Goal: Contribute content: Add original content to the website for others to see

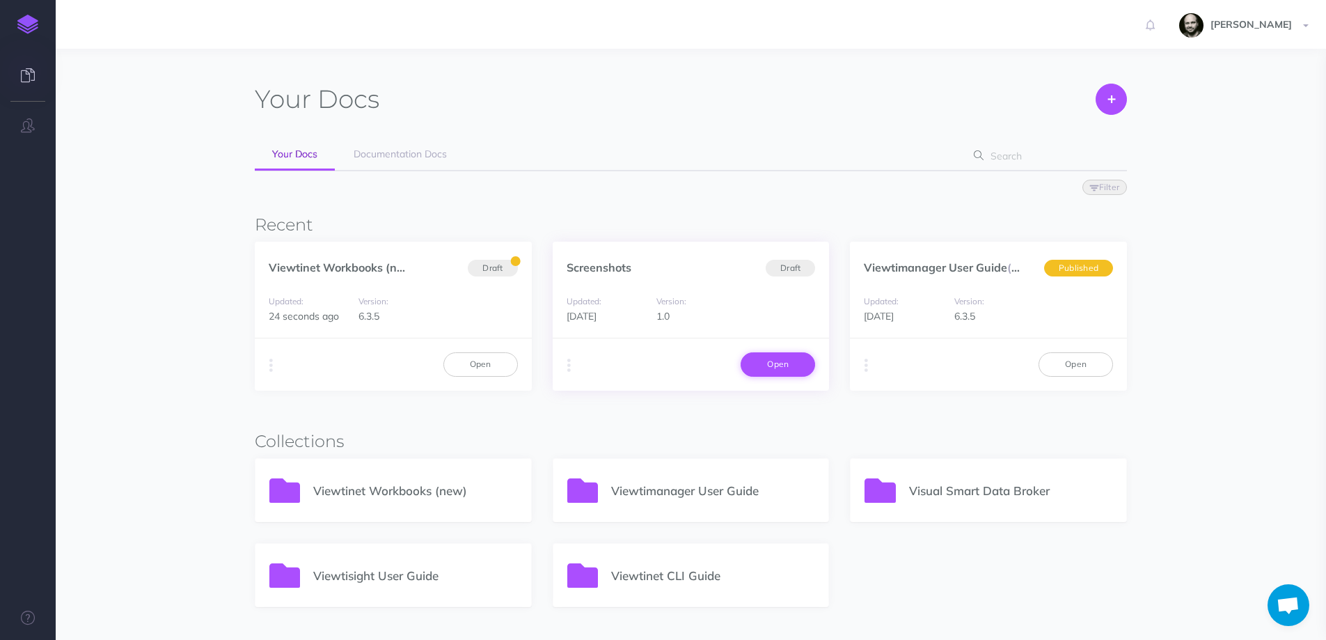
click at [773, 365] on link "Open" at bounding box center [777, 364] width 74 height 24
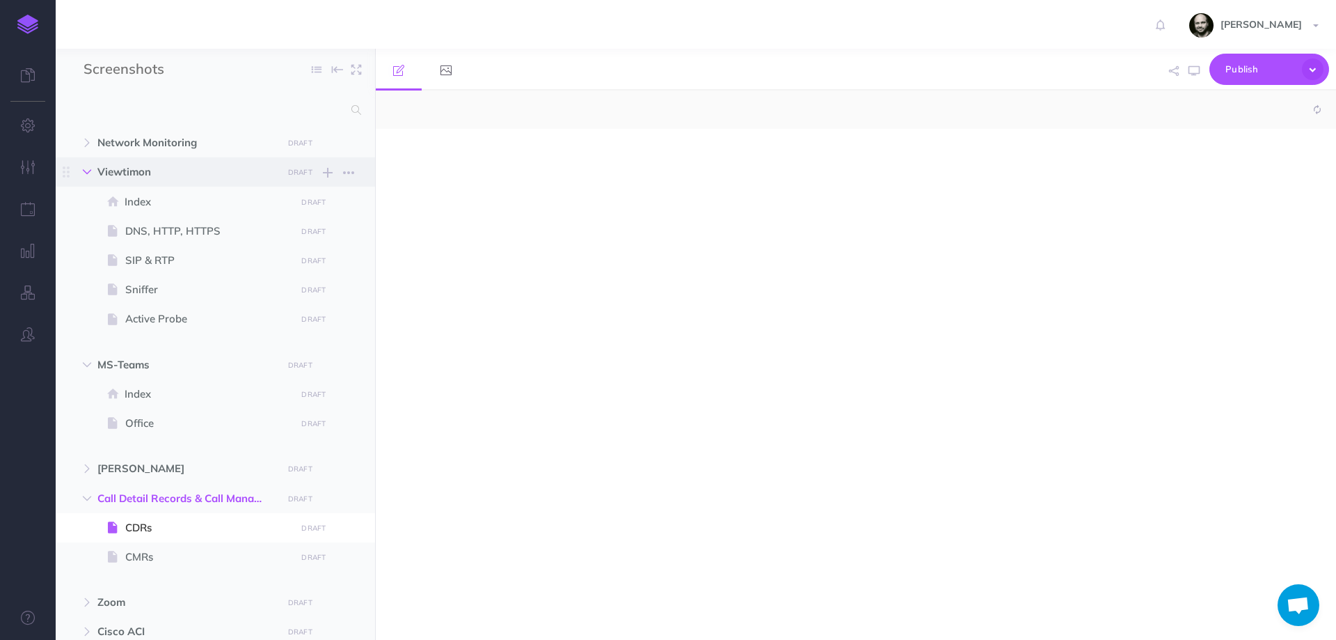
select select "null"
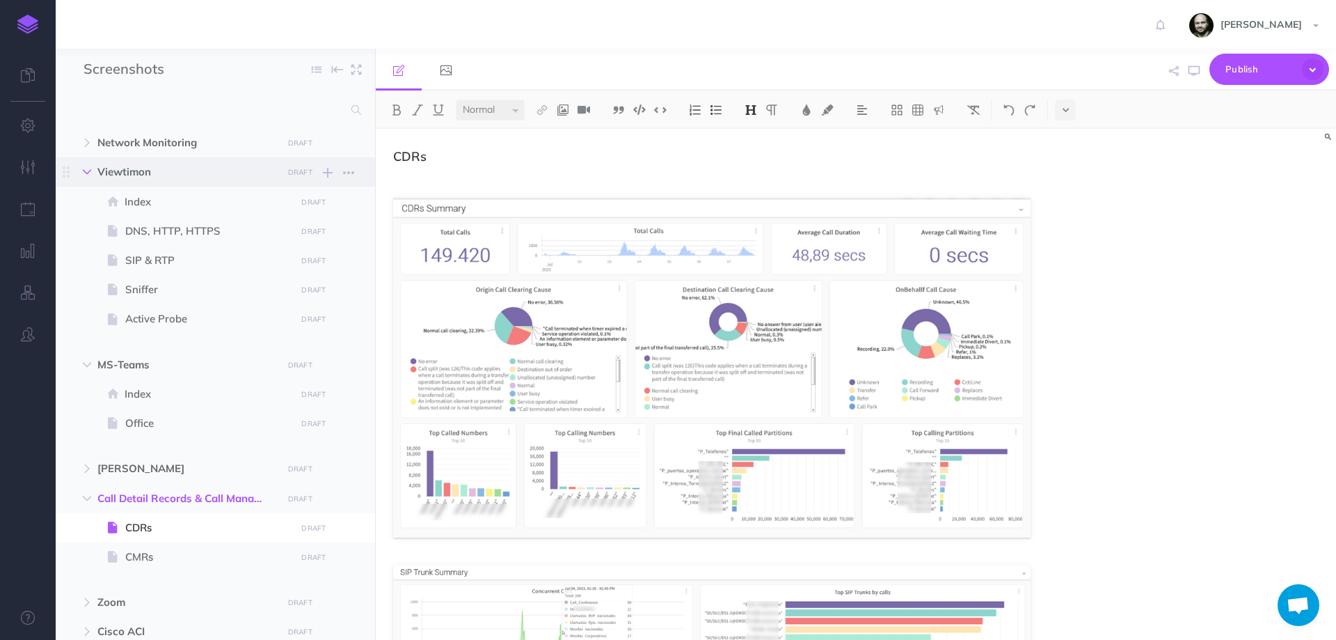
click at [88, 174] on icon "button" at bounding box center [87, 172] width 8 height 8
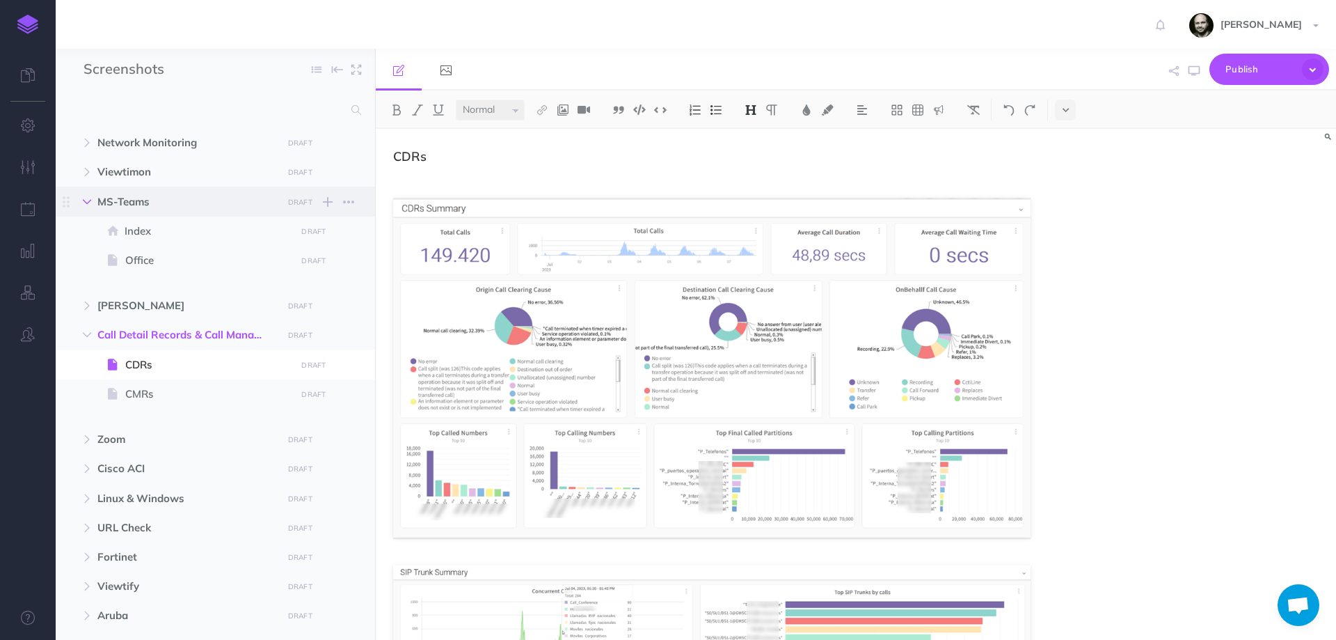
click at [92, 199] on button "button" at bounding box center [86, 201] width 25 height 17
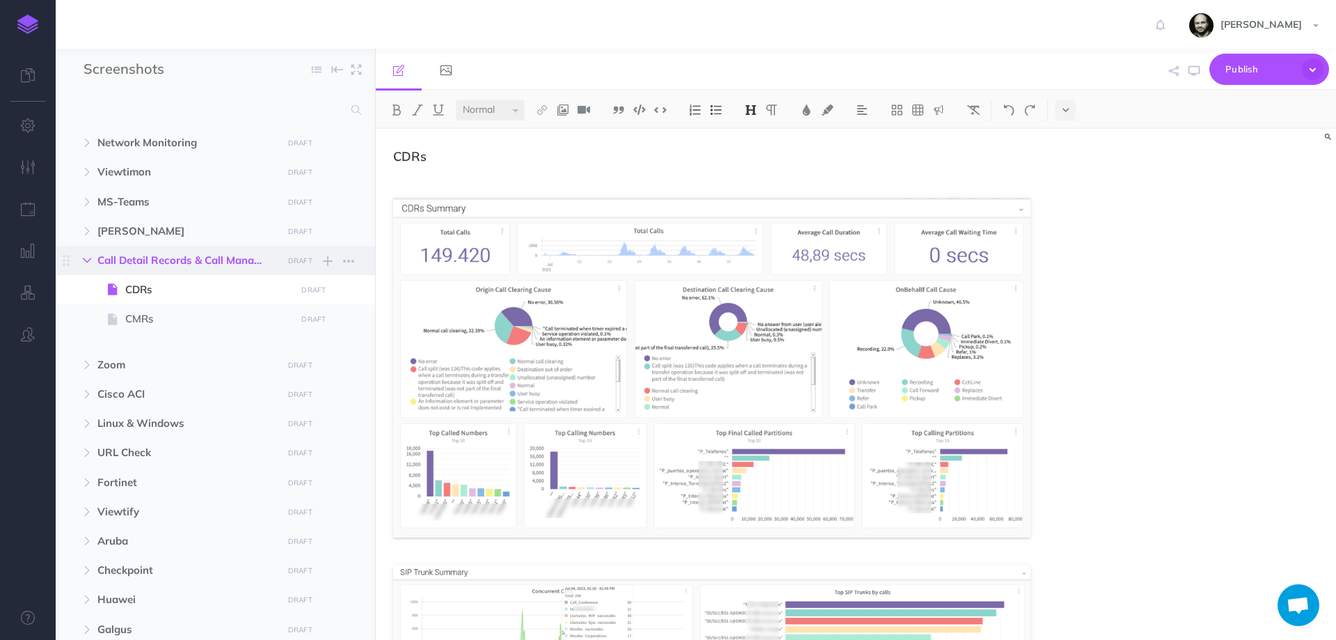
click at [90, 256] on icon "button" at bounding box center [87, 260] width 8 height 8
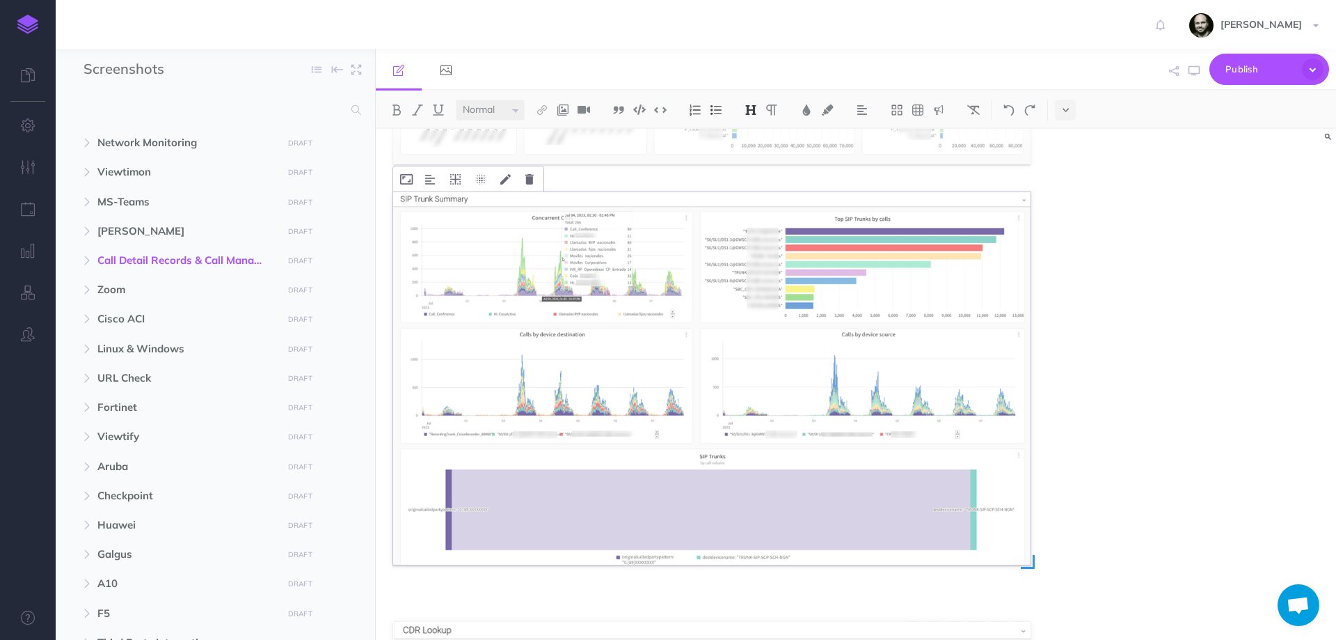
scroll to position [464, 0]
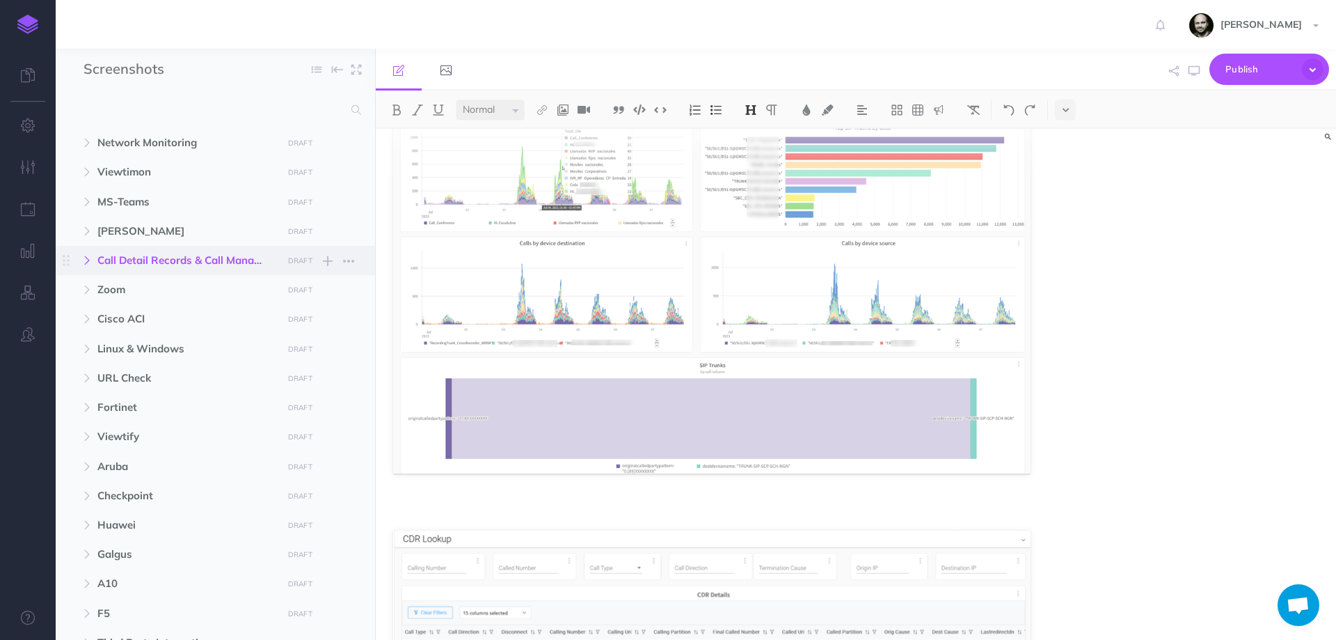
click at [86, 268] on button "button" at bounding box center [86, 260] width 25 height 17
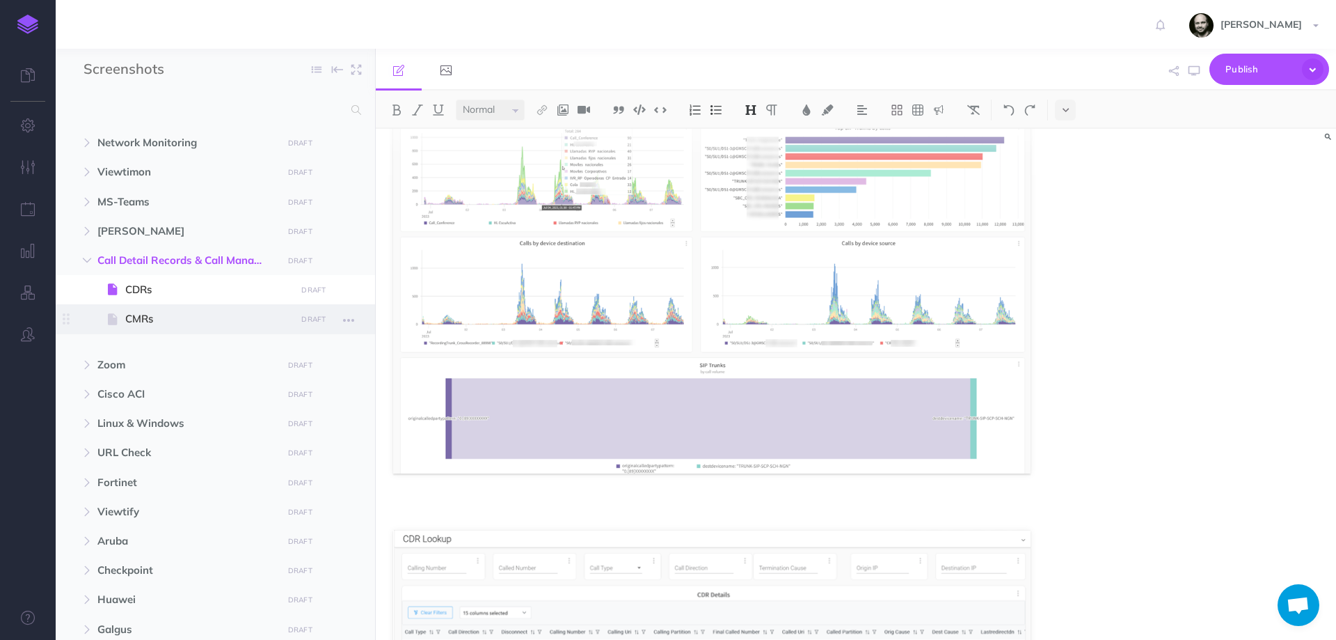
click at [120, 315] on span at bounding box center [114, 318] width 21 height 17
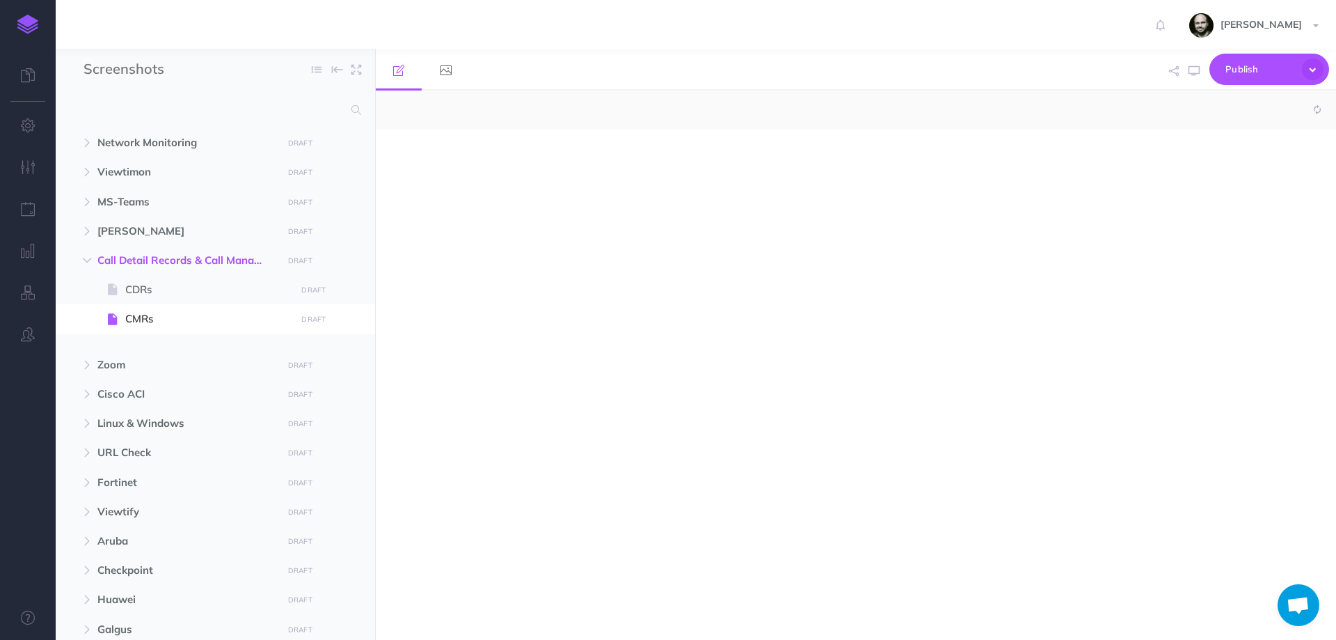
select select "null"
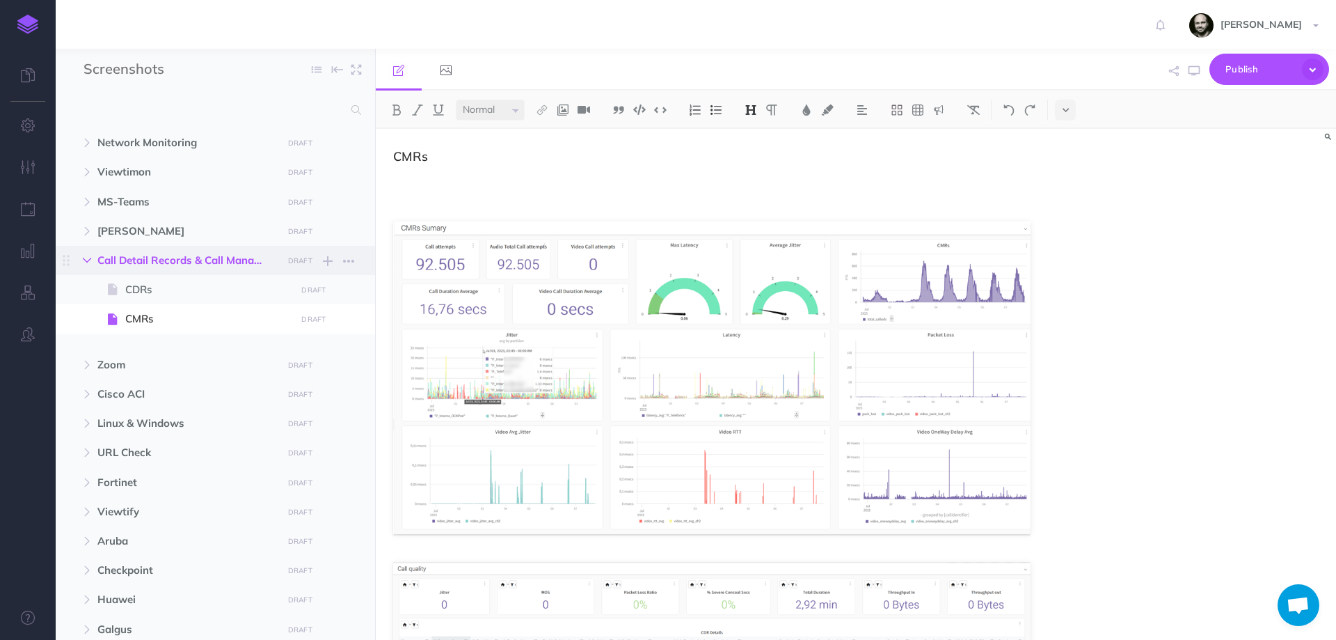
click at [86, 262] on icon "button" at bounding box center [87, 260] width 8 height 8
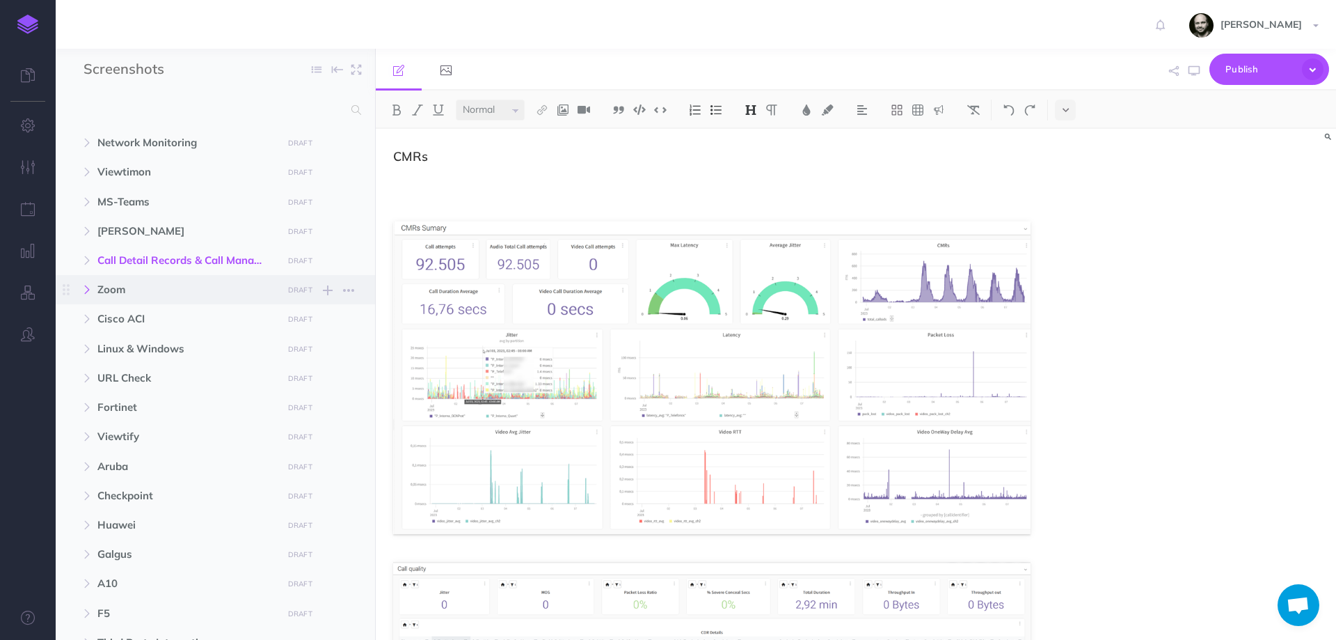
click at [84, 293] on icon "button" at bounding box center [87, 289] width 8 height 8
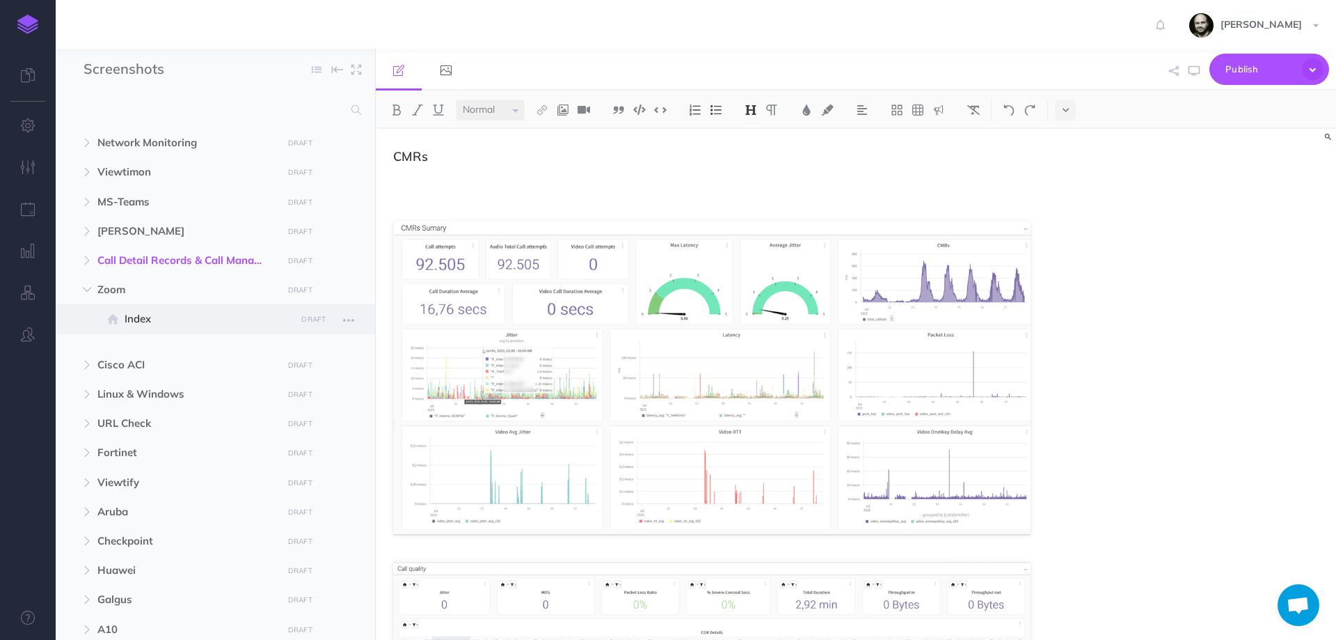
click at [146, 324] on span "Index" at bounding box center [208, 318] width 167 height 17
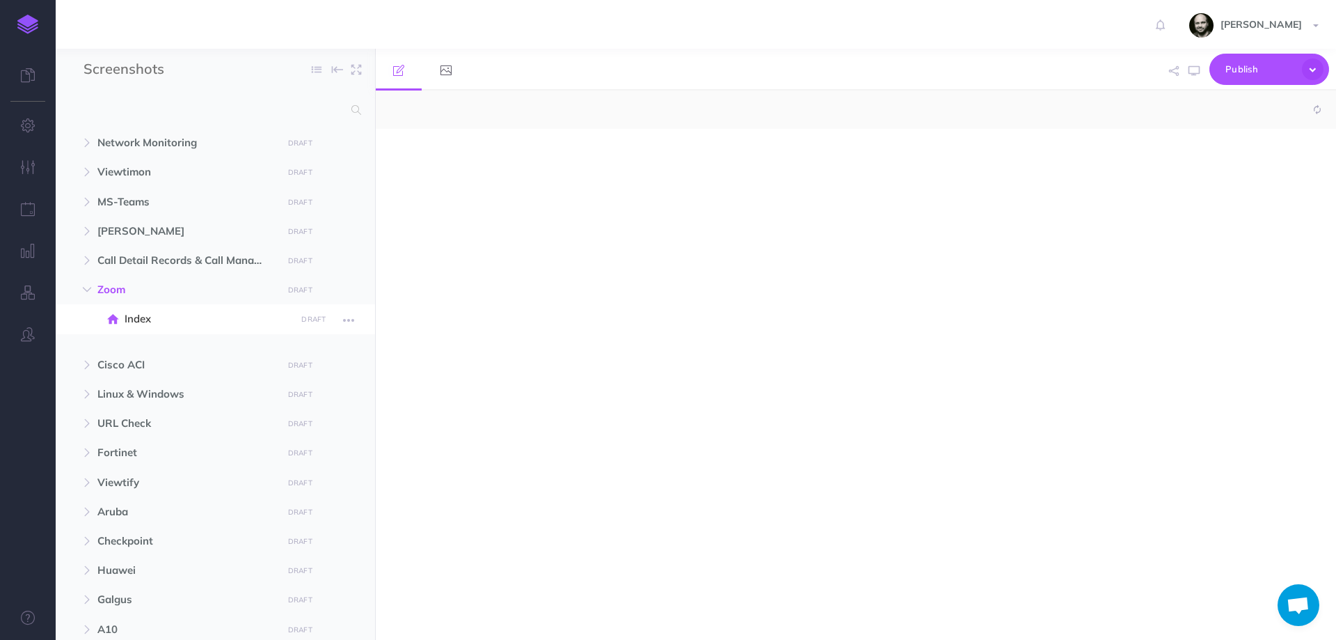
select select "null"
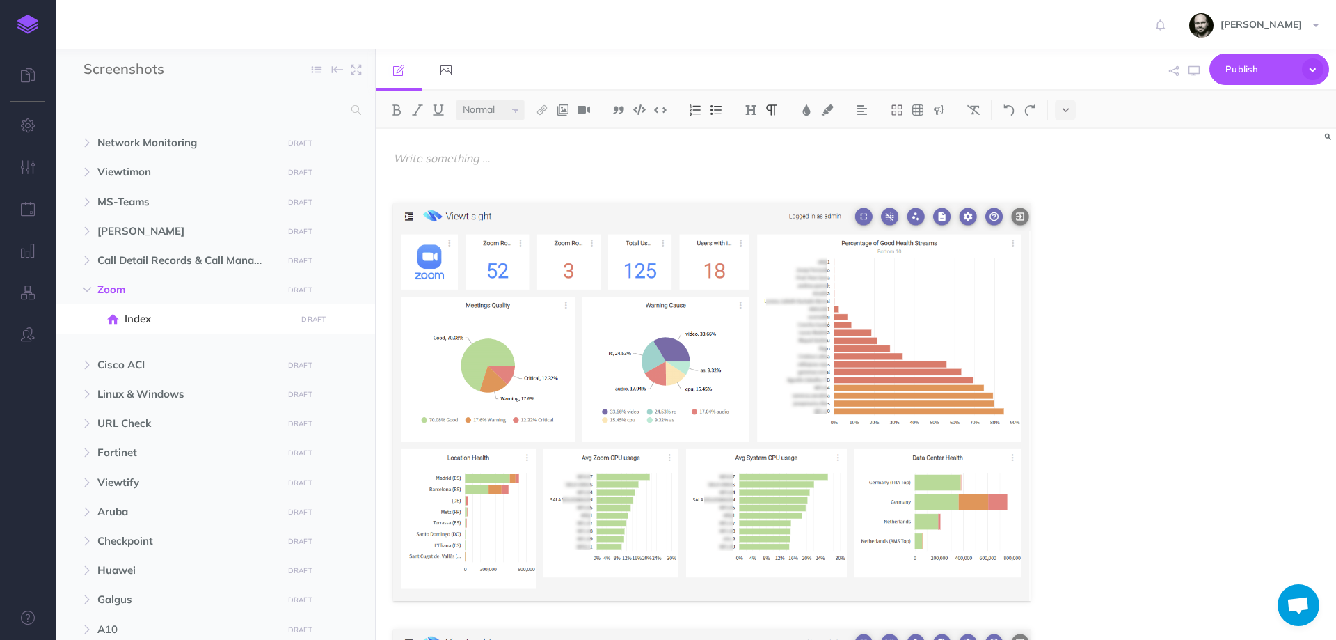
click at [587, 159] on p at bounding box center [711, 158] width 637 height 17
click at [751, 104] on img at bounding box center [751, 109] width 13 height 11
click at [750, 132] on button "H1" at bounding box center [750, 134] width 21 height 21
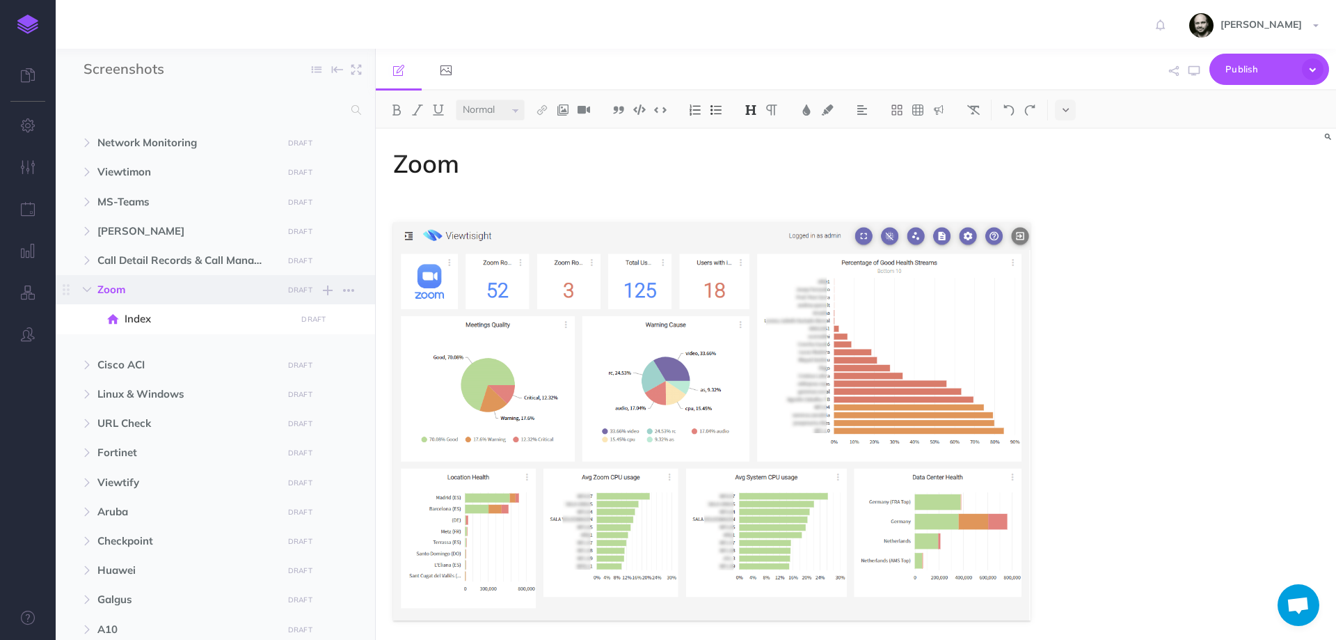
click at [111, 287] on span "Zoom" at bounding box center [185, 289] width 177 height 17
click at [78, 291] on button "button" at bounding box center [86, 289] width 25 height 17
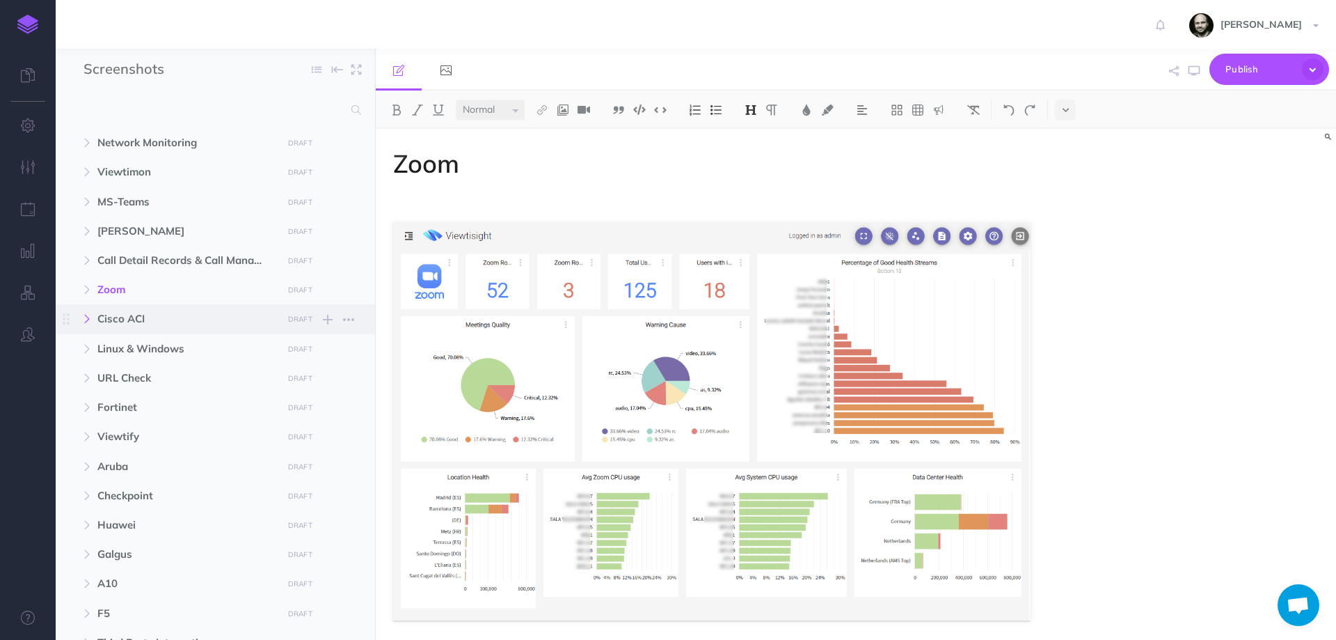
click at [100, 319] on button "button" at bounding box center [86, 318] width 25 height 17
click at [116, 343] on icon at bounding box center [112, 348] width 10 height 10
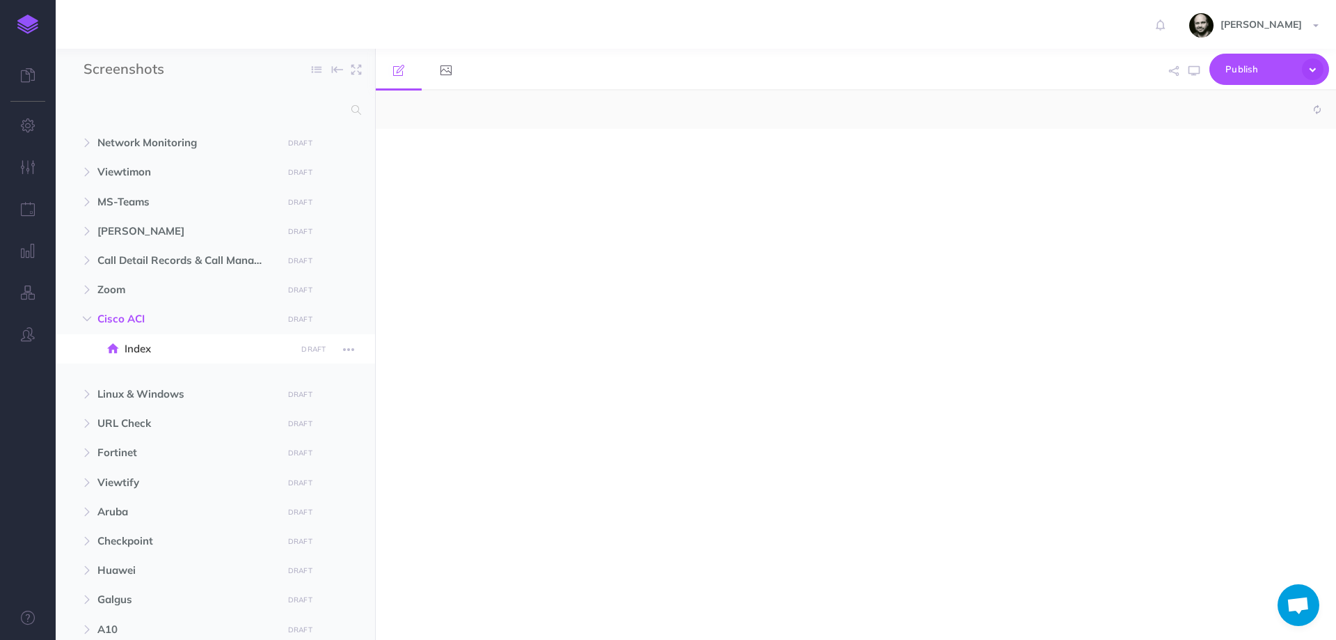
select select "null"
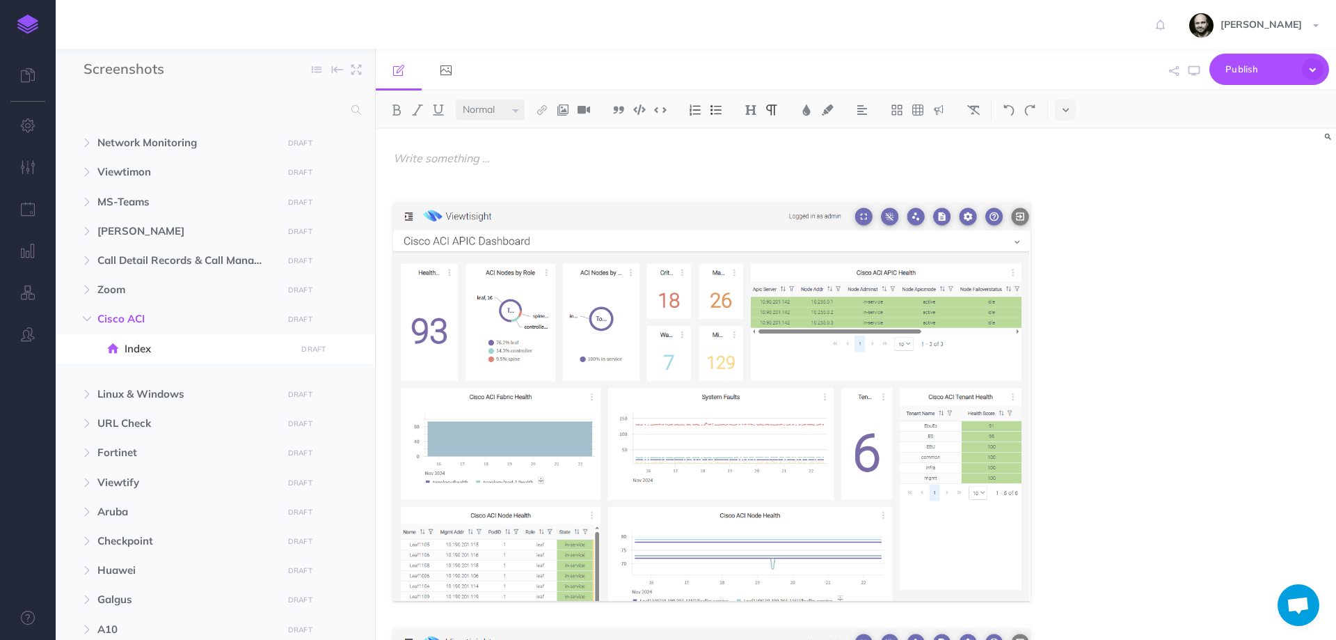
click at [754, 105] on img at bounding box center [751, 109] width 13 height 11
click at [749, 134] on button "H1" at bounding box center [750, 134] width 21 height 21
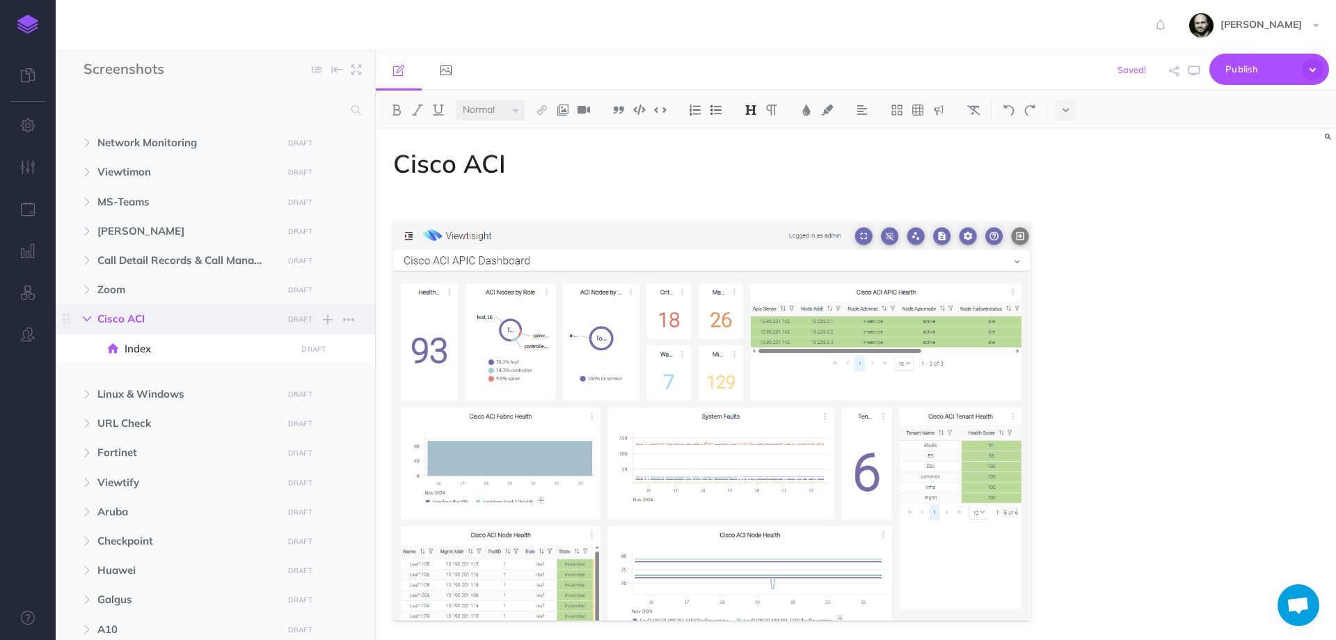
click at [80, 314] on button "button" at bounding box center [86, 318] width 25 height 17
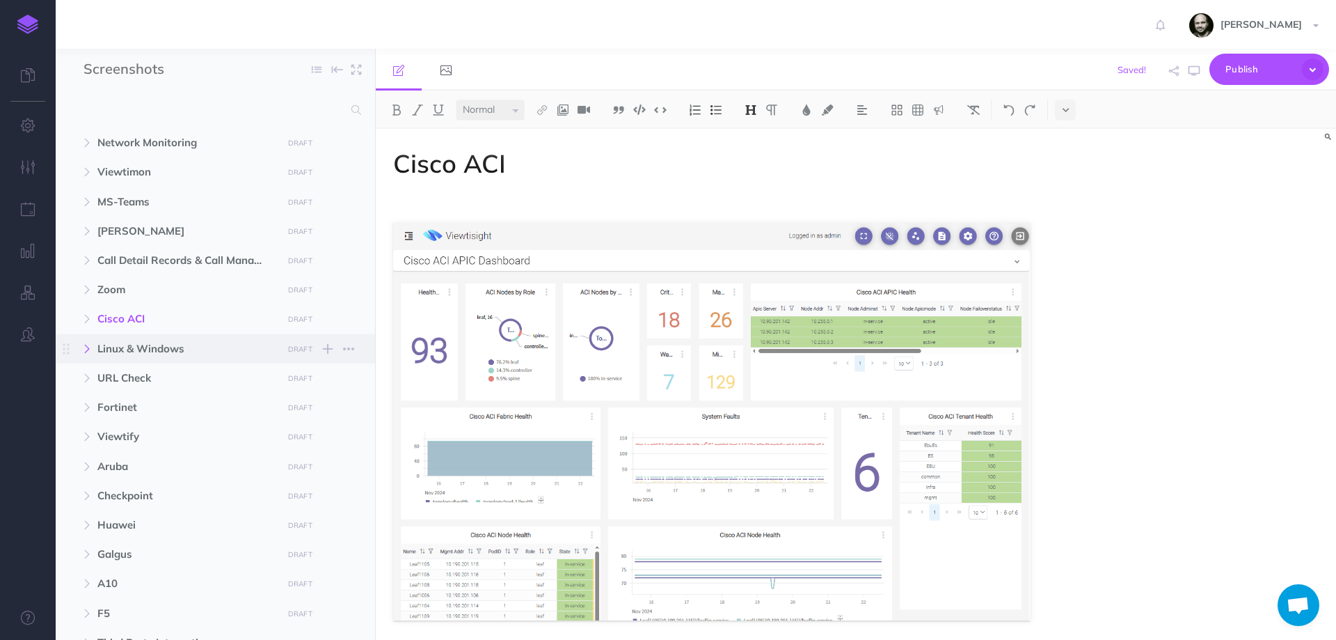
click at [86, 344] on icon "button" at bounding box center [87, 348] width 8 height 8
click at [143, 383] on span "Index" at bounding box center [208, 378] width 167 height 17
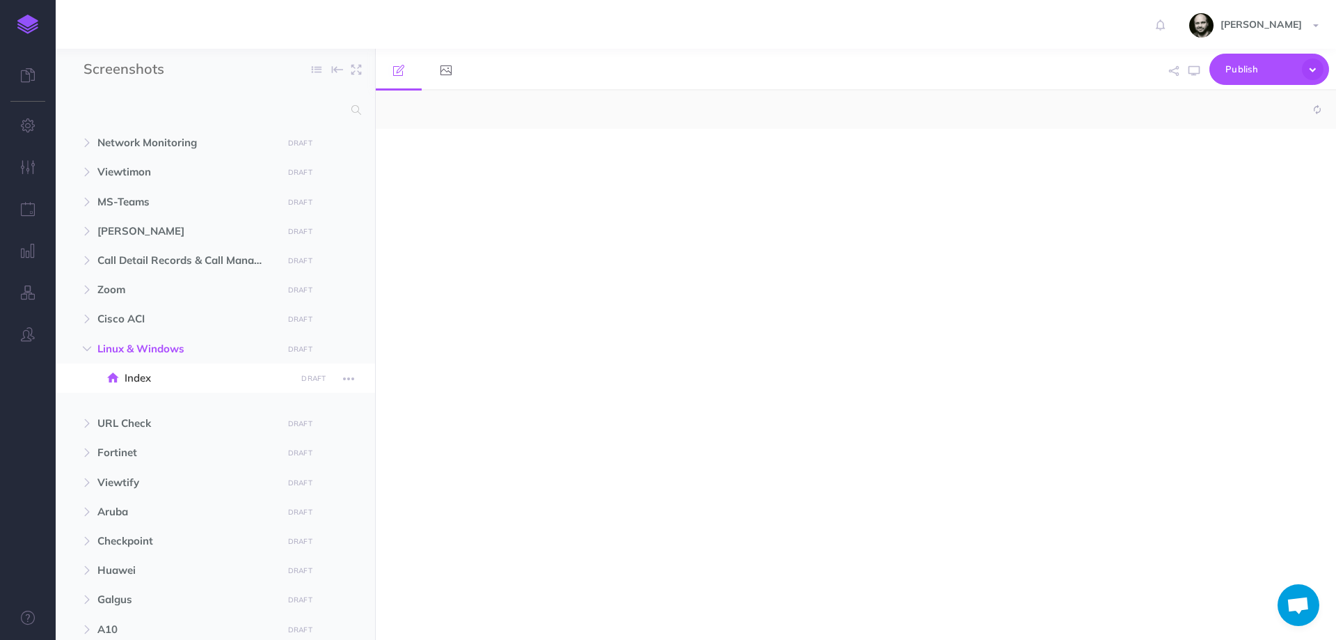
select select "null"
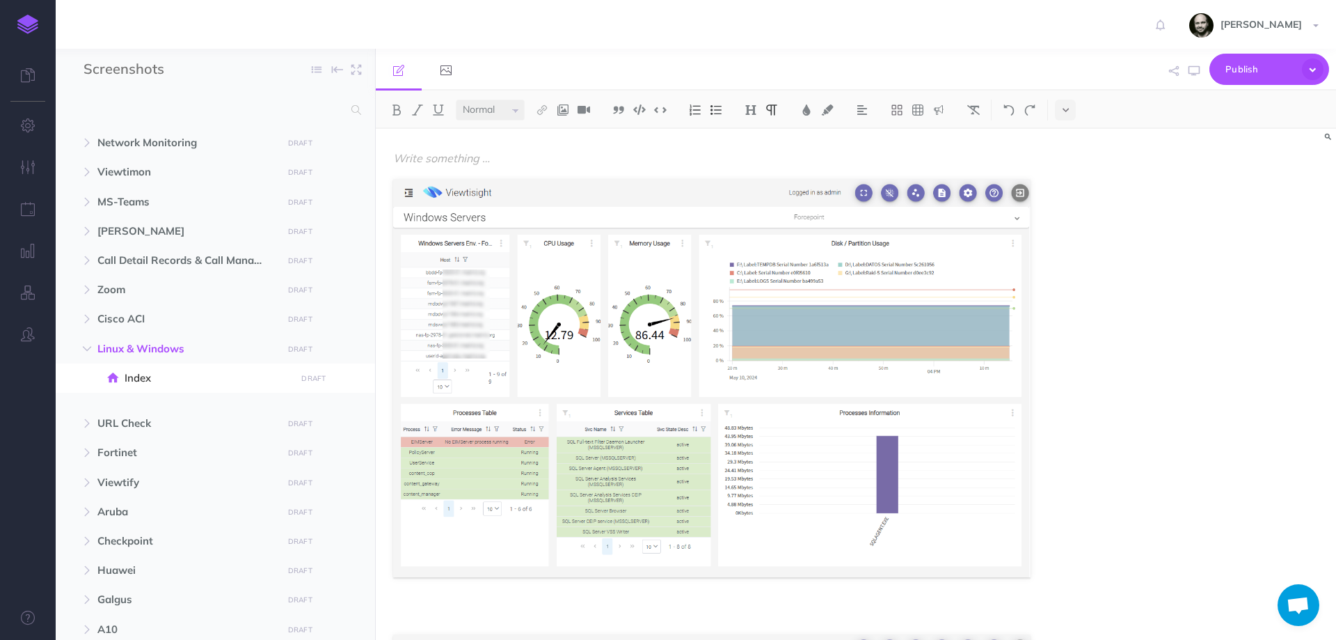
click at [750, 106] on img at bounding box center [751, 109] width 13 height 11
click at [750, 133] on button "H1" at bounding box center [750, 134] width 21 height 21
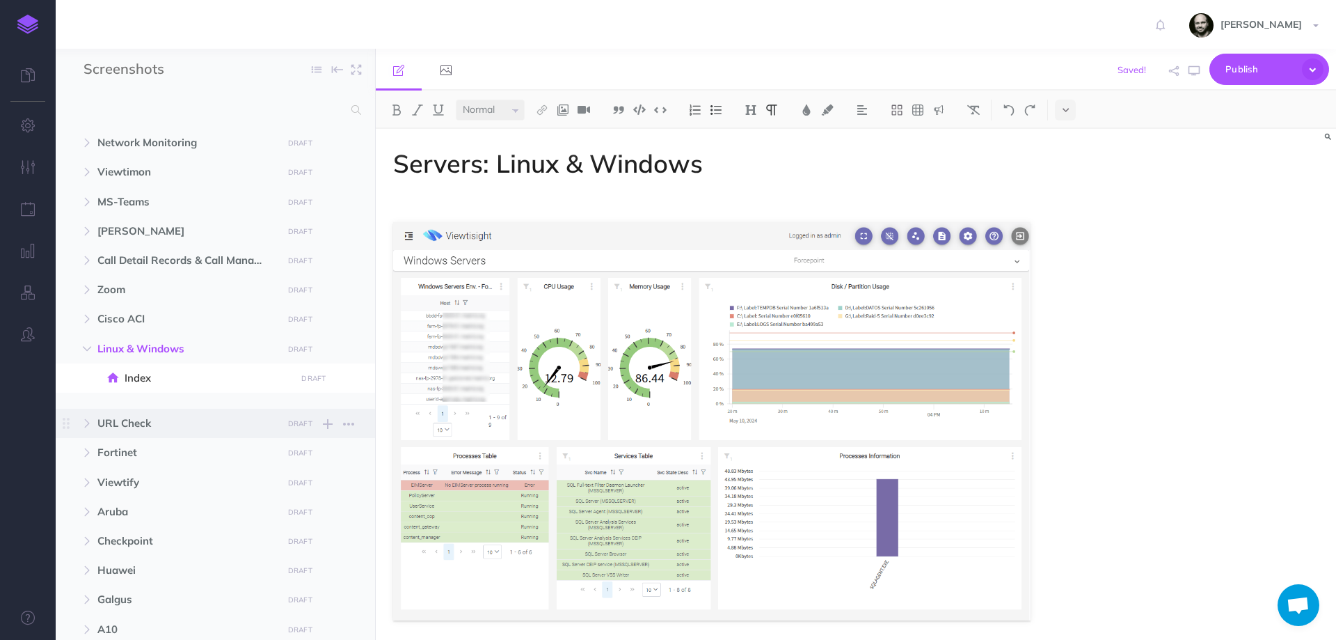
click at [108, 417] on span "URL Check" at bounding box center [185, 423] width 177 height 17
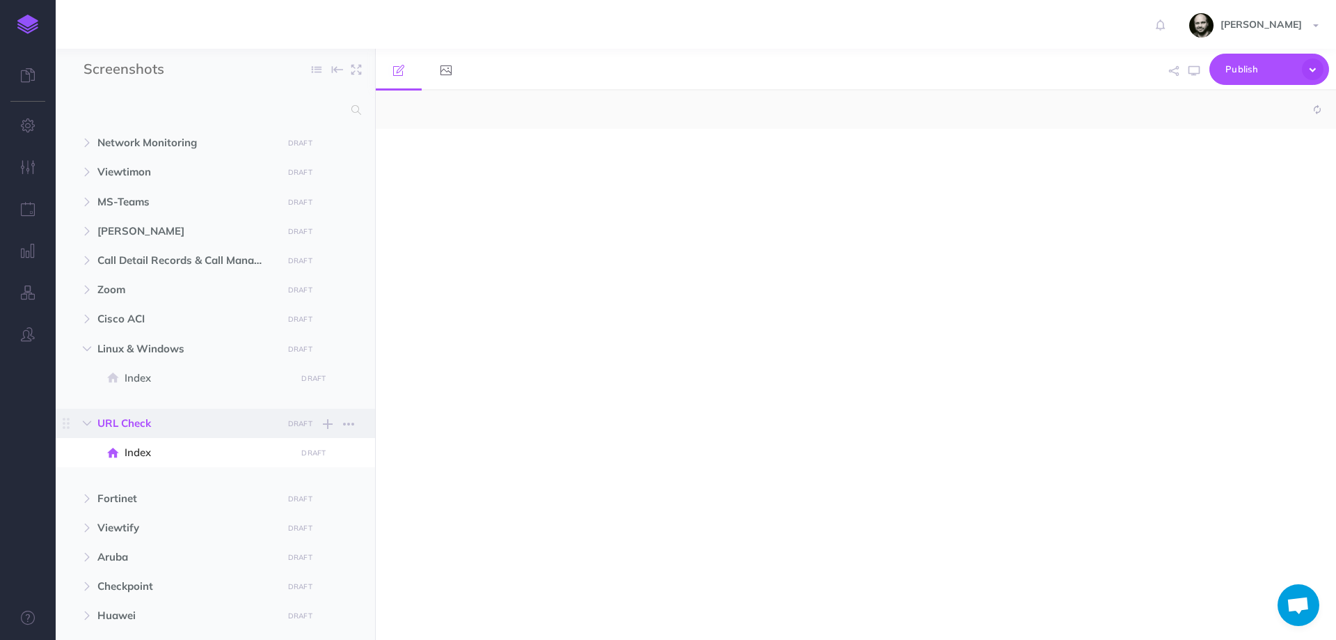
select select "null"
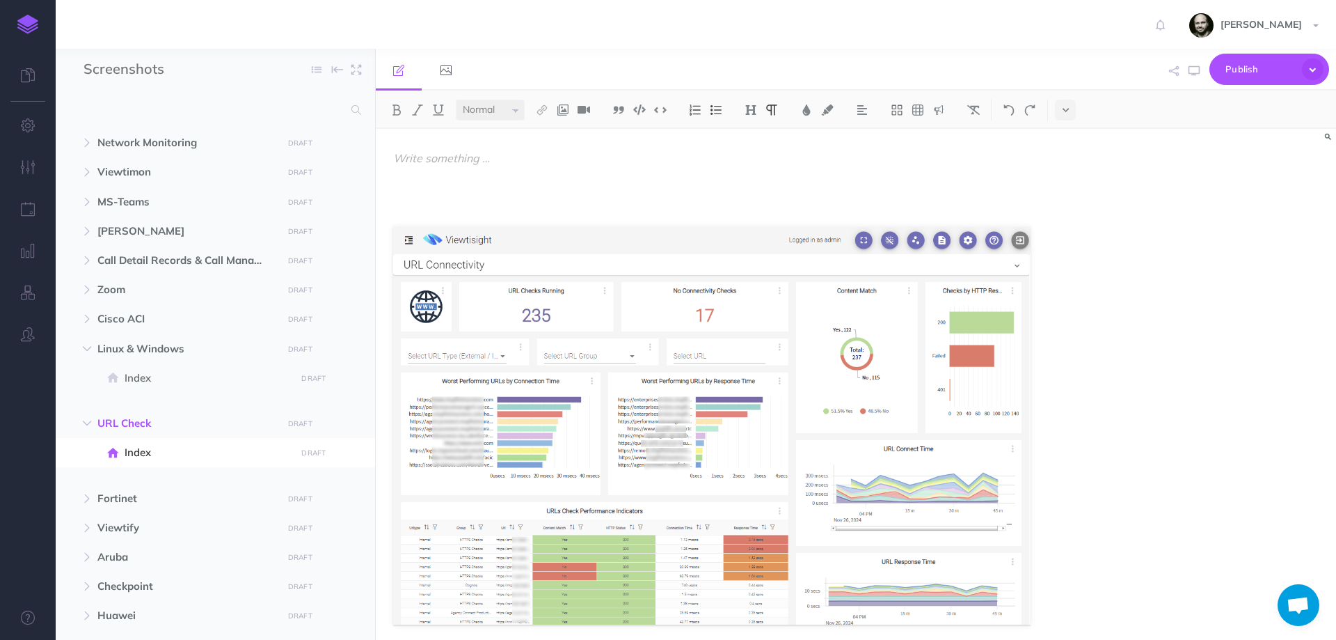
click at [450, 154] on p at bounding box center [711, 158] width 637 height 17
click at [752, 110] on img at bounding box center [751, 109] width 13 height 11
click at [759, 130] on button "H1" at bounding box center [750, 134] width 21 height 21
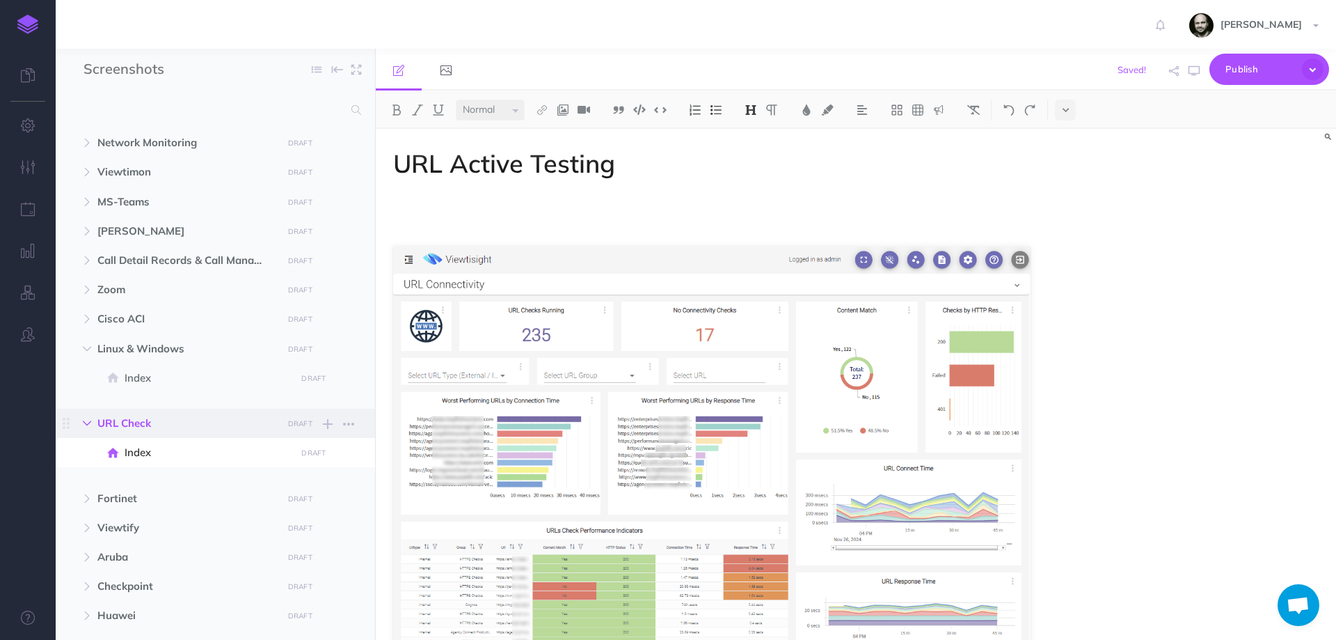
click at [79, 429] on button "button" at bounding box center [86, 423] width 25 height 17
click at [83, 349] on icon "button" at bounding box center [87, 348] width 8 height 8
click at [109, 397] on span "Fortinet DRAFT Publish these changes Nevermind Publish New folder Add a new fol…" at bounding box center [230, 406] width 267 height 29
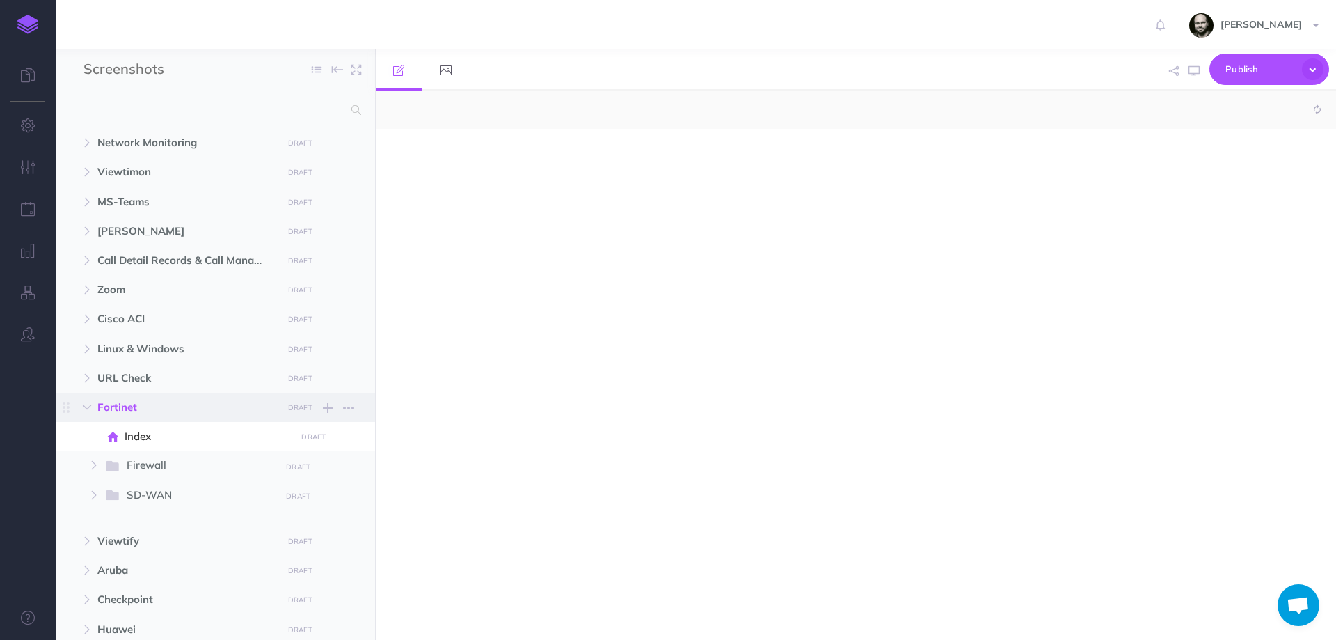
select select "null"
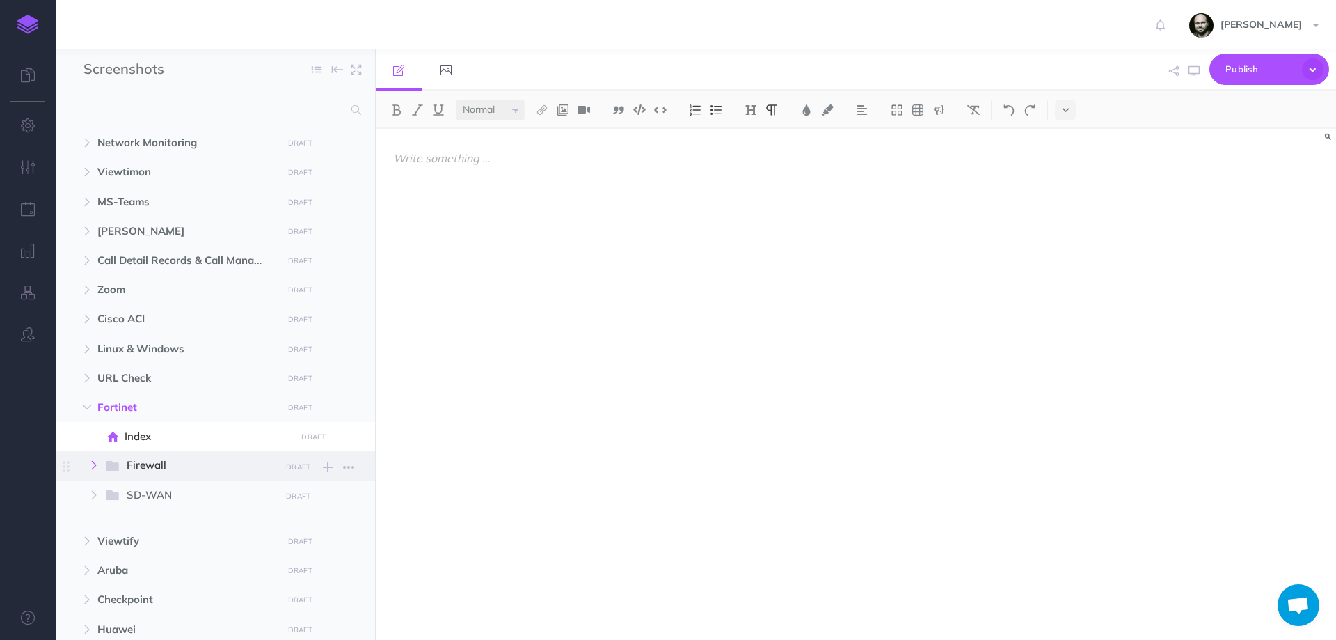
click at [88, 470] on button "button" at bounding box center [93, 464] width 25 height 17
click at [154, 505] on span at bounding box center [215, 495] width 319 height 29
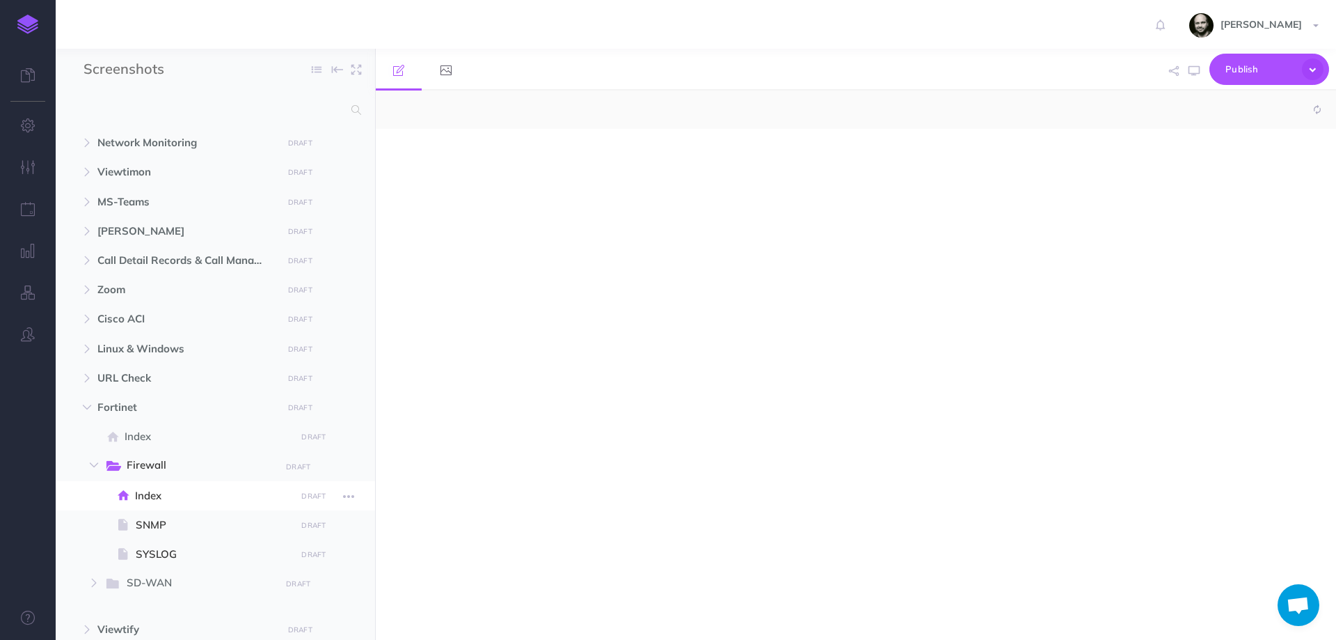
select select "null"
click at [519, 150] on p at bounding box center [711, 158] width 637 height 17
click at [129, 438] on span "Index" at bounding box center [208, 436] width 167 height 17
select select "null"
click at [752, 110] on img at bounding box center [751, 109] width 13 height 11
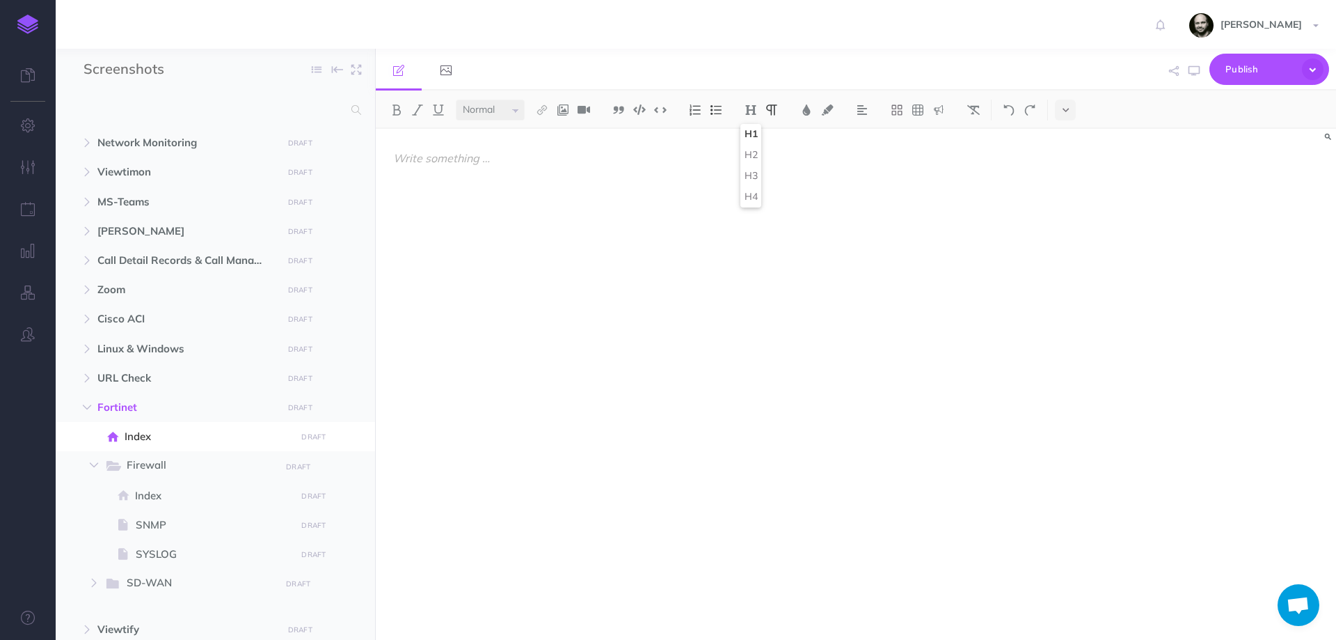
click at [753, 132] on button "H1" at bounding box center [750, 134] width 21 height 21
click at [143, 527] on span "SNMP" at bounding box center [214, 524] width 156 height 17
select select "null"
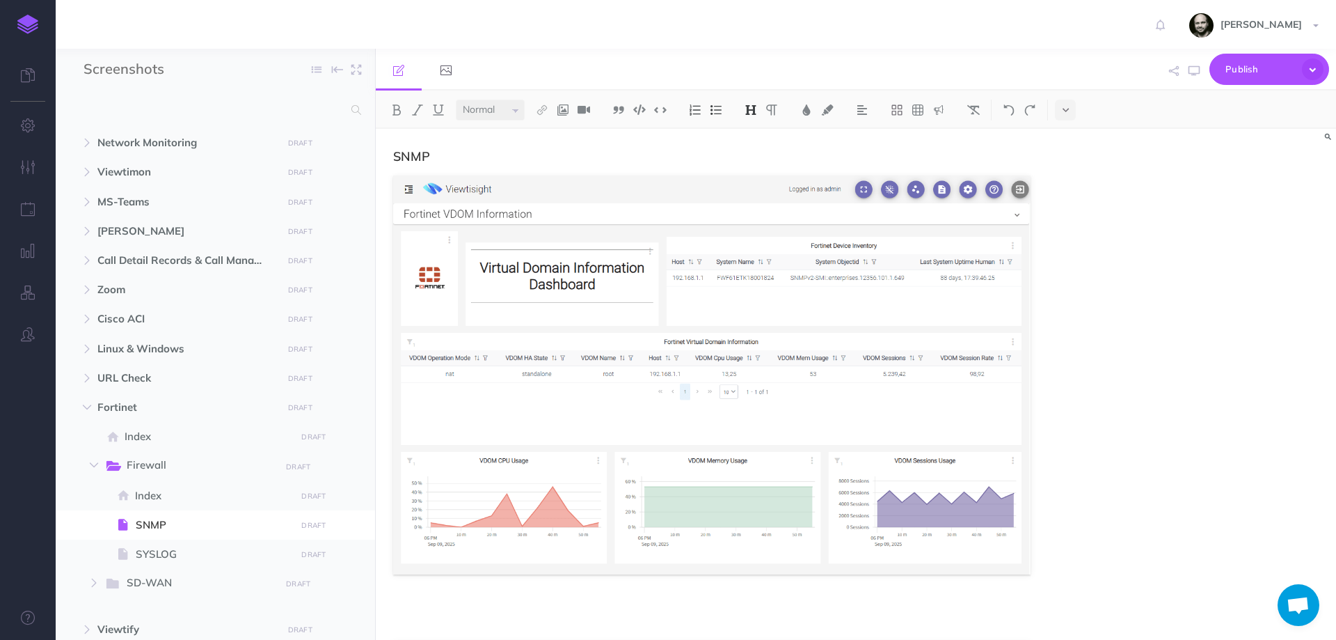
click at [656, 152] on h3 "SNMP" at bounding box center [711, 157] width 637 height 14
click at [138, 469] on span "Firewall" at bounding box center [199, 465] width 144 height 18
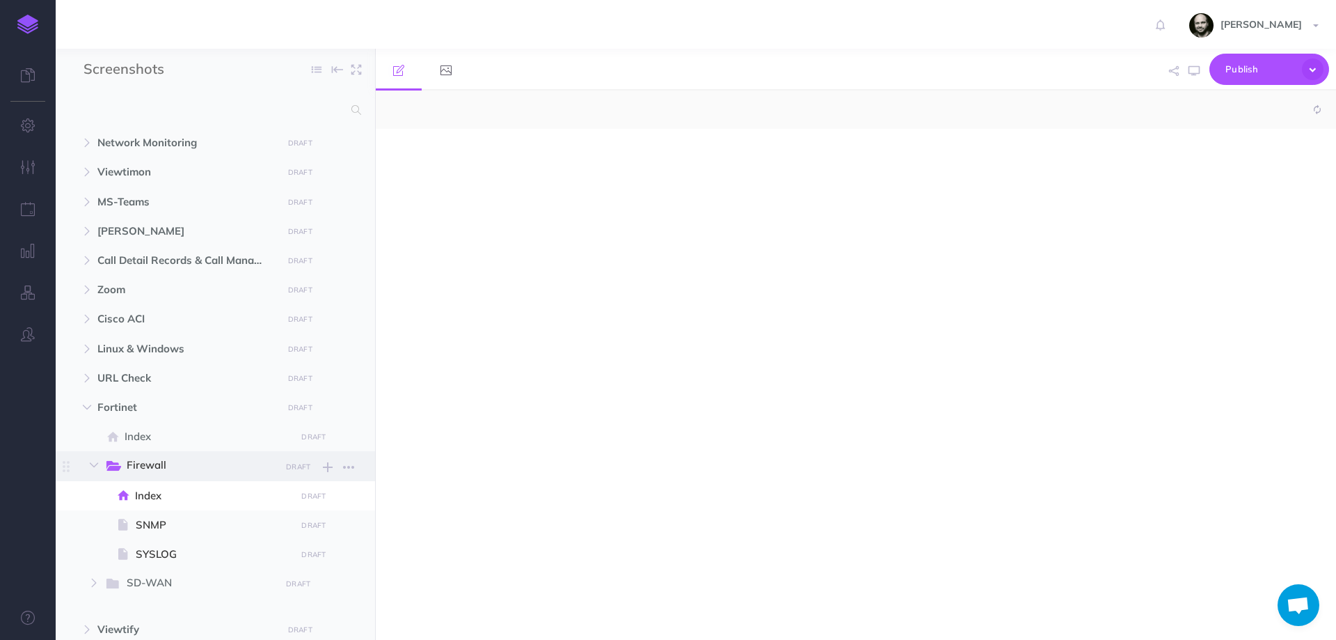
select select "null"
click at [479, 154] on p at bounding box center [711, 158] width 637 height 17
click at [761, 112] on button at bounding box center [750, 110] width 21 height 21
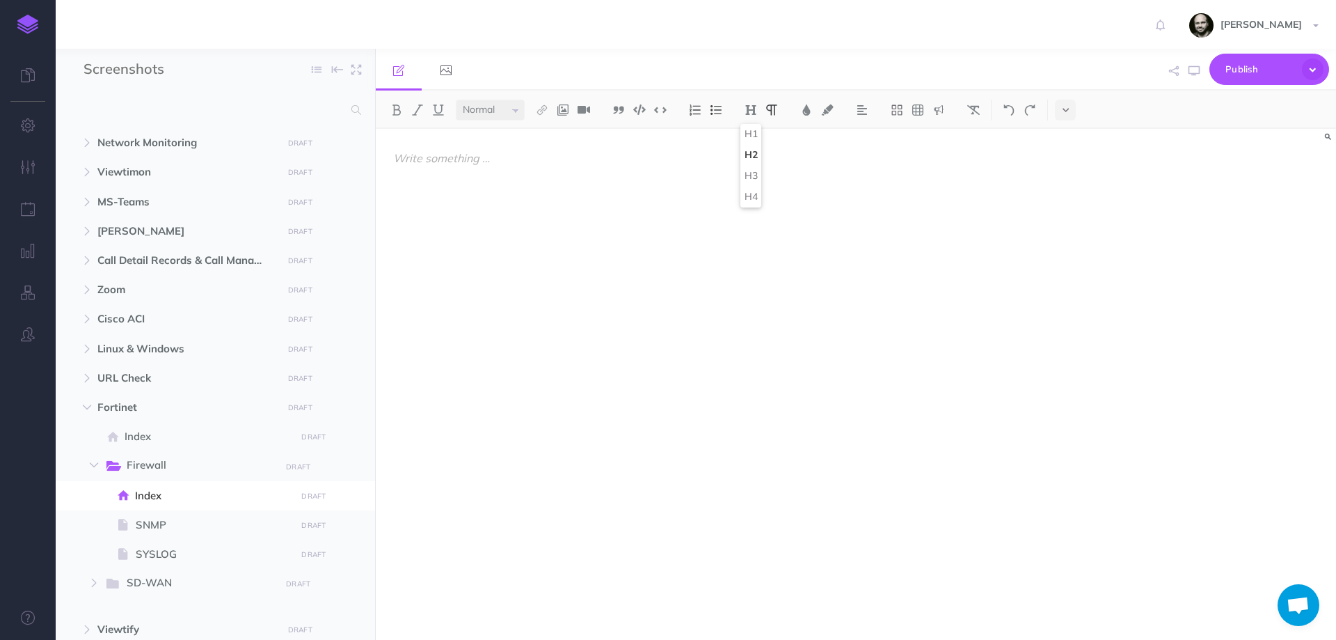
click at [749, 157] on button "H2" at bounding box center [750, 155] width 21 height 21
click at [95, 461] on icon "button" at bounding box center [94, 465] width 8 height 8
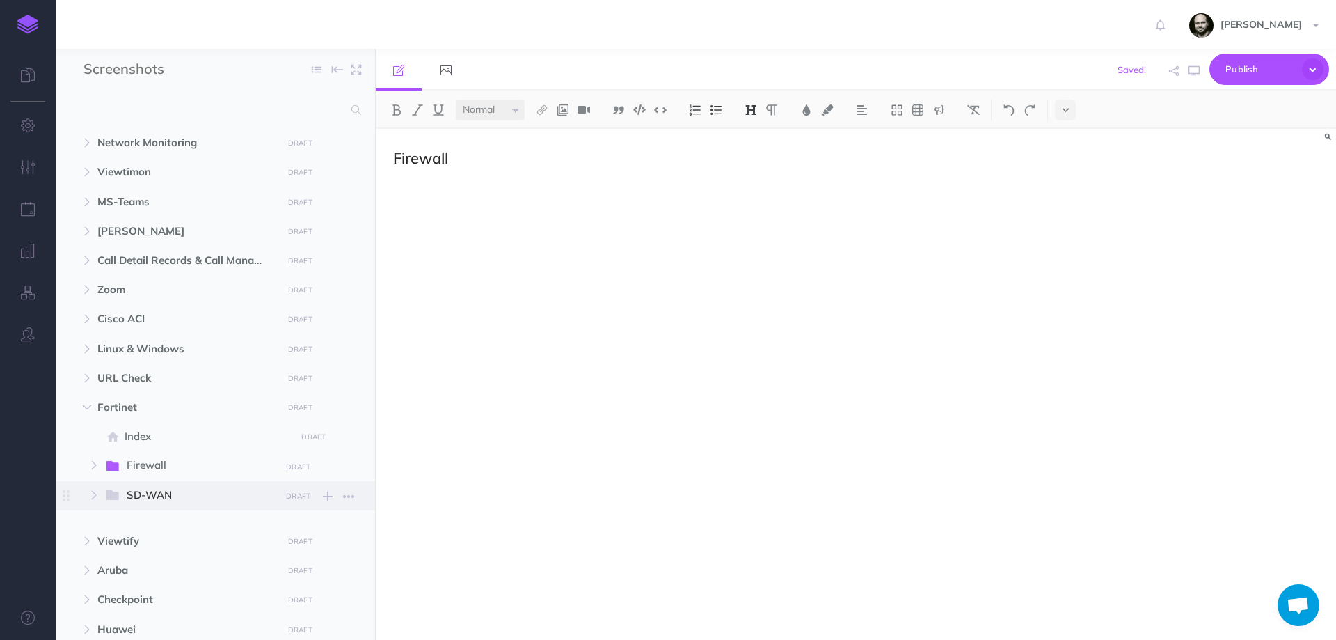
click at [129, 500] on span "SD-WAN" at bounding box center [199, 495] width 144 height 18
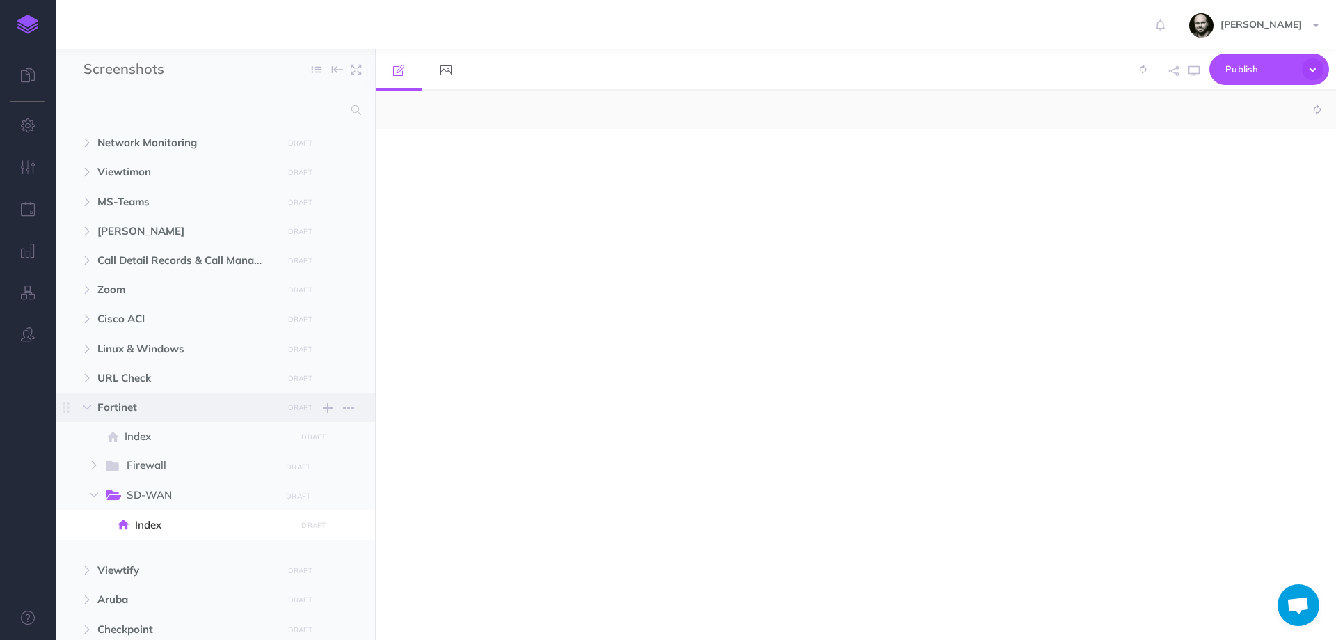
select select "null"
click at [507, 178] on div at bounding box center [712, 377] width 672 height 497
click at [165, 534] on span at bounding box center [215, 524] width 319 height 29
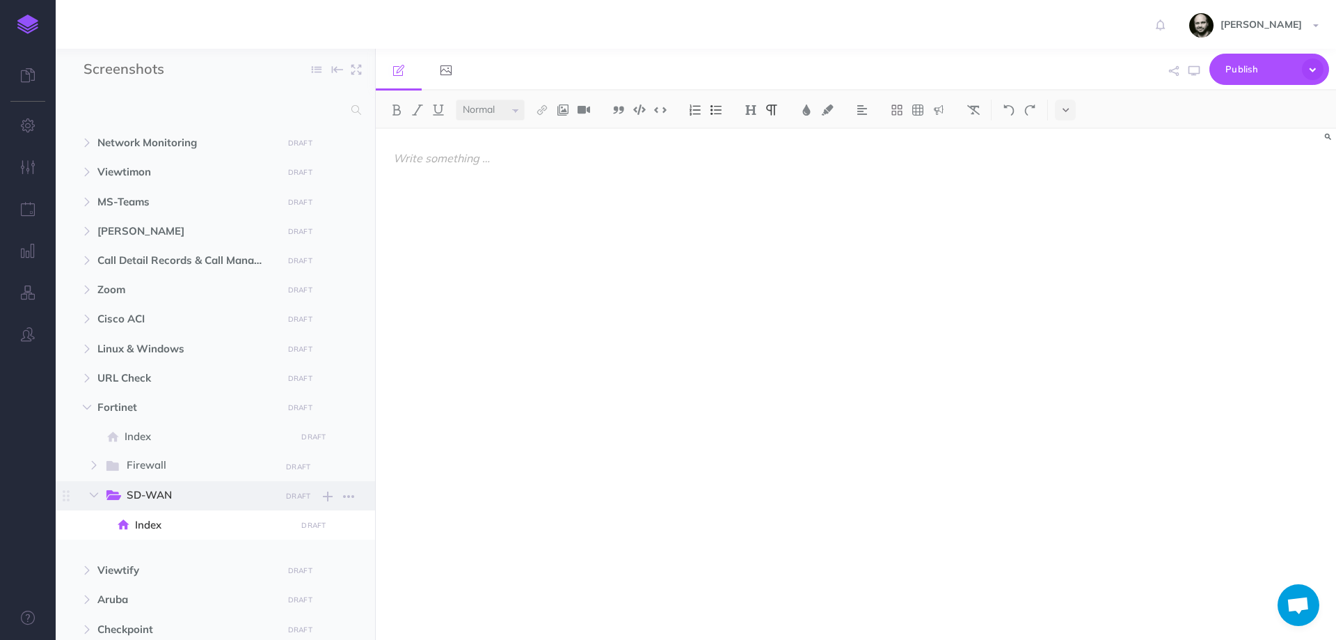
click at [158, 488] on span "SD-WAN" at bounding box center [199, 495] width 144 height 18
click at [260, 520] on span "Index" at bounding box center [213, 524] width 157 height 17
click at [747, 116] on button at bounding box center [750, 110] width 21 height 21
click at [745, 156] on button "H2" at bounding box center [750, 155] width 21 height 21
click at [674, 223] on div "SD-WAN" at bounding box center [712, 377] width 672 height 497
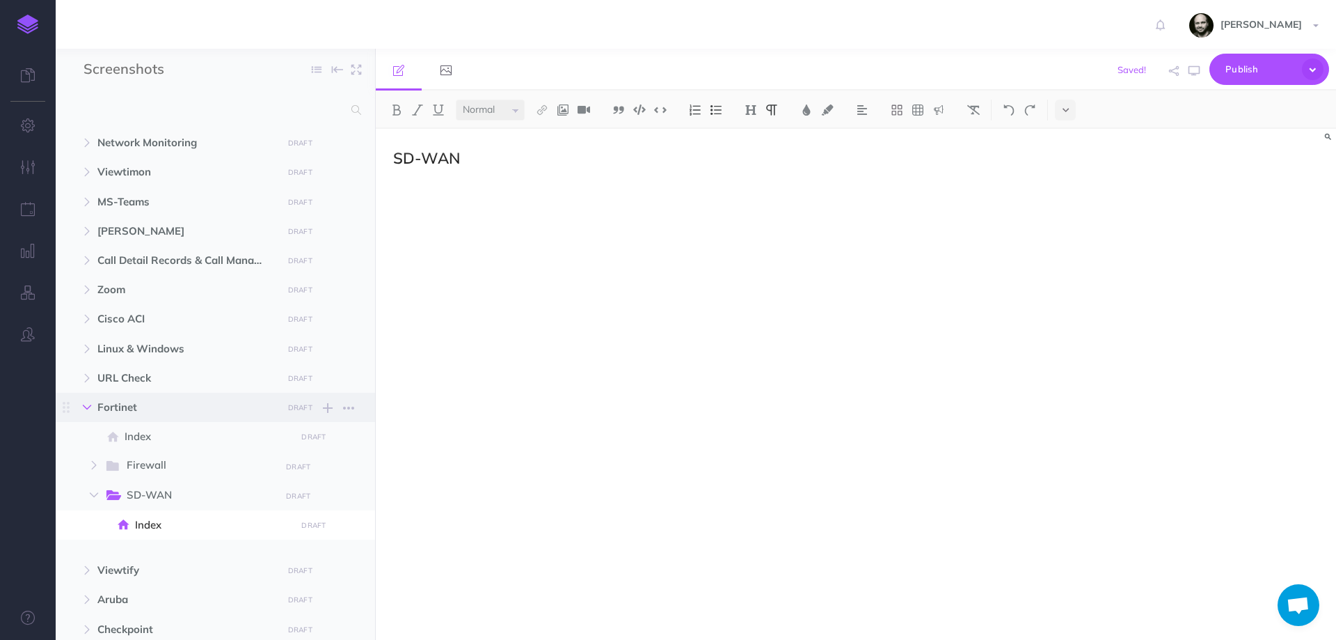
click at [90, 404] on icon "button" at bounding box center [87, 407] width 8 height 8
click at [97, 429] on span "Viewtify DRAFT Publish these changes Nevermind Publish New folder Add a new fol…" at bounding box center [230, 436] width 267 height 29
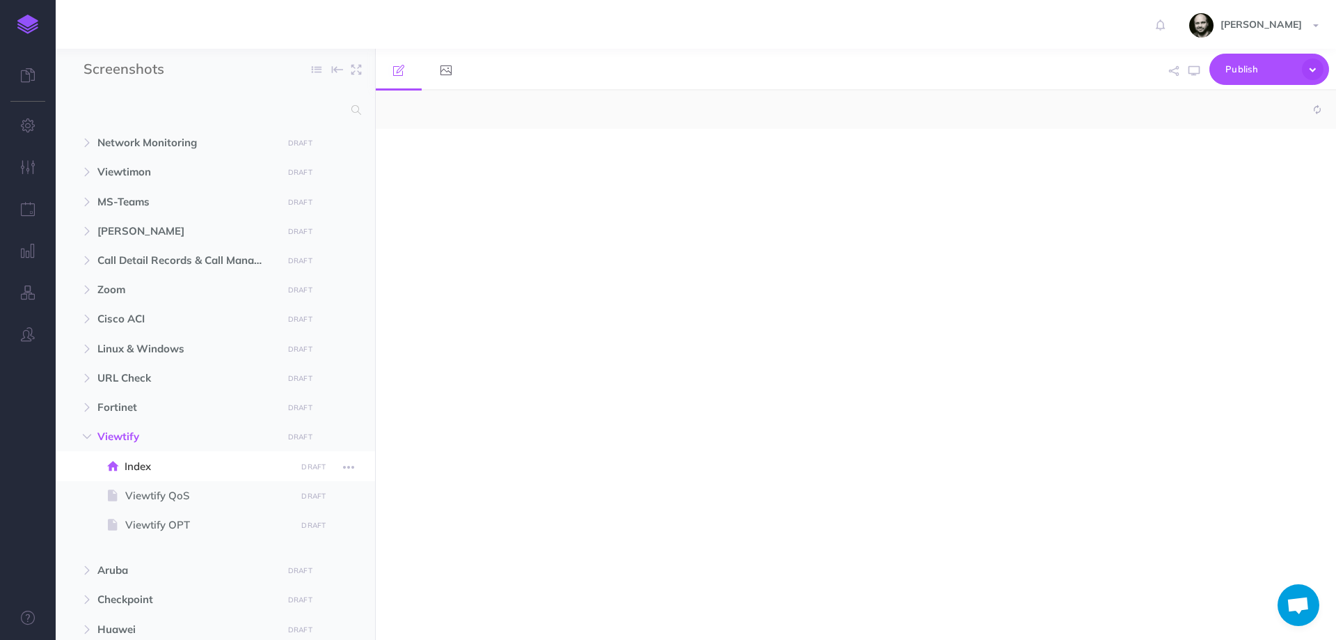
select select "null"
click at [118, 462] on icon at bounding box center [112, 466] width 10 height 10
click at [173, 489] on span "Viewtify QoS" at bounding box center [208, 495] width 166 height 17
select select "null"
click at [169, 521] on span "Viewtify OPT" at bounding box center [208, 524] width 166 height 17
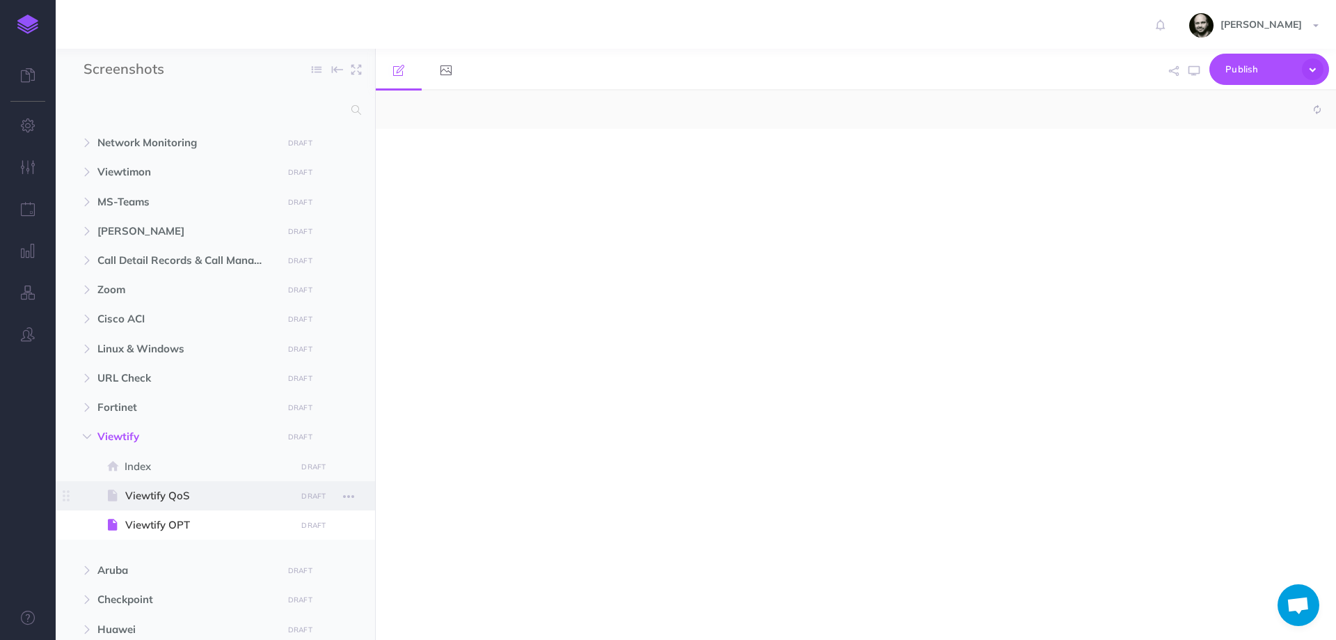
select select "null"
click at [175, 493] on span "Viewtify QoS" at bounding box center [208, 495] width 166 height 17
click at [177, 456] on span at bounding box center [215, 465] width 319 height 29
select select "null"
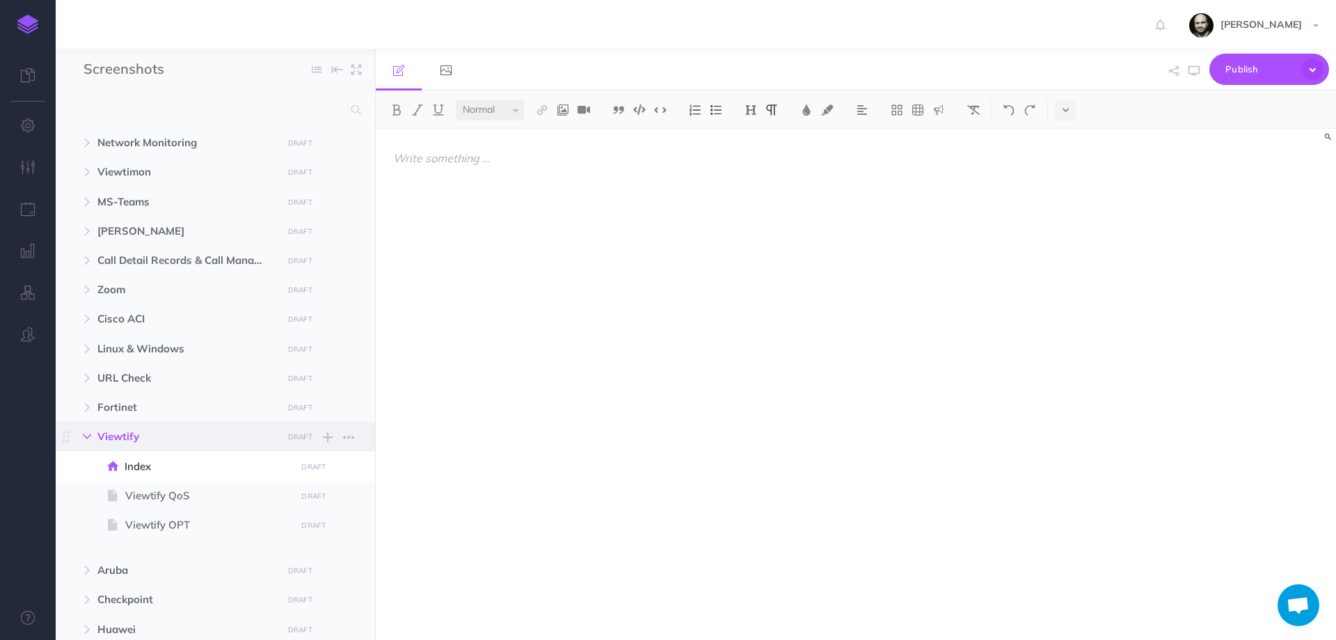
click at [91, 435] on icon "button" at bounding box center [87, 436] width 8 height 8
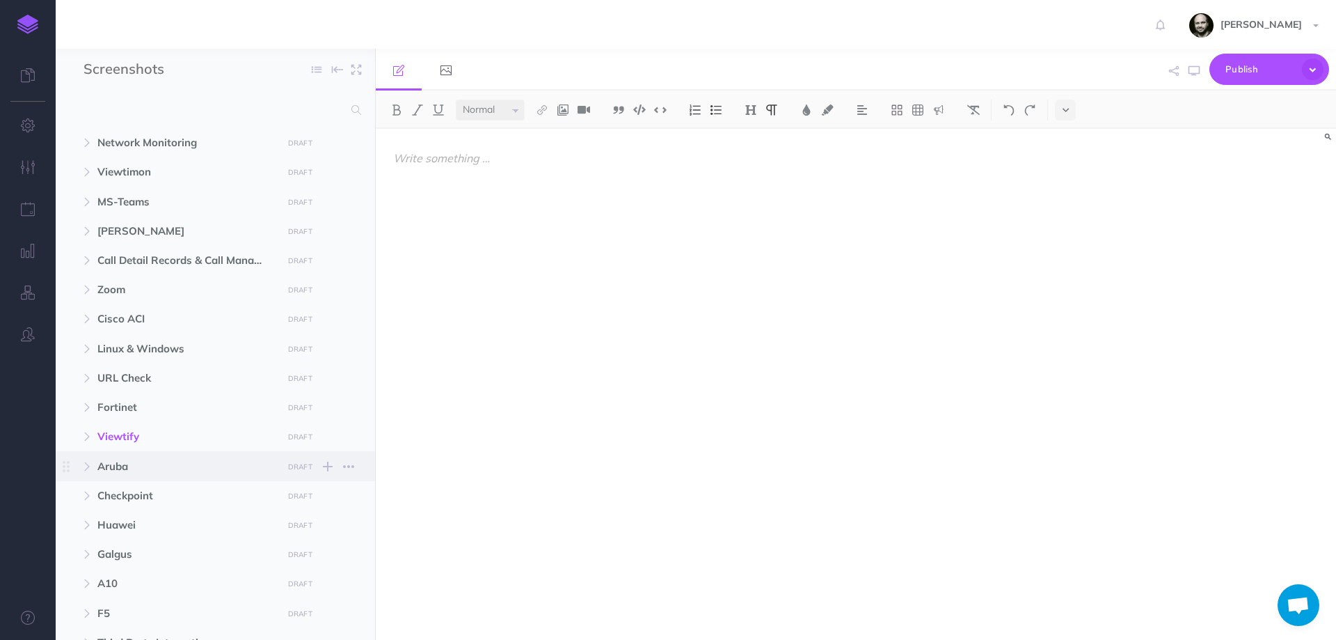
click at [115, 467] on span "Aruba" at bounding box center [185, 466] width 177 height 17
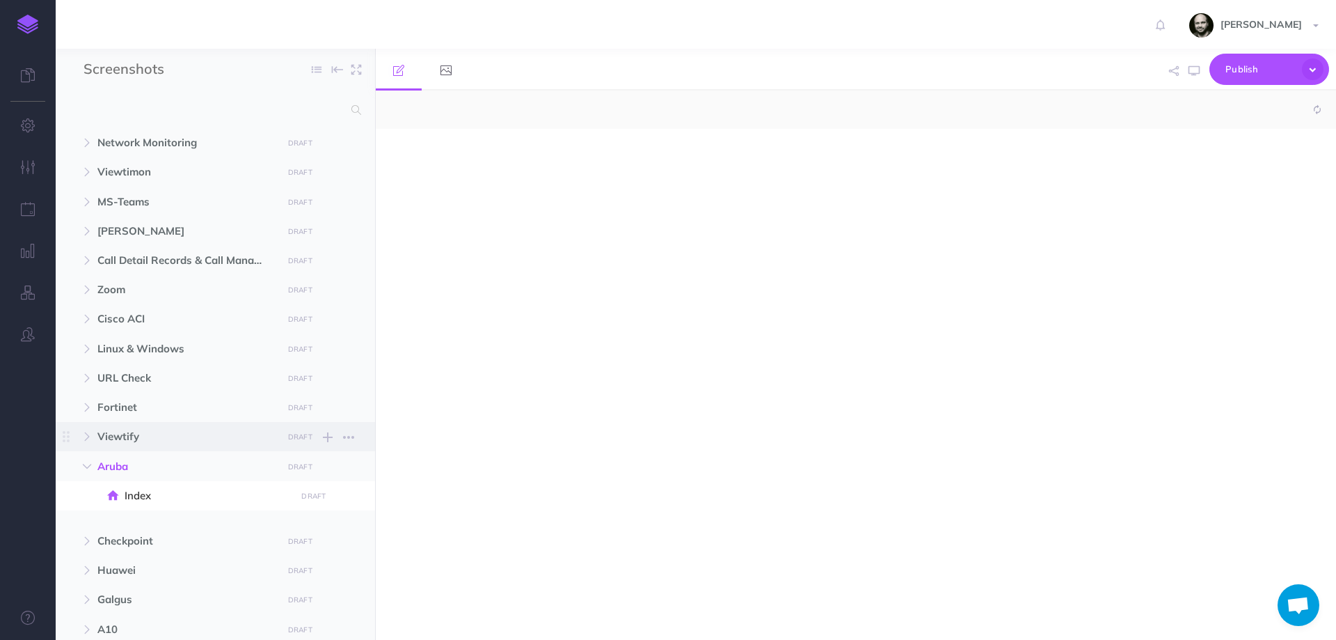
select select "null"
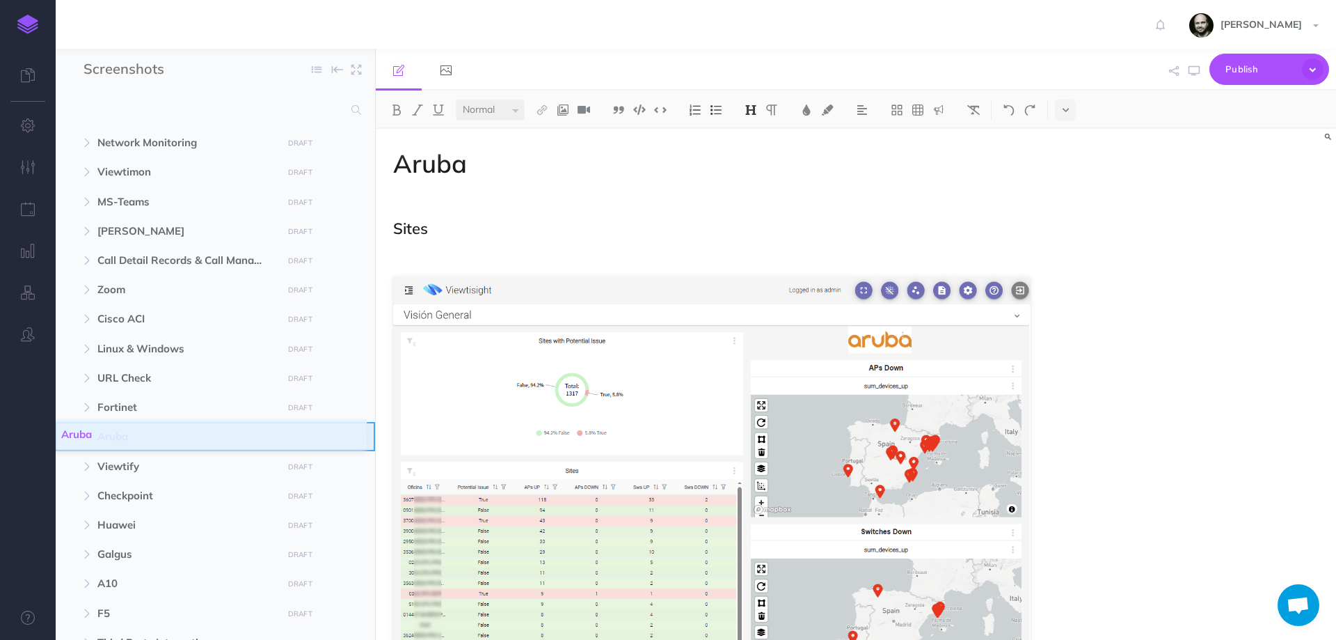
drag, startPoint x: 62, startPoint y: 467, endPoint x: 63, endPoint y: 435, distance: 32.0
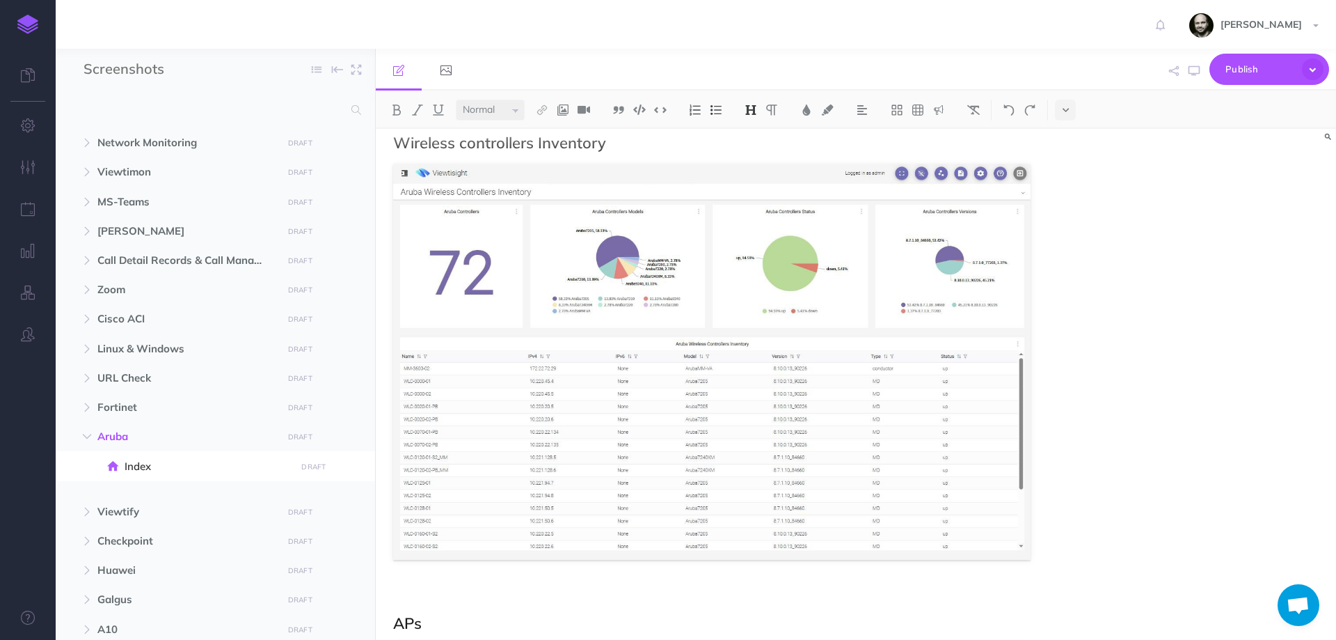
scroll to position [1578, 0]
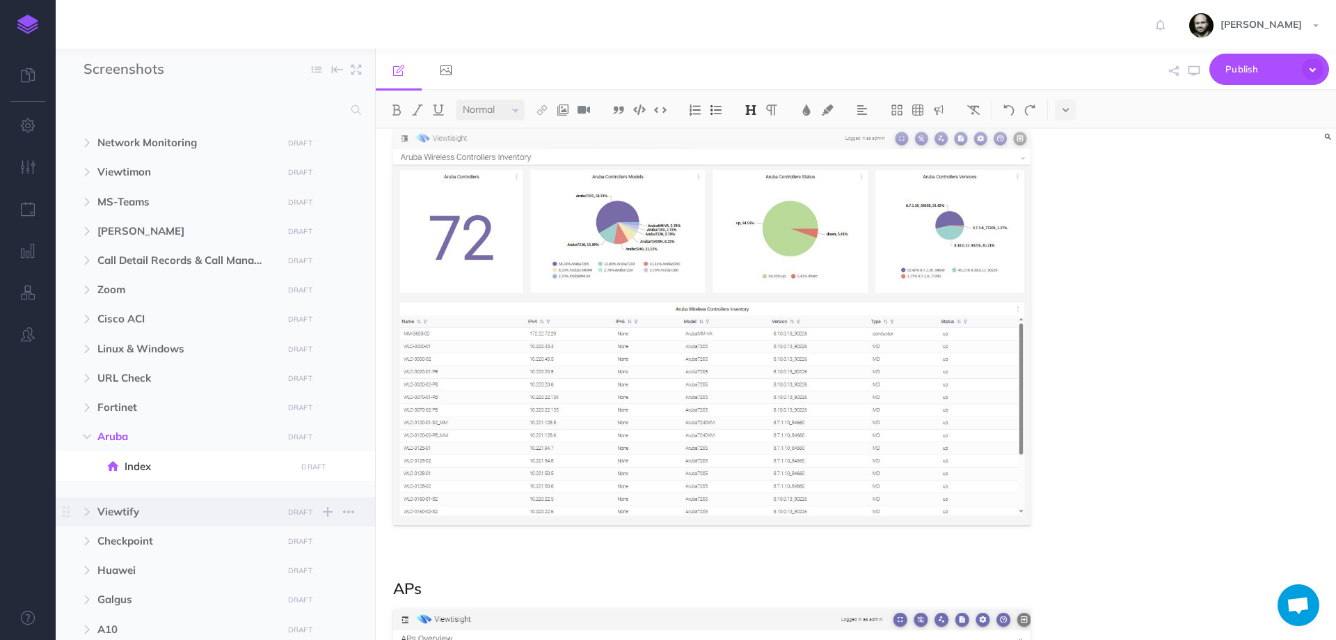
click at [112, 505] on span "Viewtify" at bounding box center [185, 511] width 177 height 17
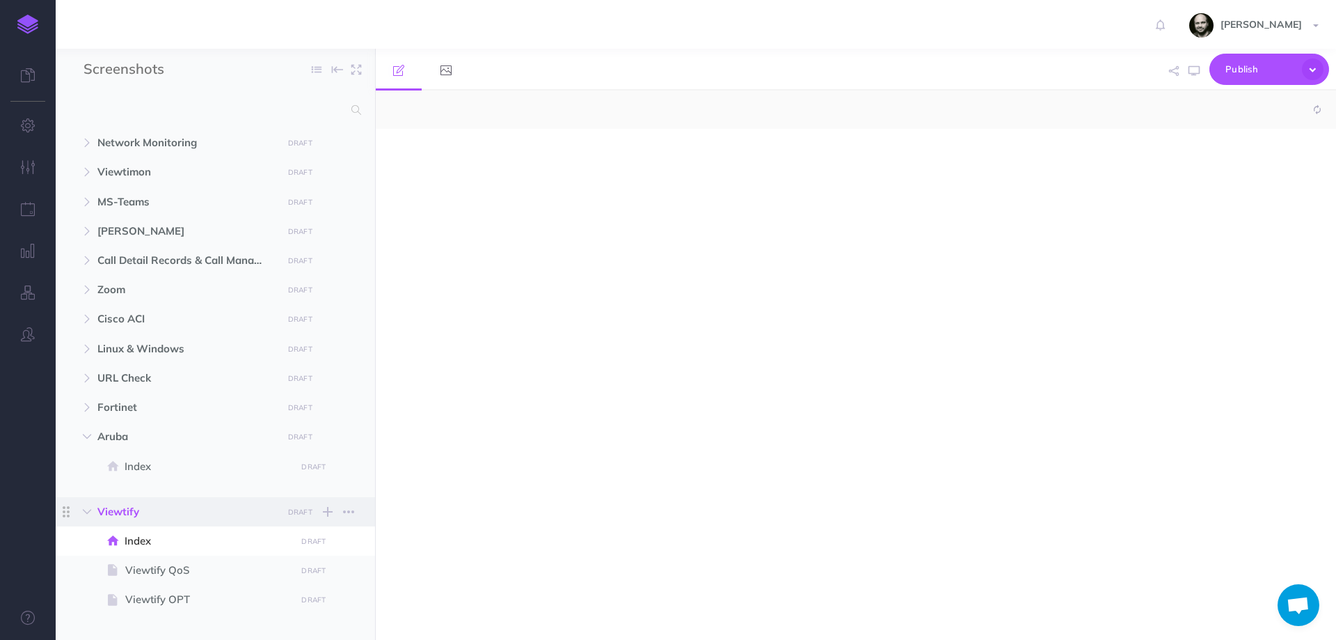
select select "null"
click at [94, 509] on button "button" at bounding box center [86, 511] width 25 height 17
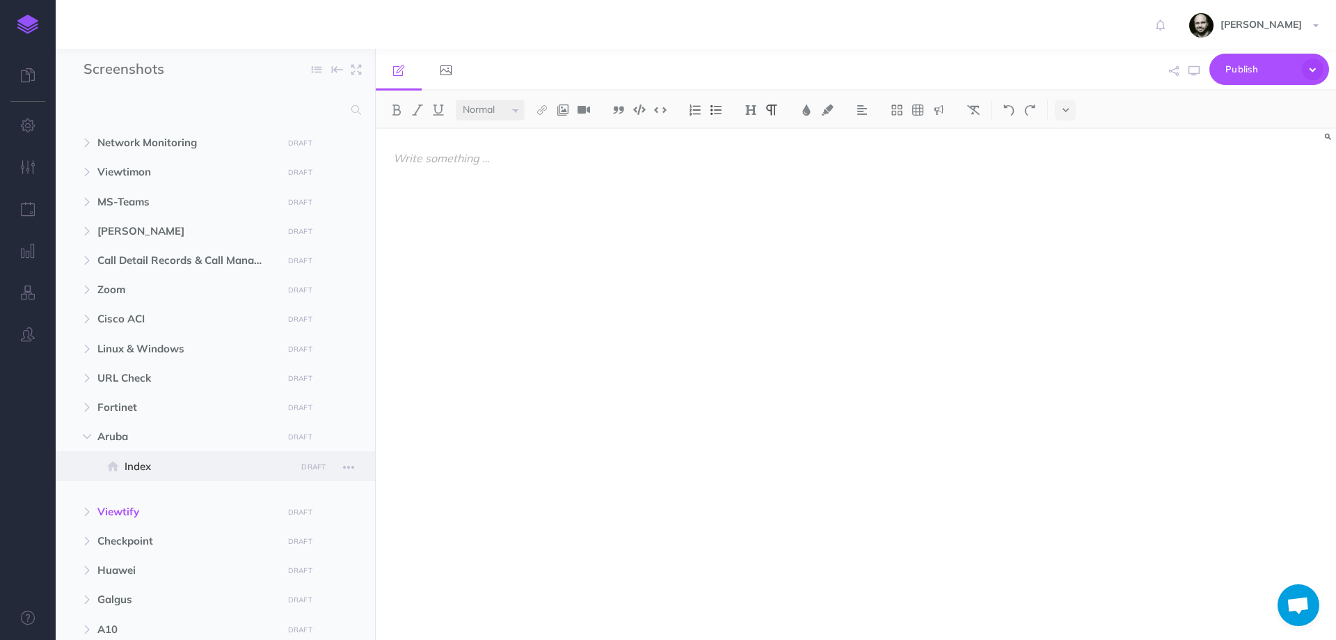
click at [154, 460] on span "Index" at bounding box center [208, 466] width 167 height 17
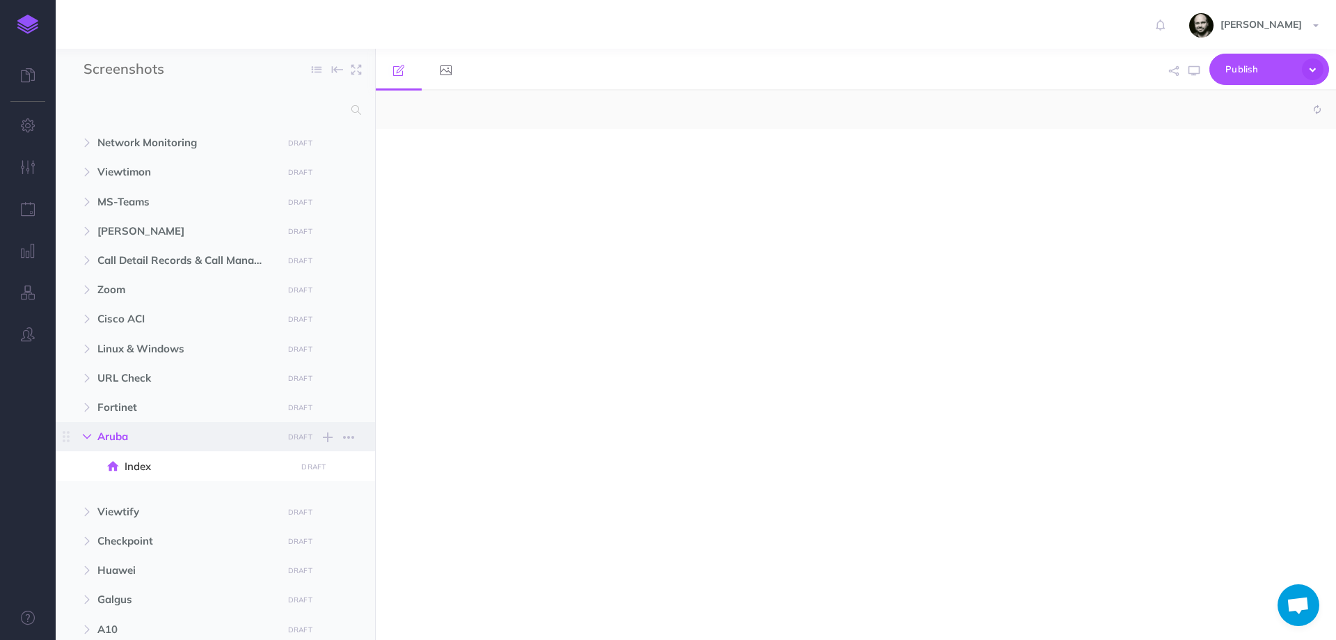
select select "null"
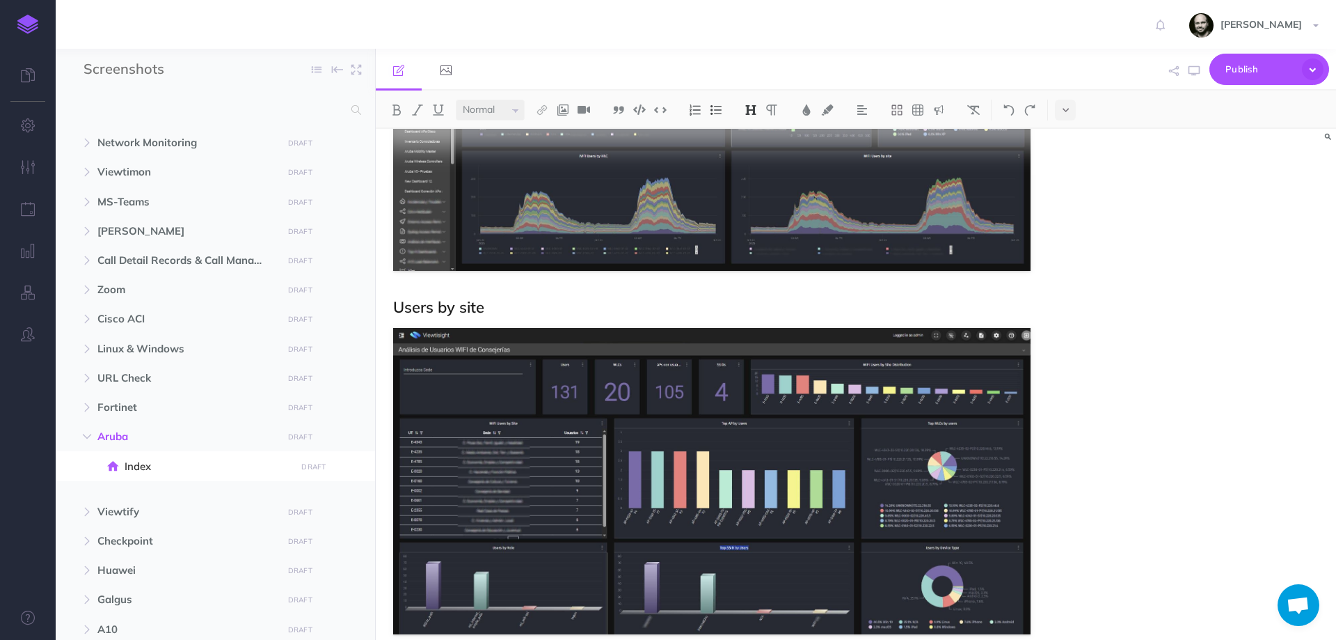
scroll to position [2781, 0]
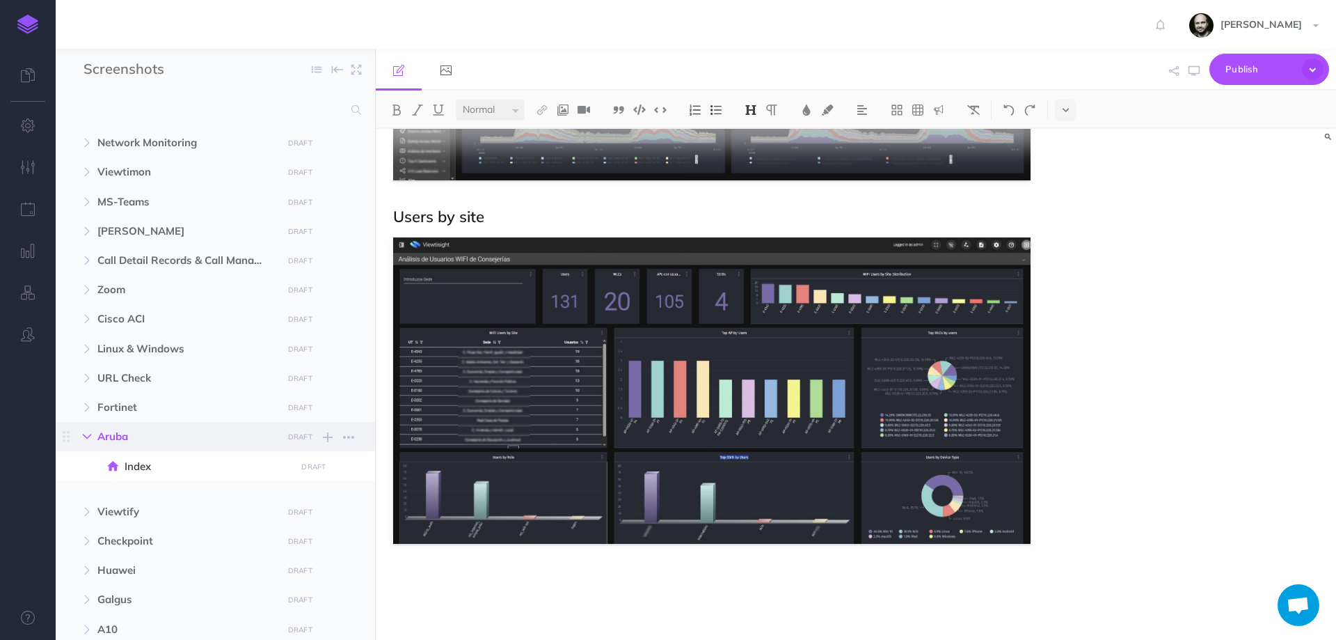
click at [89, 434] on icon "button" at bounding box center [87, 436] width 8 height 8
click at [97, 491] on button "button" at bounding box center [86, 495] width 25 height 17
click at [134, 527] on span "Index" at bounding box center [208, 524] width 167 height 17
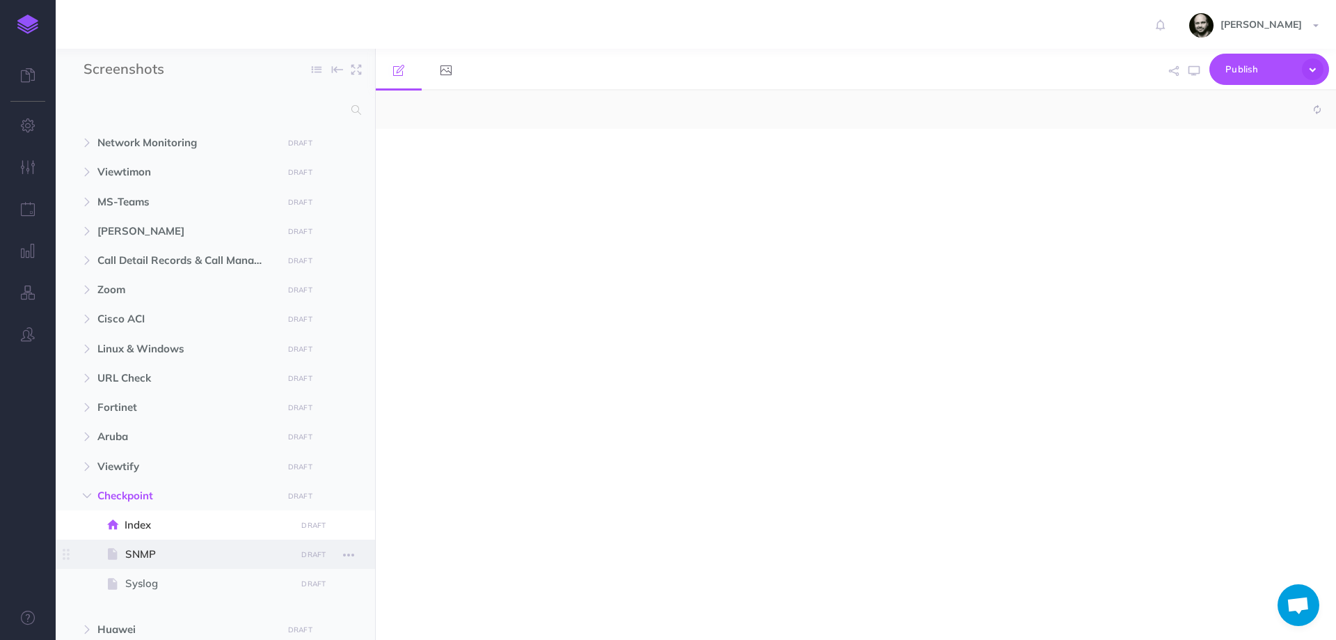
select select "null"
click at [143, 554] on span "SNMP" at bounding box center [208, 554] width 166 height 17
select select "null"
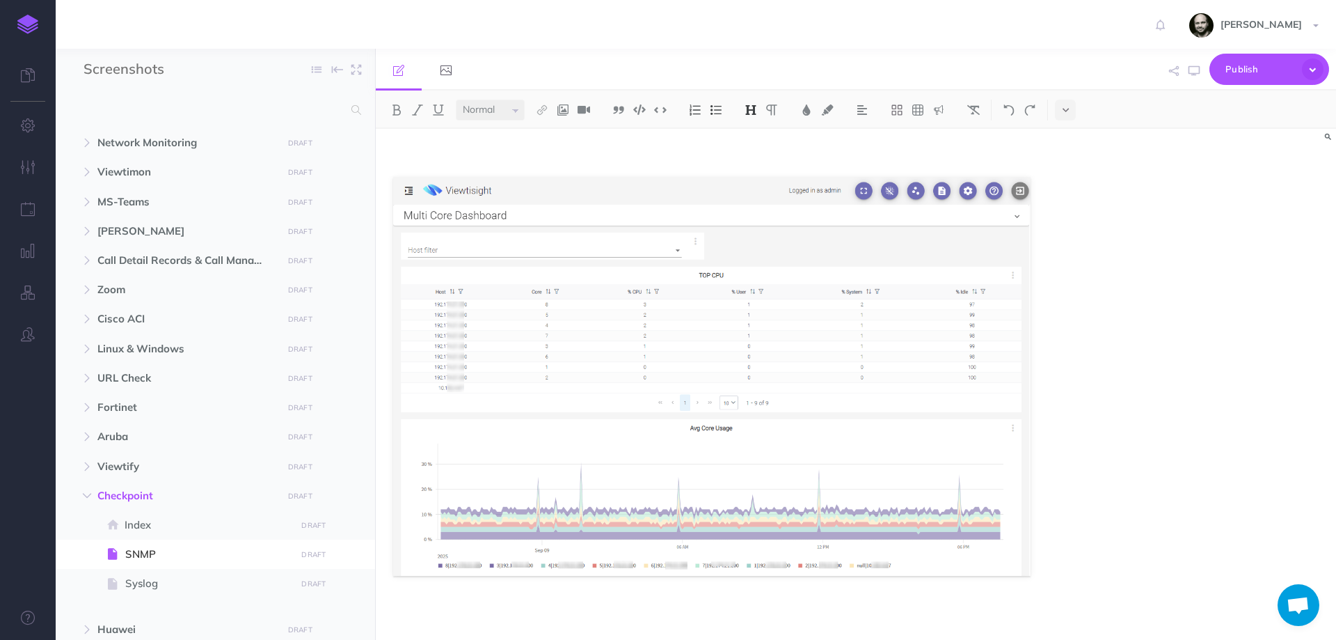
scroll to position [1816, 0]
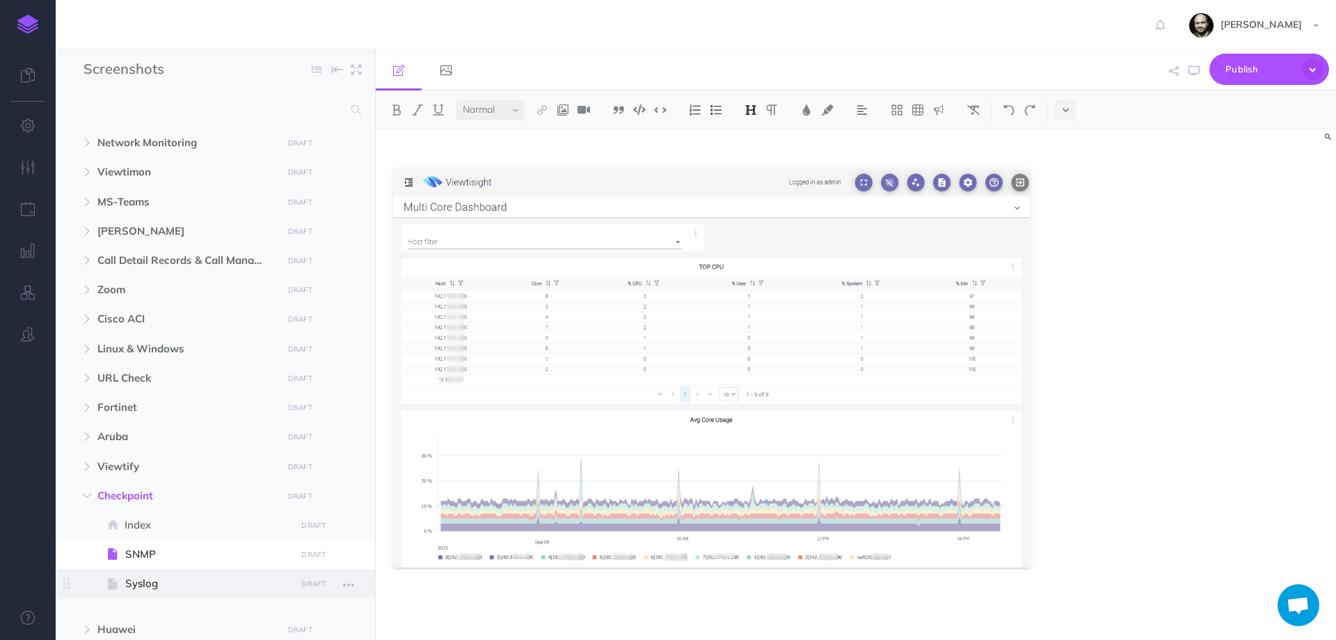
click at [128, 578] on span "Syslog" at bounding box center [208, 583] width 166 height 17
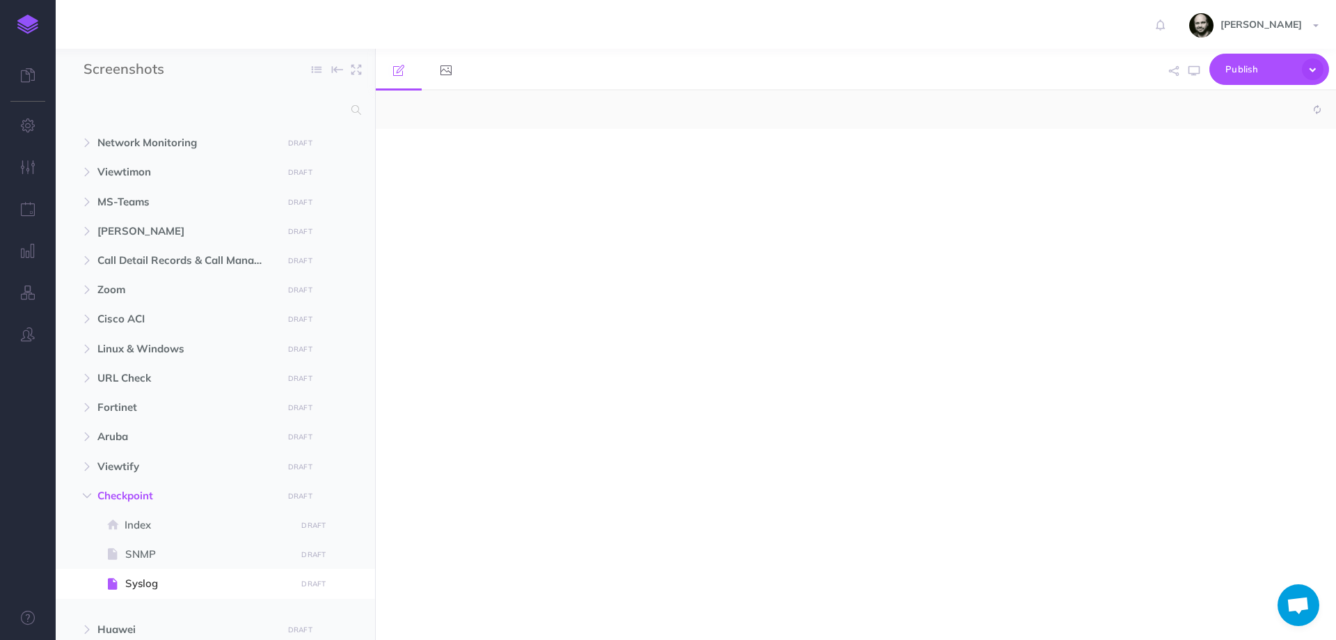
select select "null"
click at [84, 489] on button "button" at bounding box center [86, 495] width 25 height 17
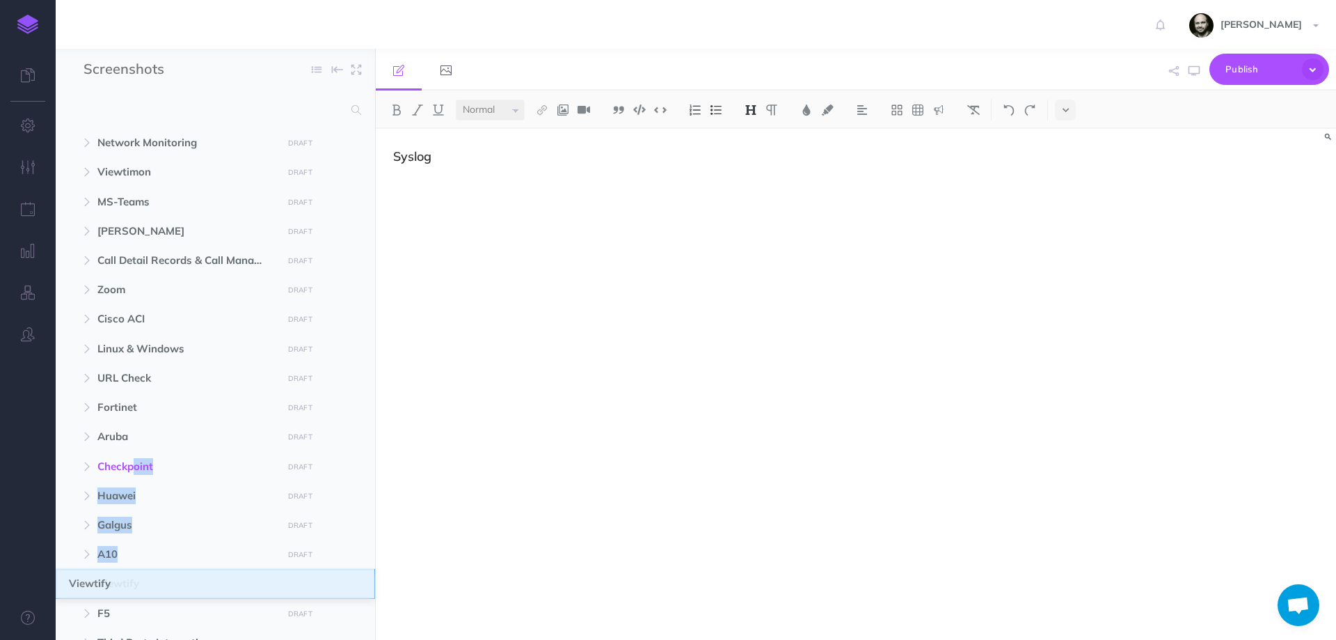
drag, startPoint x: 68, startPoint y: 461, endPoint x: 70, endPoint y: 578, distance: 116.9
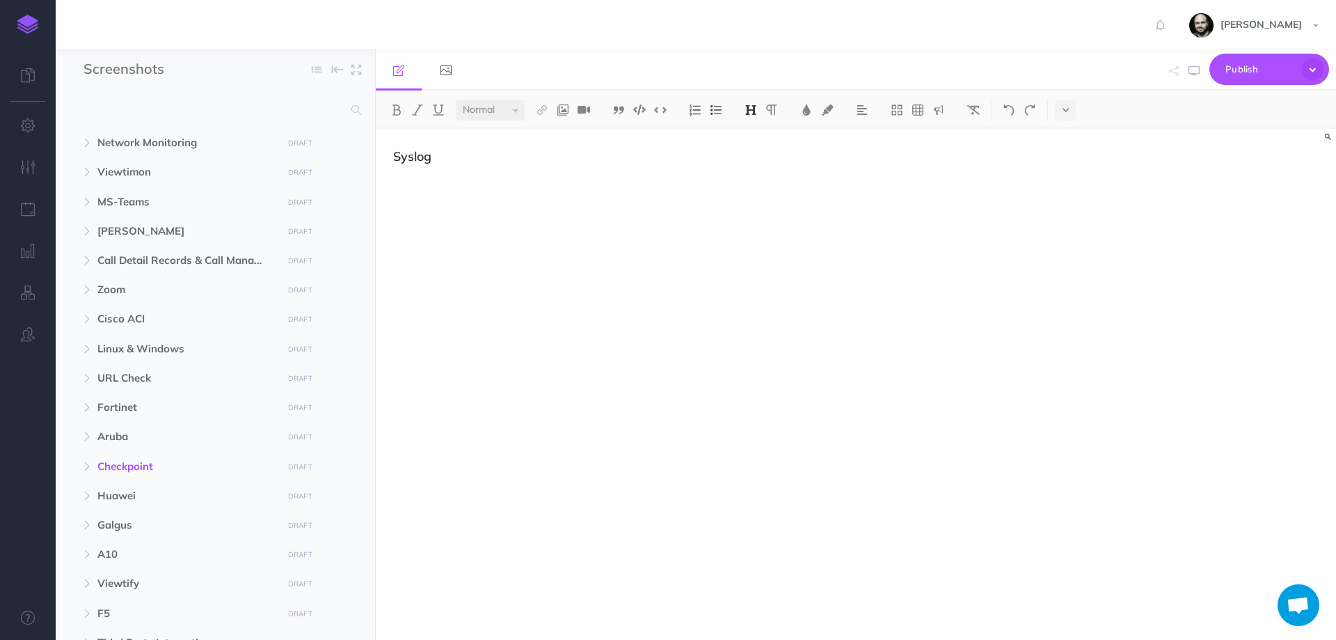
click at [562, 475] on div "Syslog" at bounding box center [712, 377] width 672 height 497
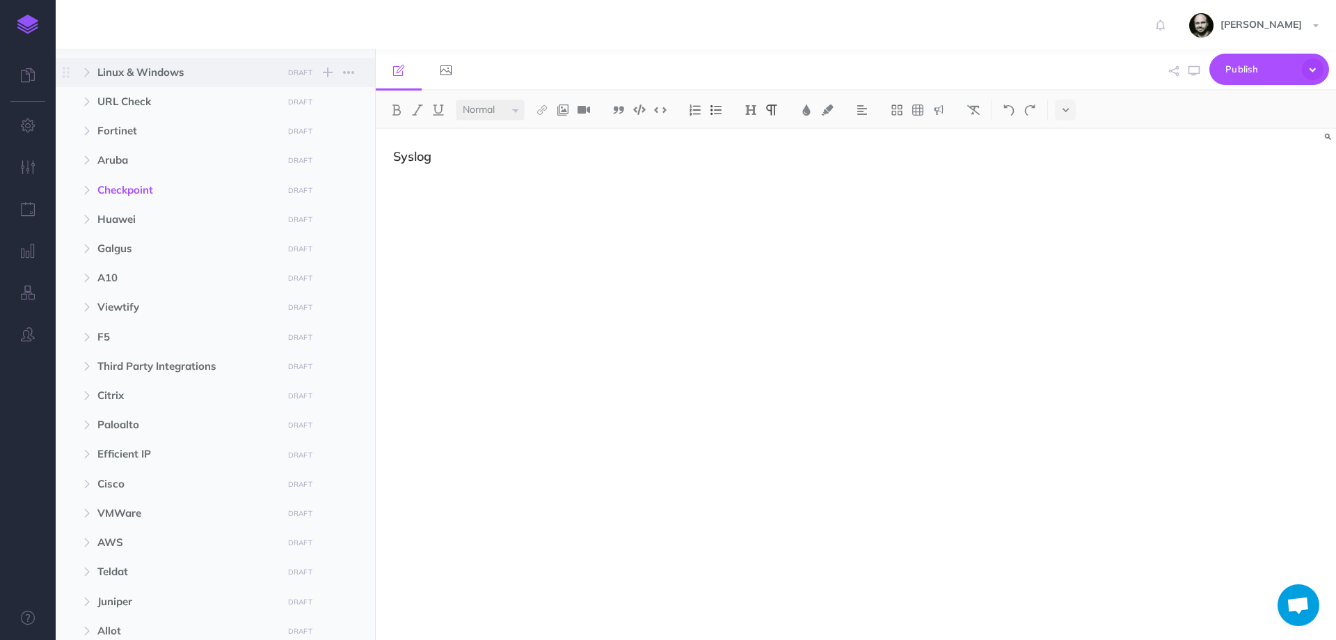
scroll to position [278, 0]
click at [114, 333] on span "F5" at bounding box center [185, 334] width 177 height 17
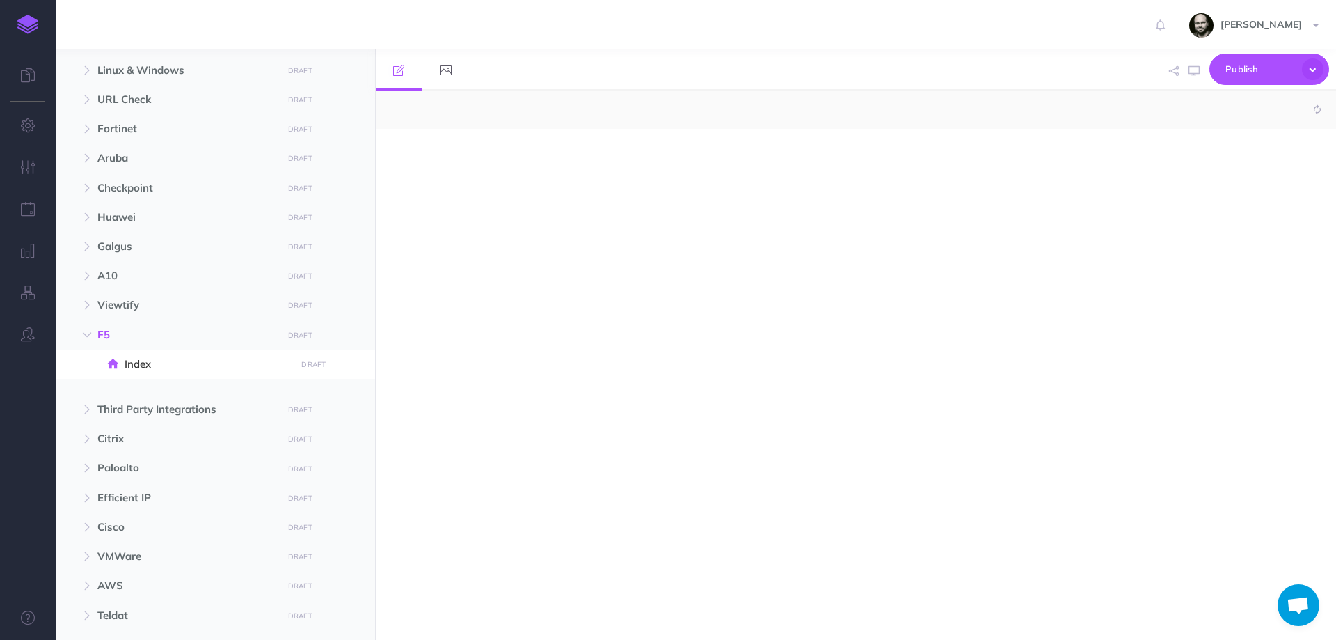
select select "null"
click at [606, 251] on div at bounding box center [712, 377] width 672 height 497
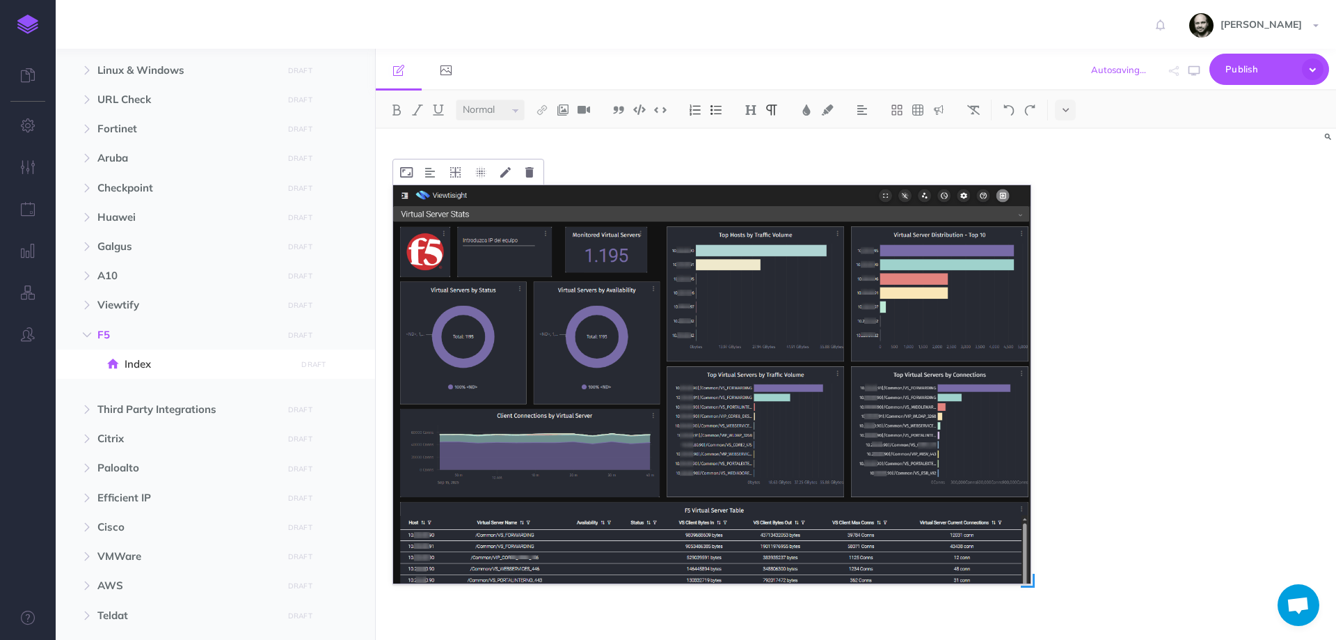
scroll to position [57, 0]
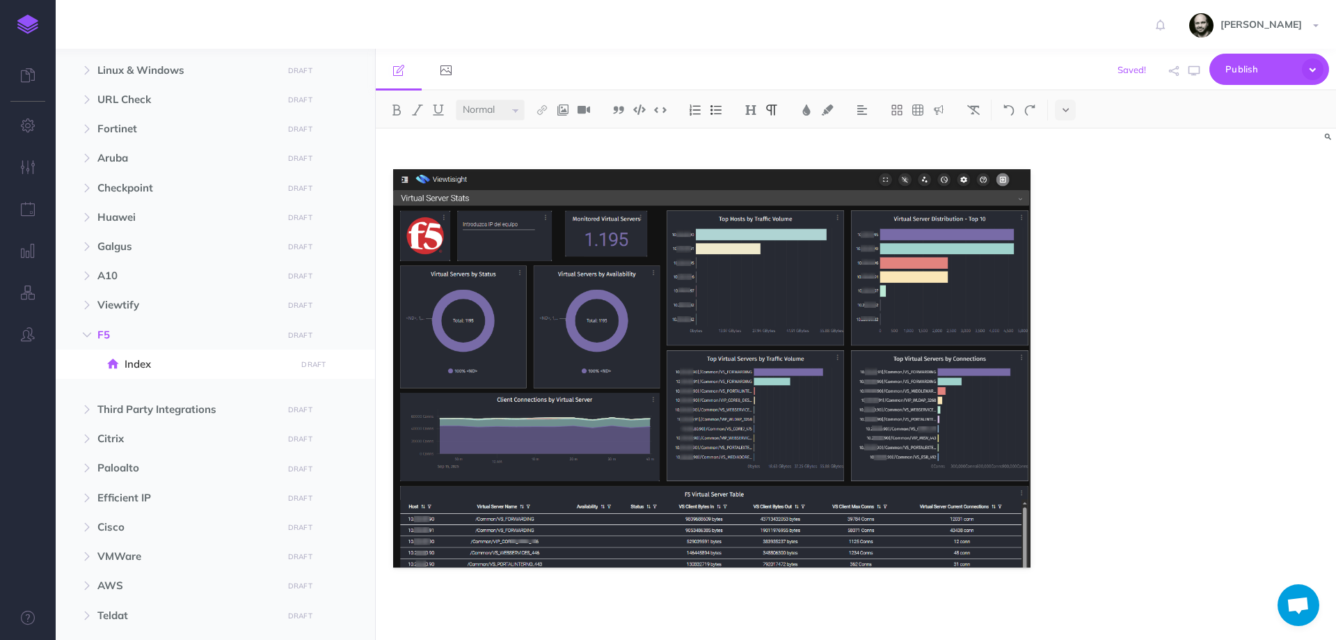
click at [961, 600] on p at bounding box center [711, 603] width 637 height 17
click at [1141, 305] on div at bounding box center [856, 384] width 960 height 511
click at [591, 621] on div at bounding box center [712, 356] width 672 height 568
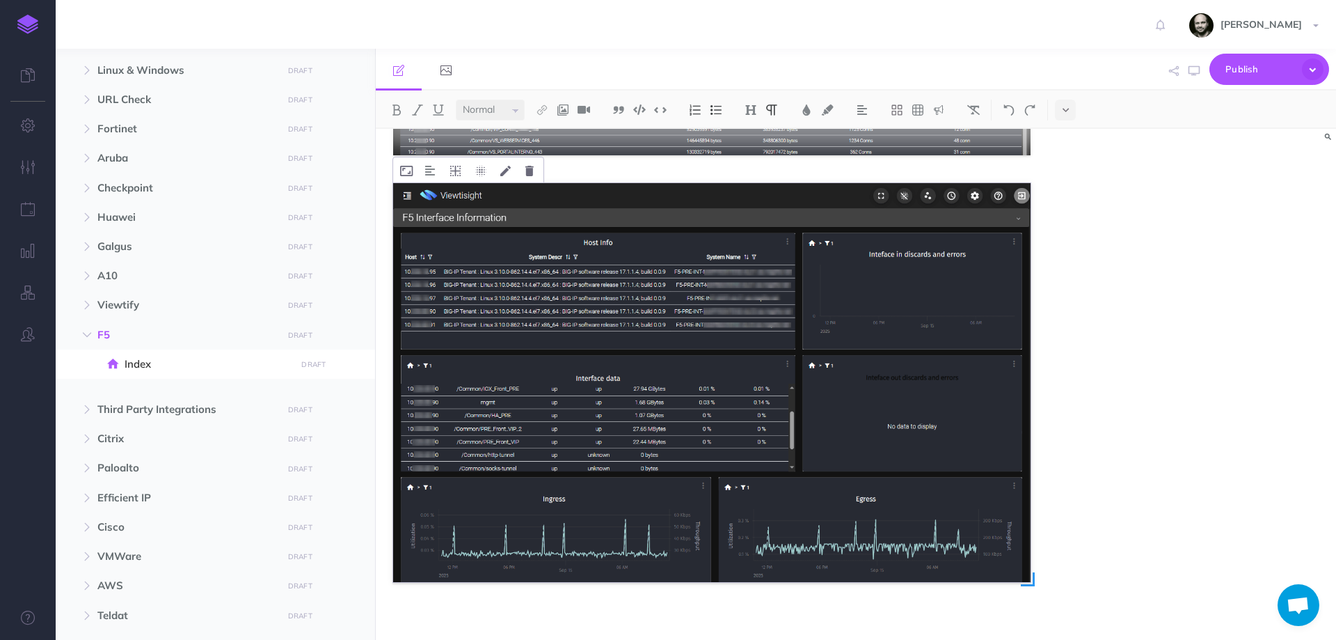
scroll to position [484, 0]
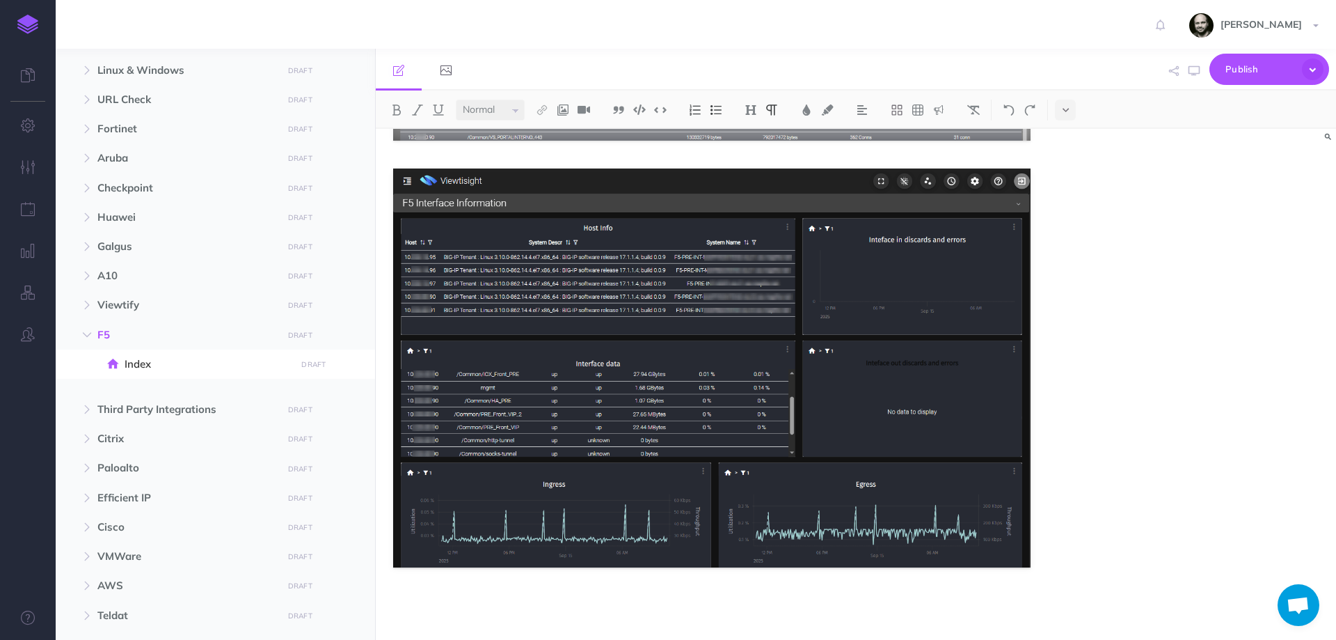
click at [1102, 214] on div at bounding box center [856, 384] width 960 height 511
click at [1129, 225] on div at bounding box center [856, 384] width 960 height 511
click at [715, 193] on img at bounding box center [711, 367] width 637 height 399
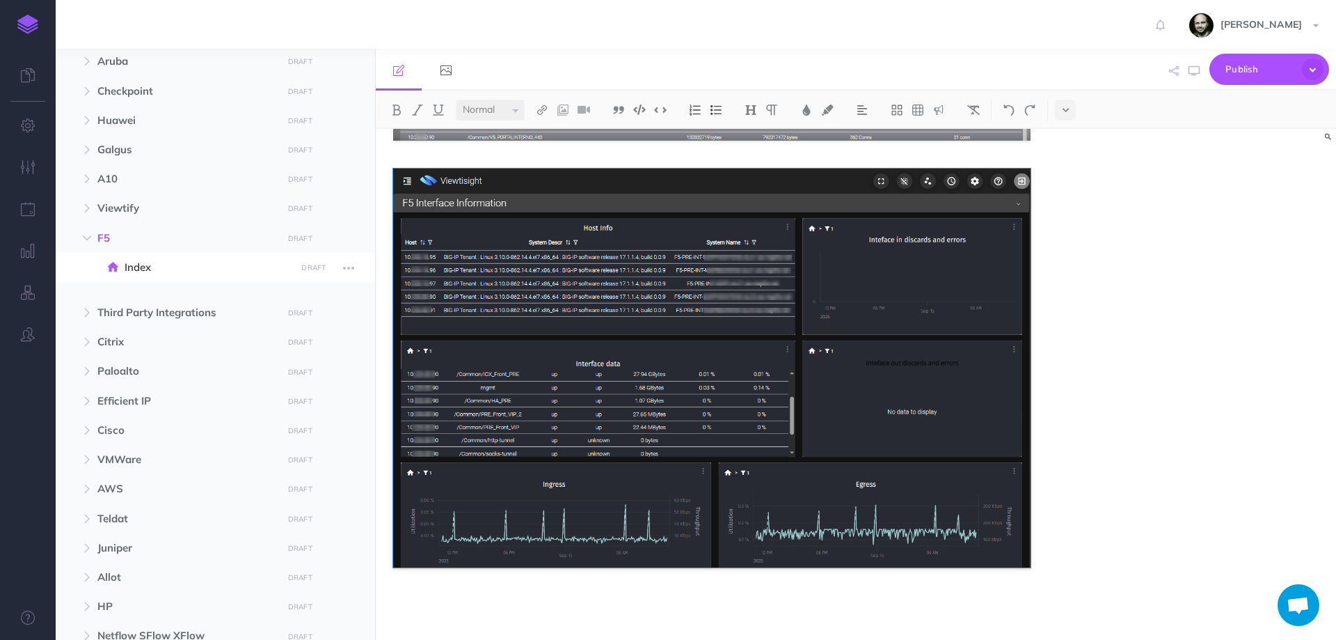
scroll to position [278, 0]
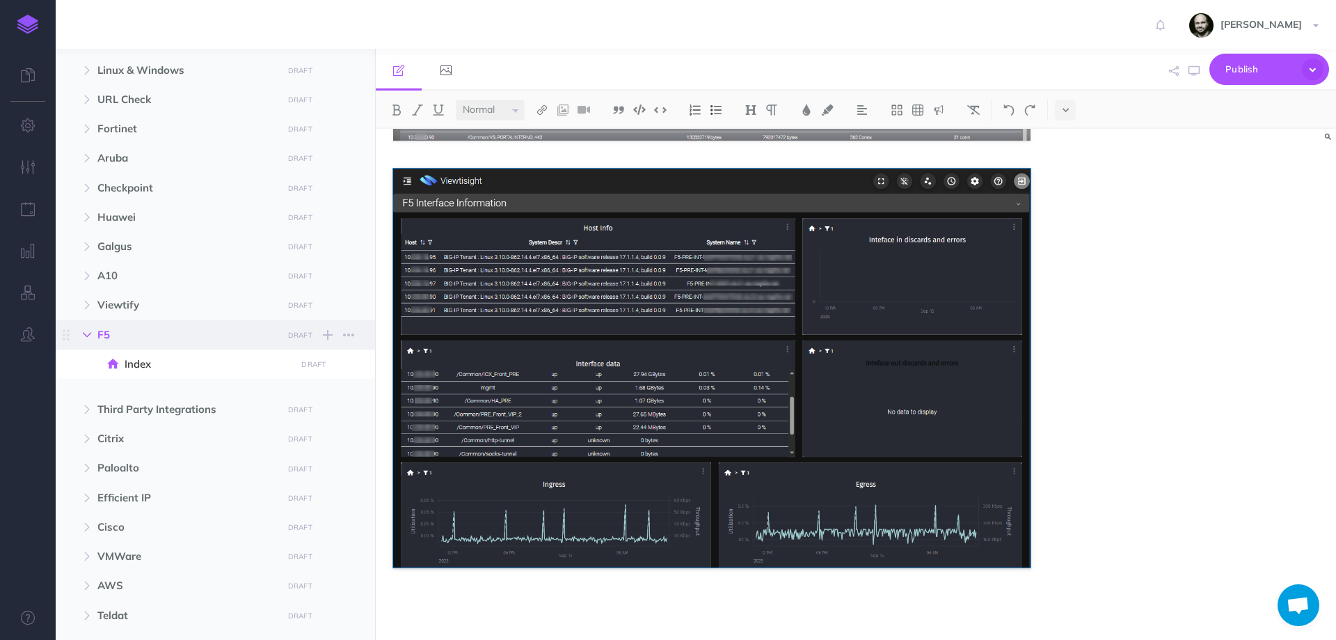
click at [81, 337] on button "button" at bounding box center [86, 334] width 25 height 17
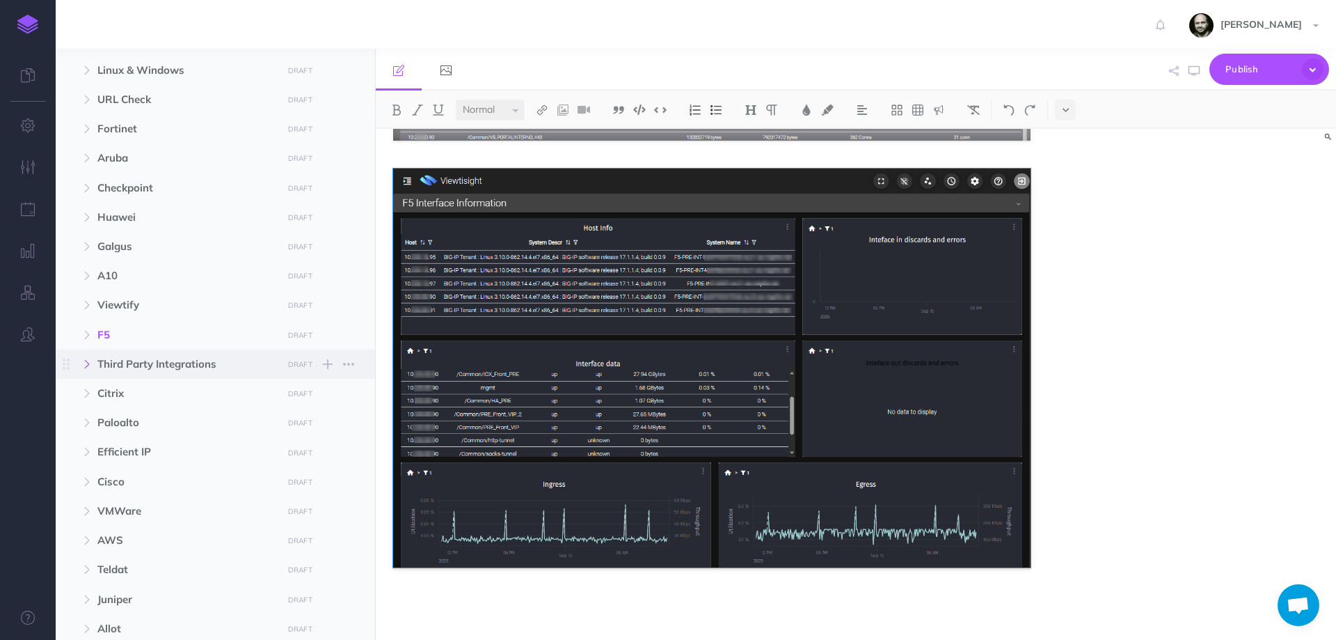
click at [81, 365] on button "button" at bounding box center [86, 364] width 25 height 17
click at [149, 396] on span "Index" at bounding box center [208, 393] width 167 height 17
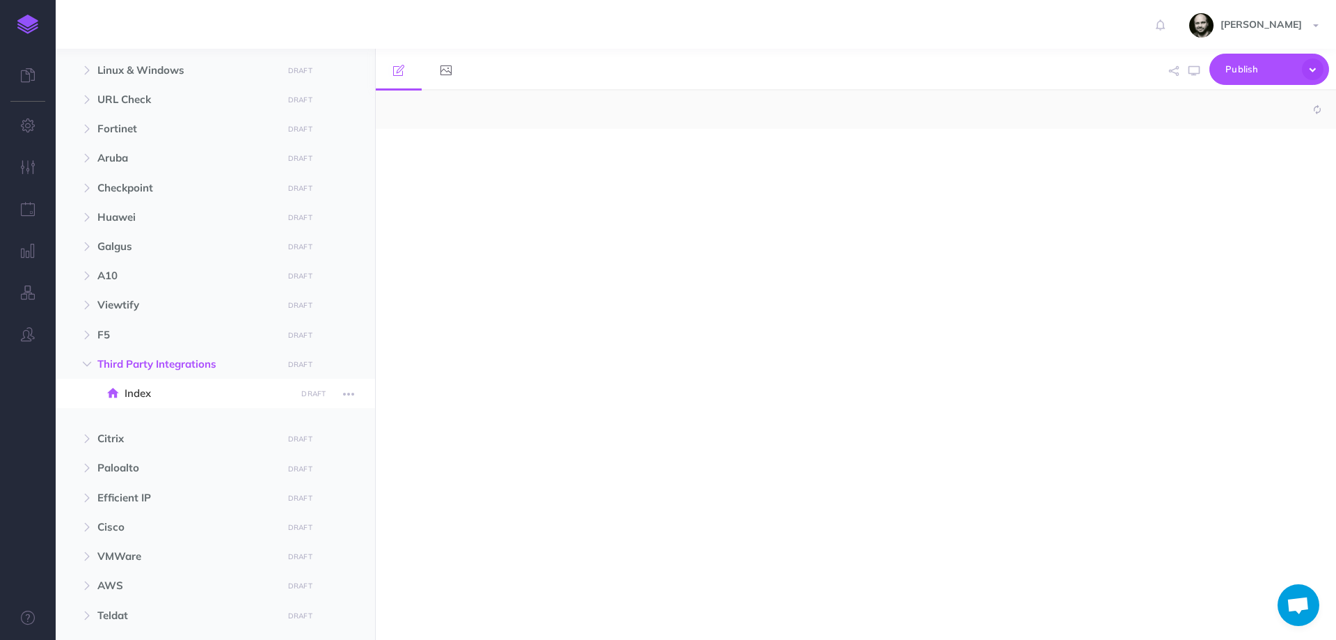
select select "null"
click at [90, 365] on icon "button" at bounding box center [87, 364] width 8 height 8
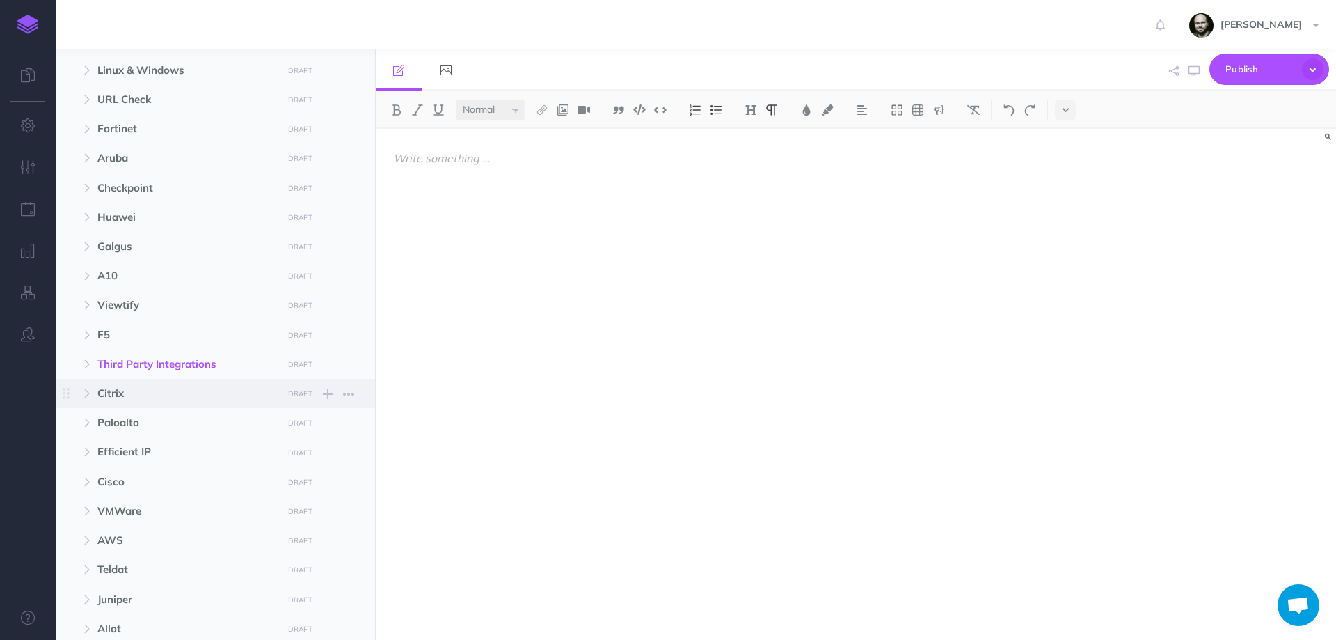
click at [117, 390] on span "Citrix" at bounding box center [185, 393] width 177 height 17
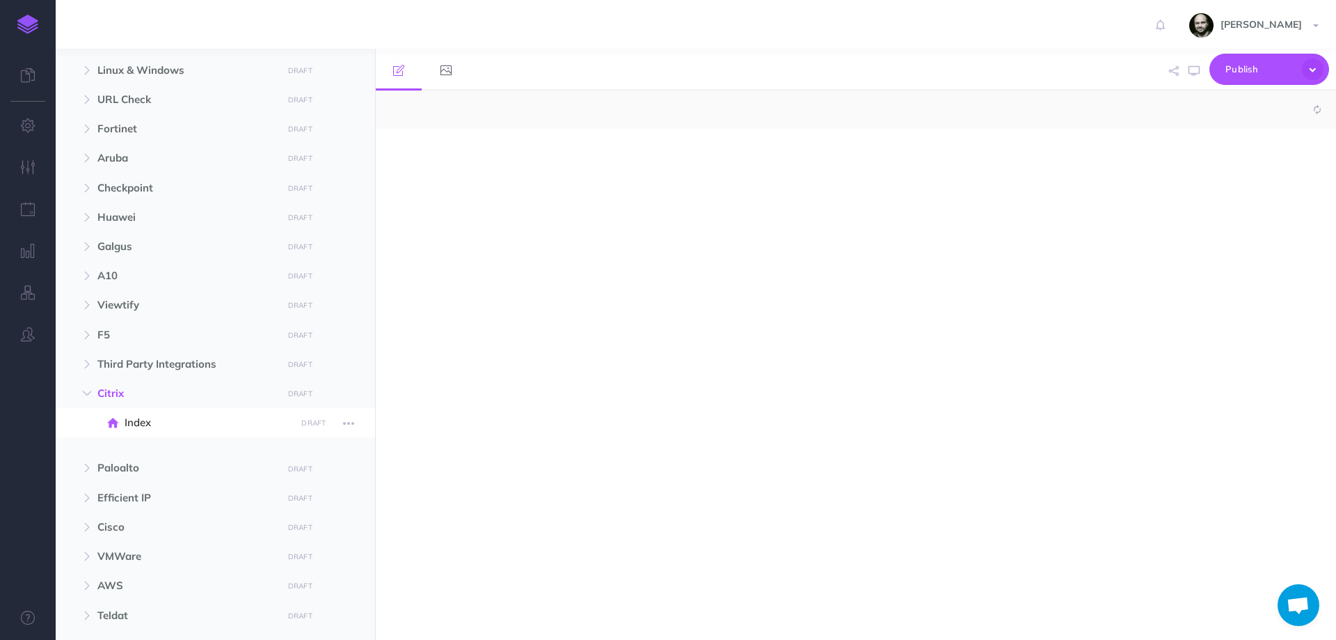
select select "null"
click at [81, 397] on button "button" at bounding box center [86, 393] width 25 height 17
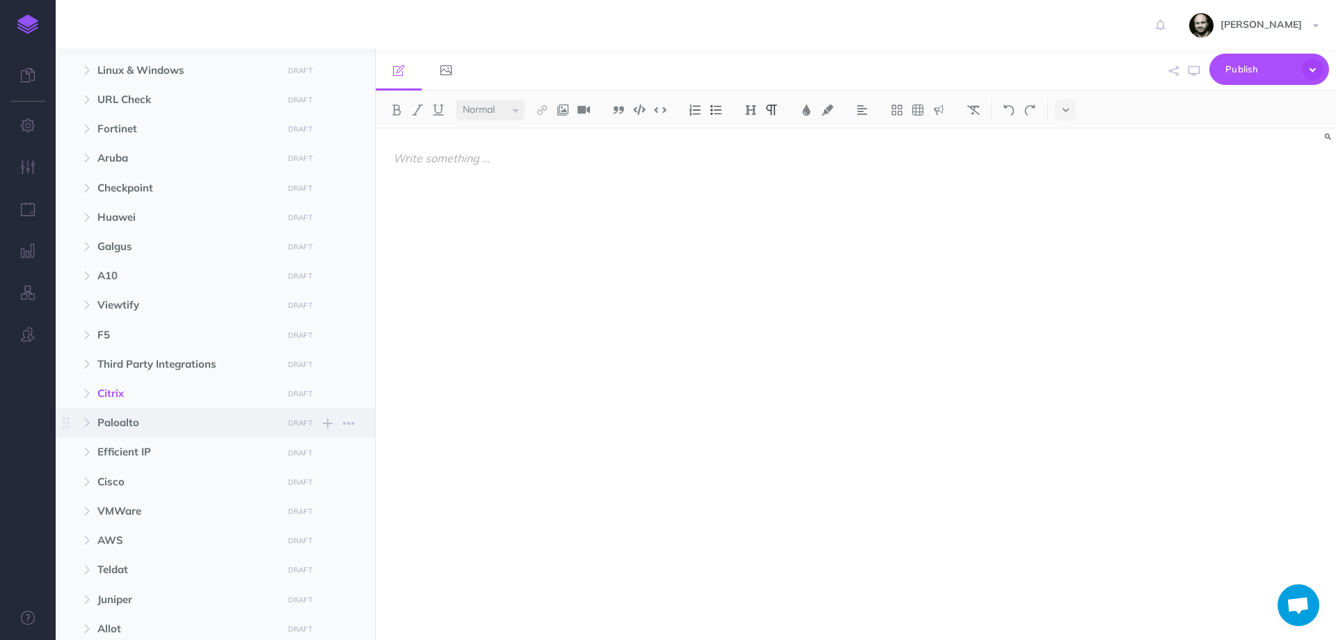
click at [113, 424] on span "Paloalto" at bounding box center [185, 422] width 177 height 17
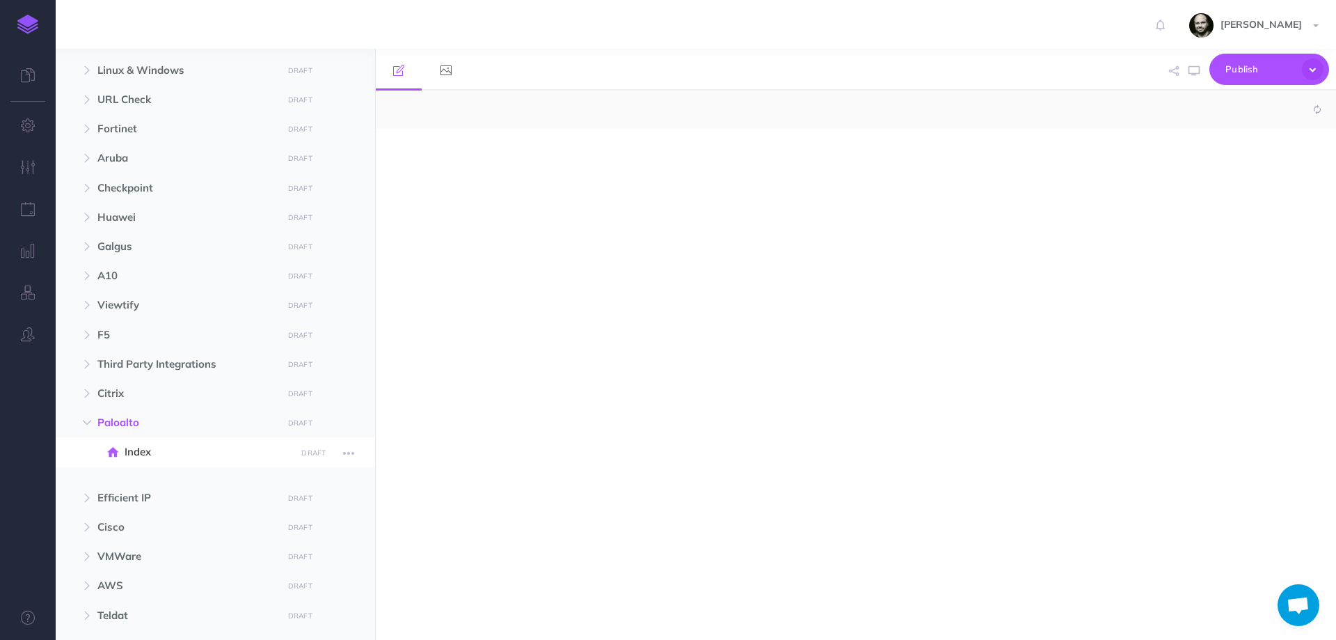
select select "null"
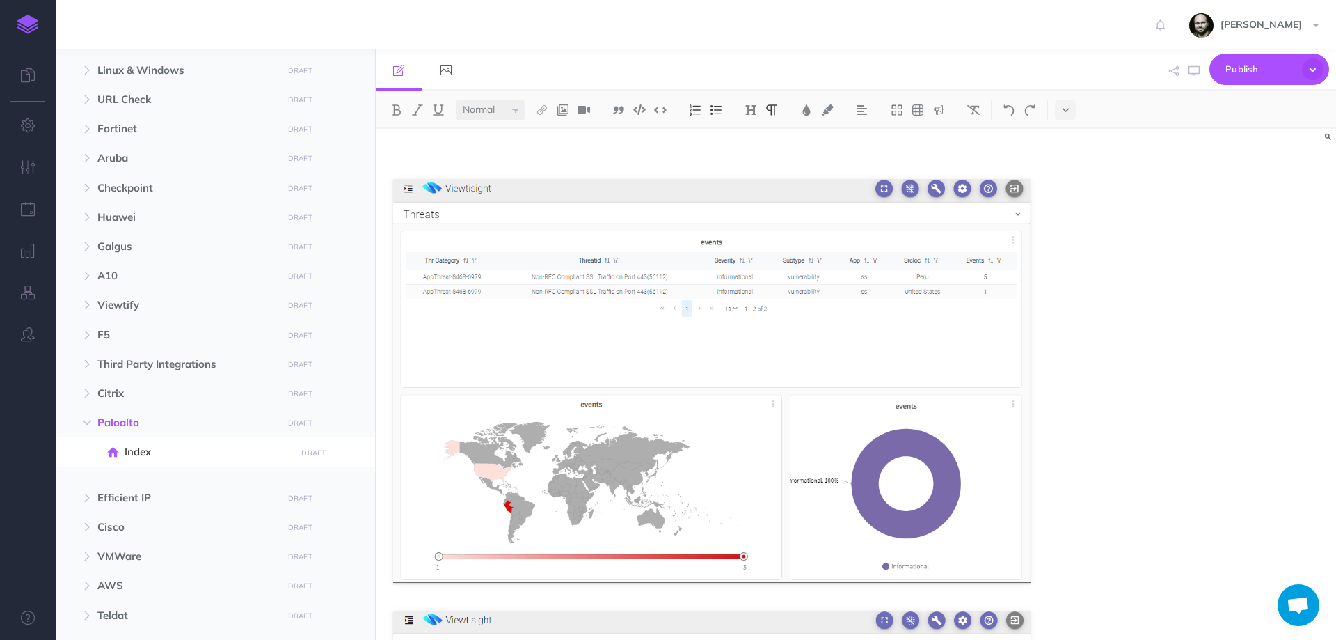
click at [535, 292] on div at bounding box center [712, 607] width 672 height 957
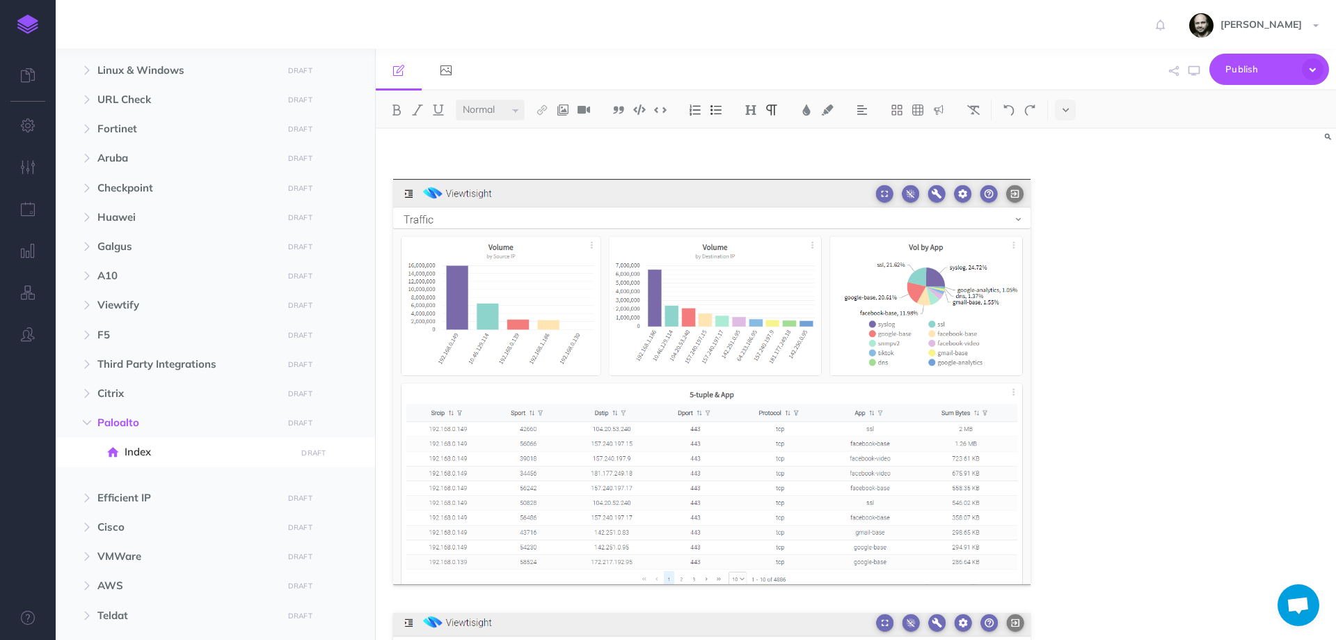
click at [646, 159] on p at bounding box center [711, 158] width 637 height 17
click at [752, 107] on img at bounding box center [751, 109] width 13 height 11
click at [750, 129] on button "H1" at bounding box center [750, 134] width 21 height 21
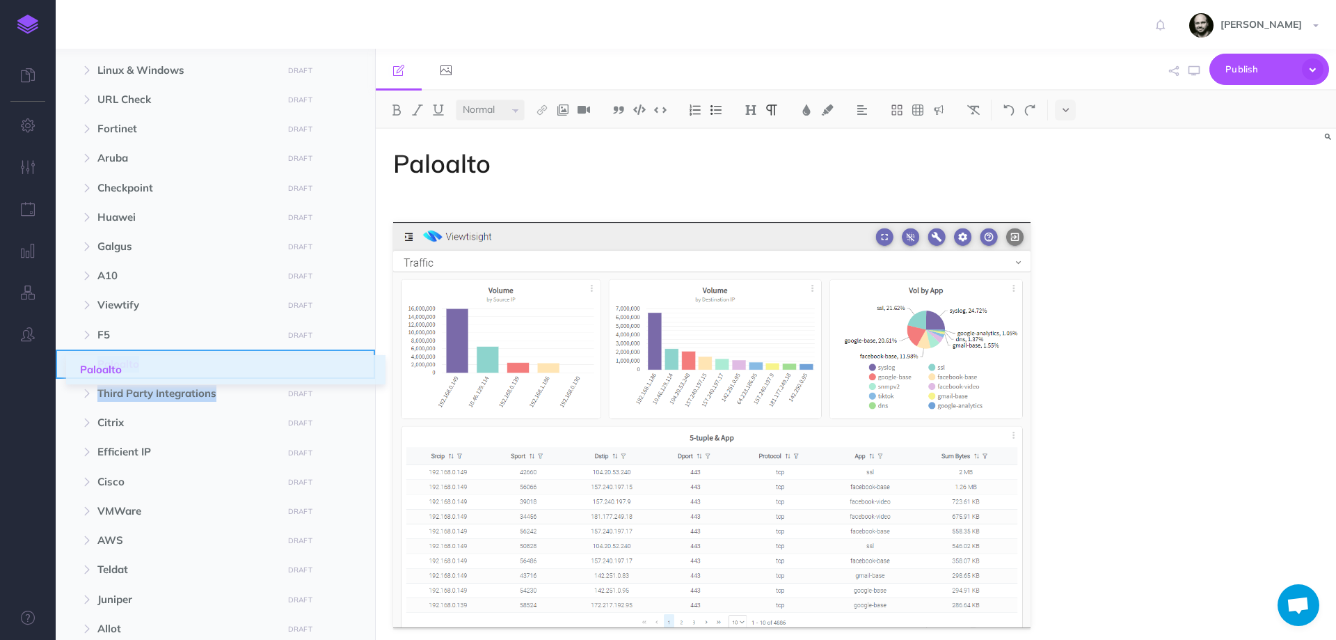
drag, startPoint x: 68, startPoint y: 418, endPoint x: 81, endPoint y: 365, distance: 54.5
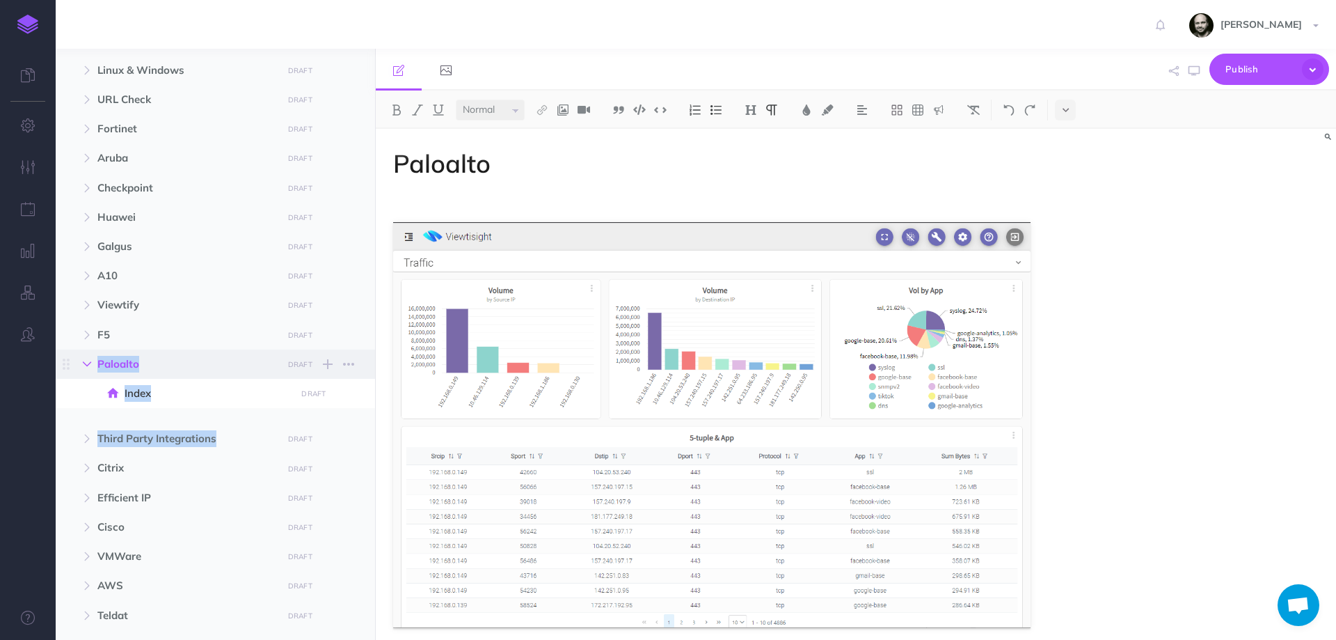
click at [85, 368] on button "button" at bounding box center [86, 364] width 25 height 17
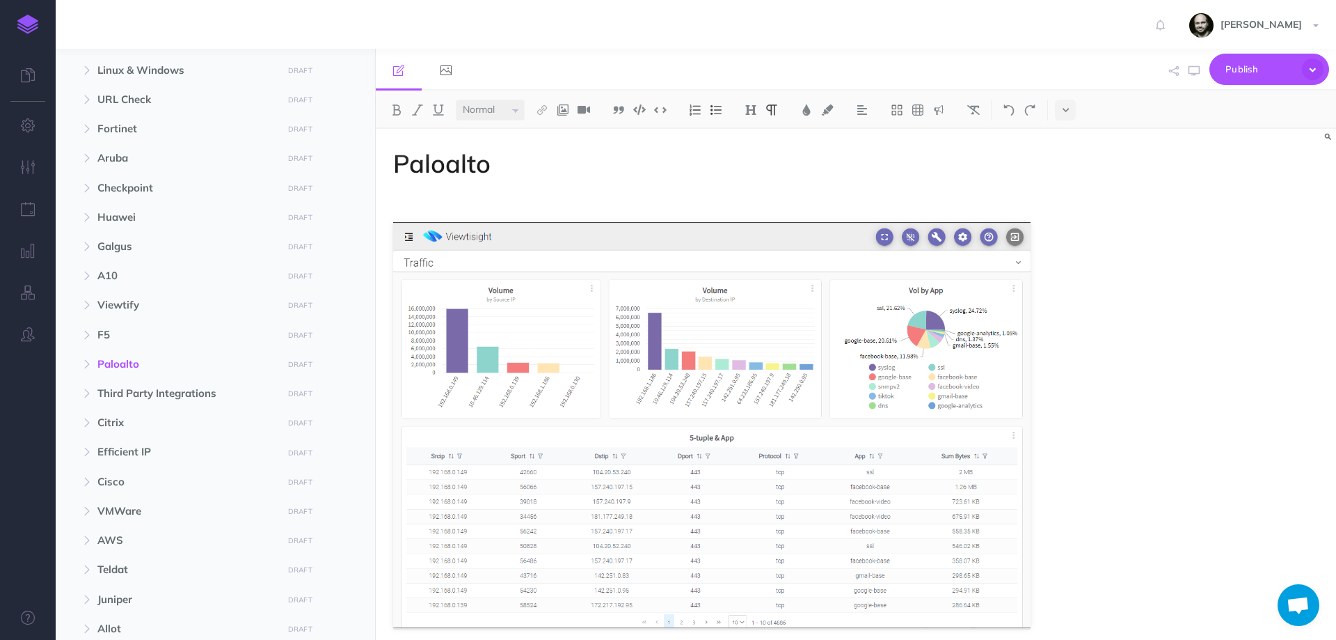
click at [48, 430] on div at bounding box center [28, 320] width 56 height 640
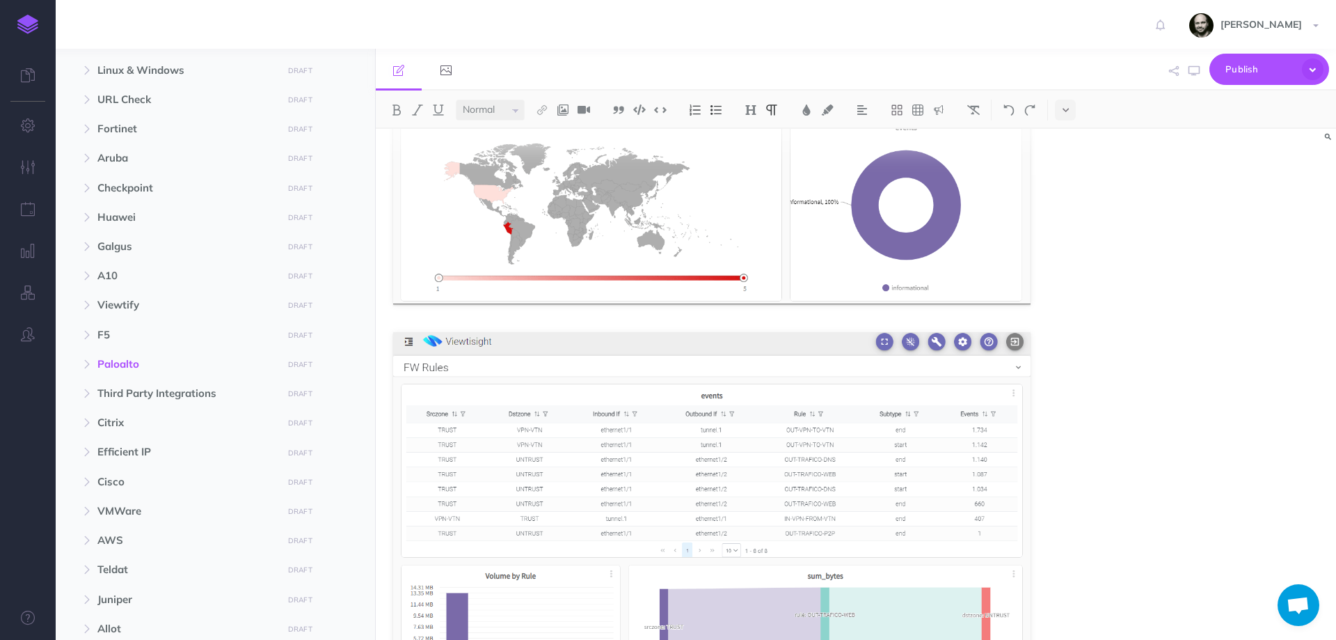
scroll to position [1355, 0]
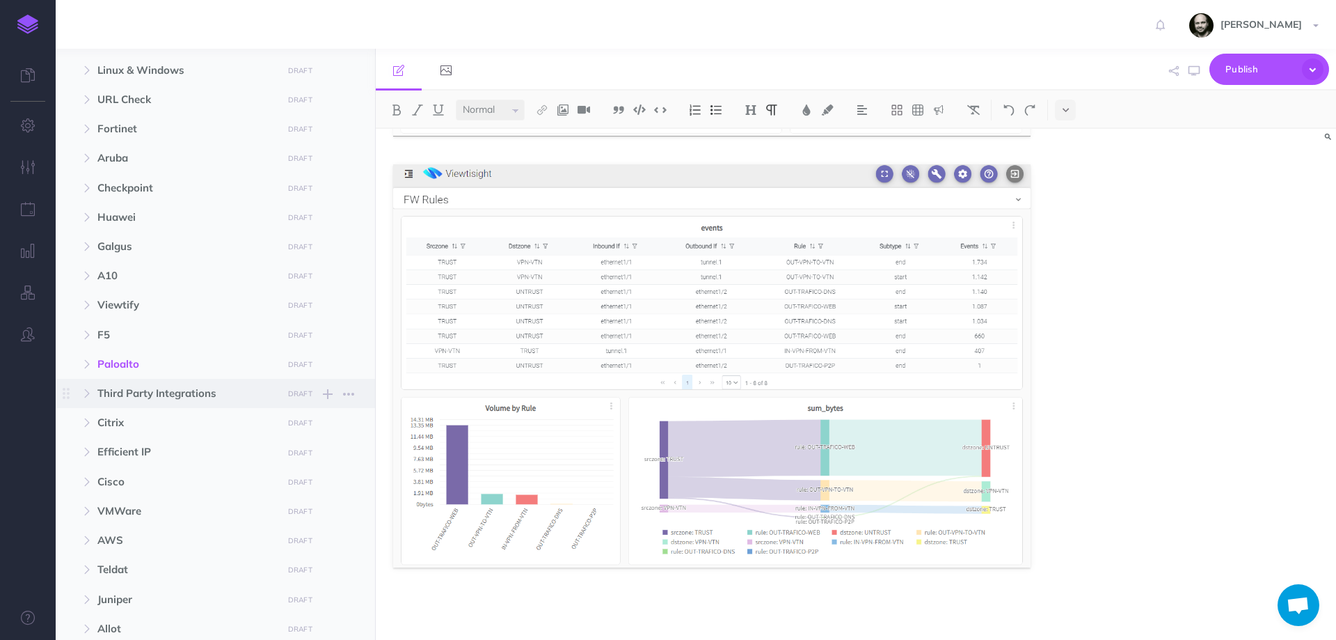
click at [157, 397] on span "Third Party Integrations" at bounding box center [185, 393] width 177 height 17
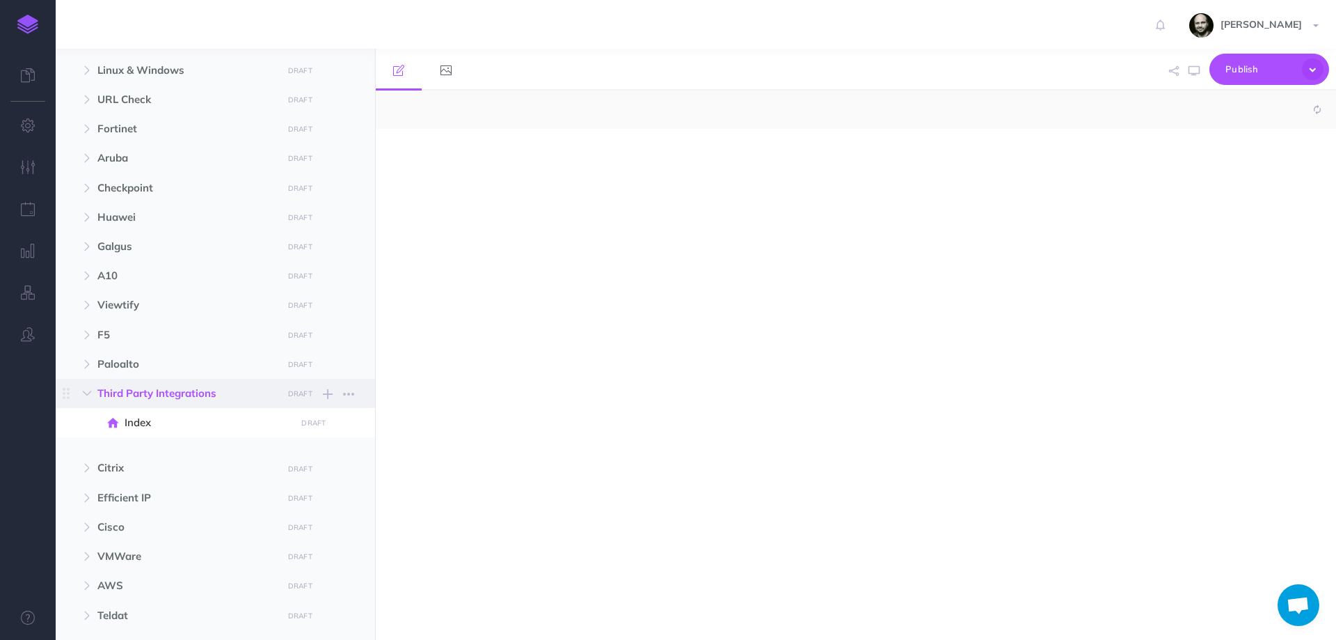
select select "null"
click at [86, 392] on icon "button" at bounding box center [87, 393] width 8 height 8
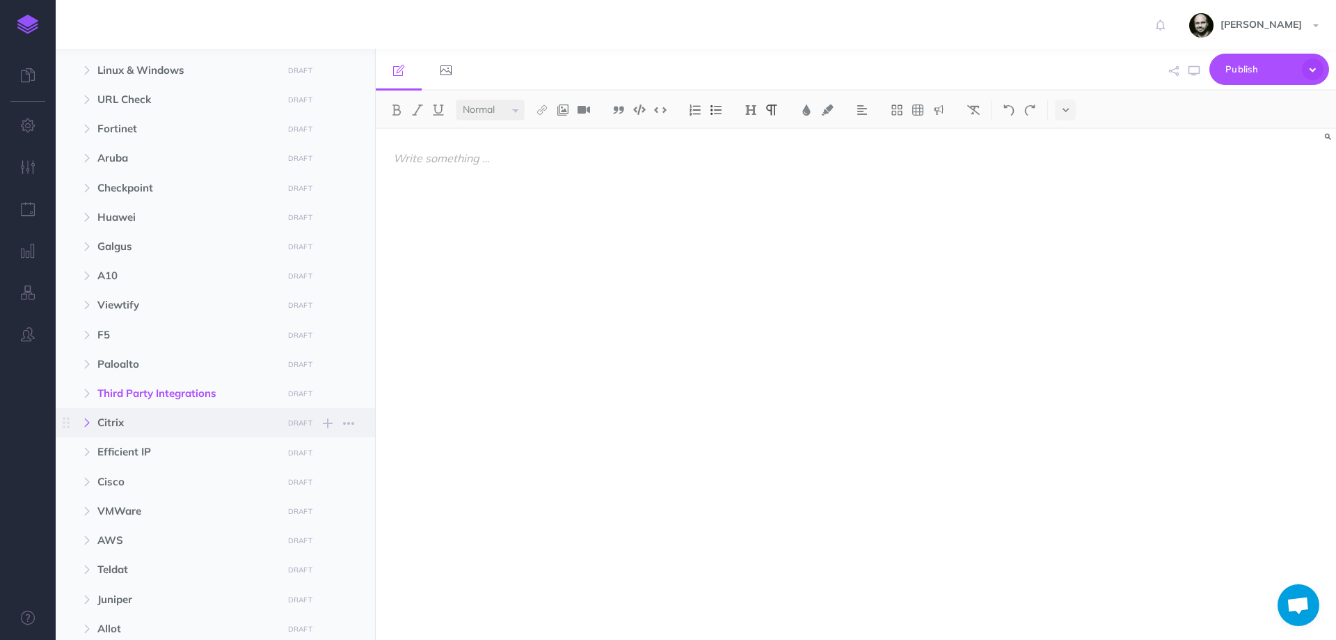
click at [93, 430] on button "button" at bounding box center [86, 422] width 25 height 17
click at [86, 418] on icon "button" at bounding box center [87, 422] width 8 height 8
click at [98, 452] on button "button" at bounding box center [86, 451] width 25 height 17
click at [120, 489] on span at bounding box center [114, 481] width 20 height 17
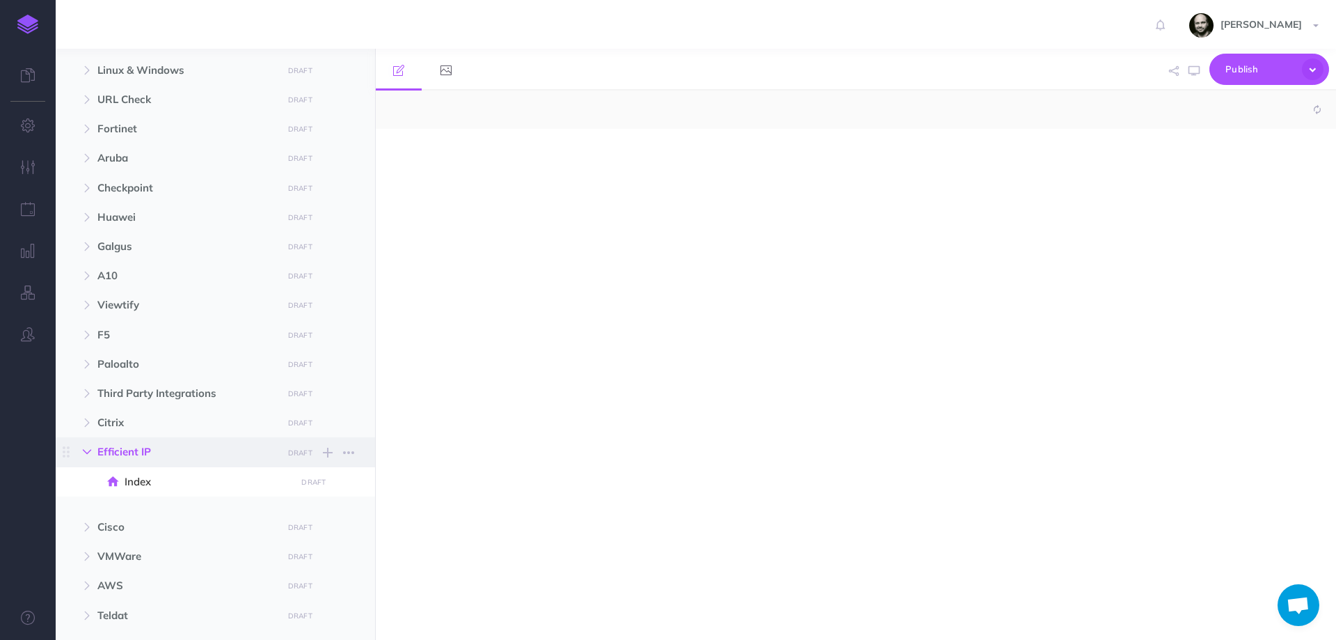
select select "null"
click at [91, 451] on icon "button" at bounding box center [87, 451] width 8 height 8
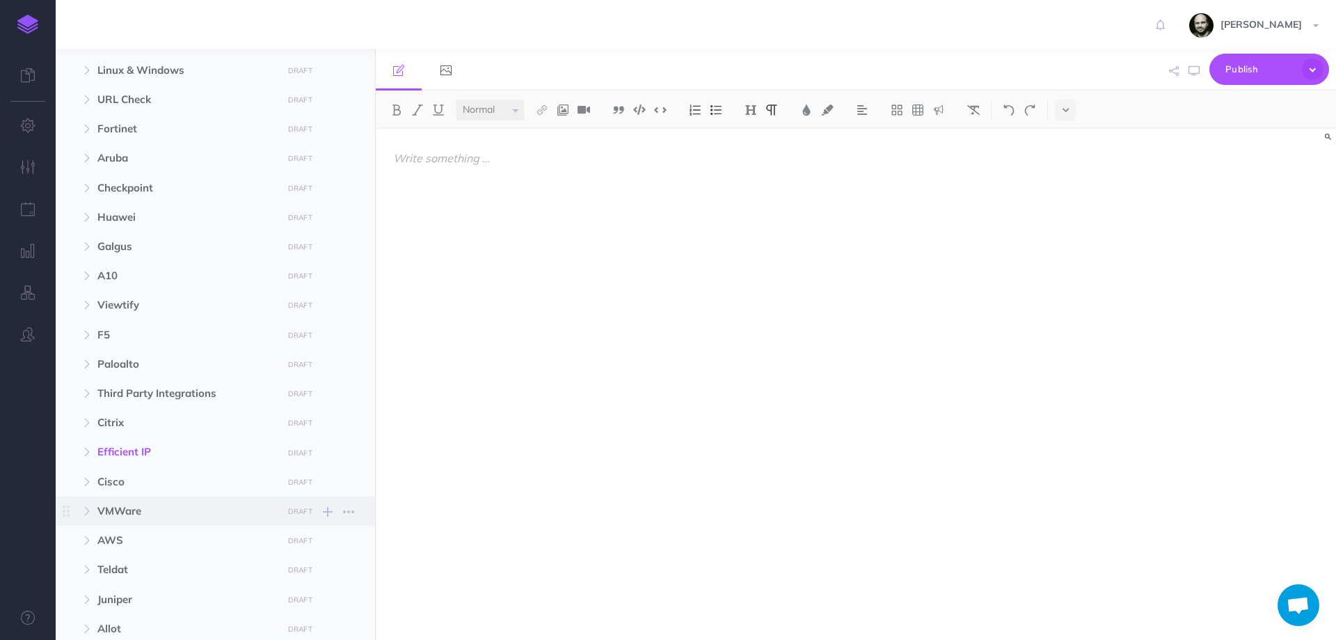
click at [120, 518] on span "VMWare" at bounding box center [185, 510] width 177 height 17
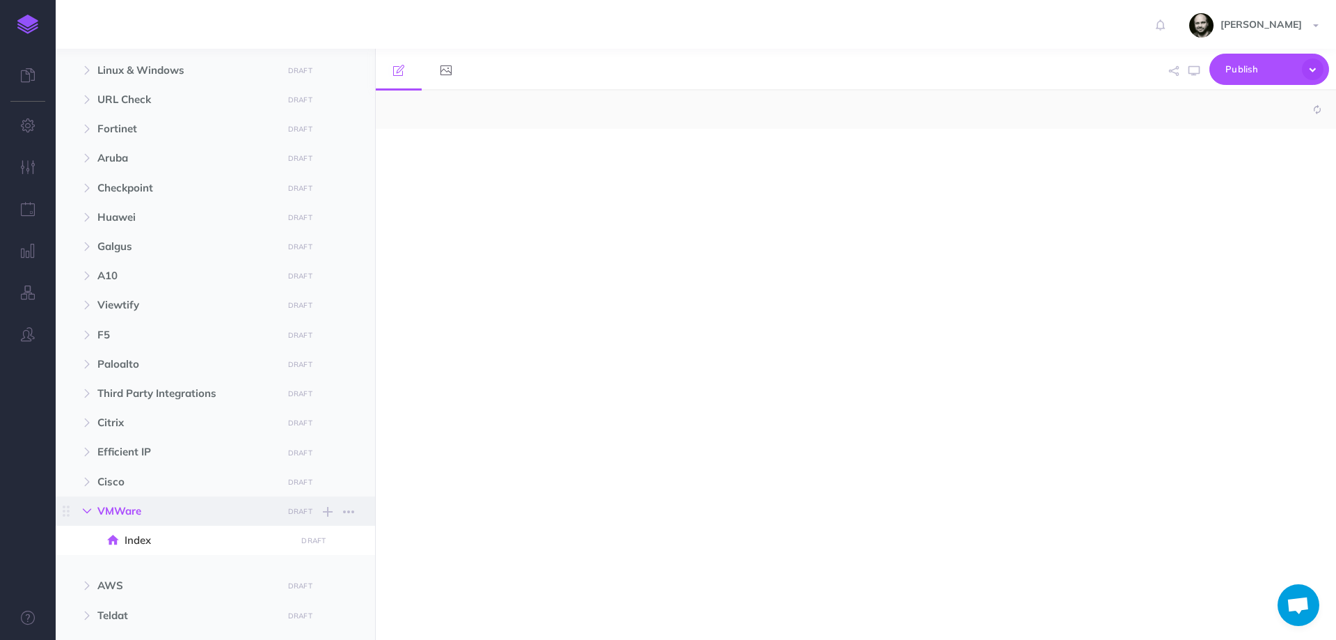
select select "null"
click at [84, 509] on icon "button" at bounding box center [87, 511] width 8 height 8
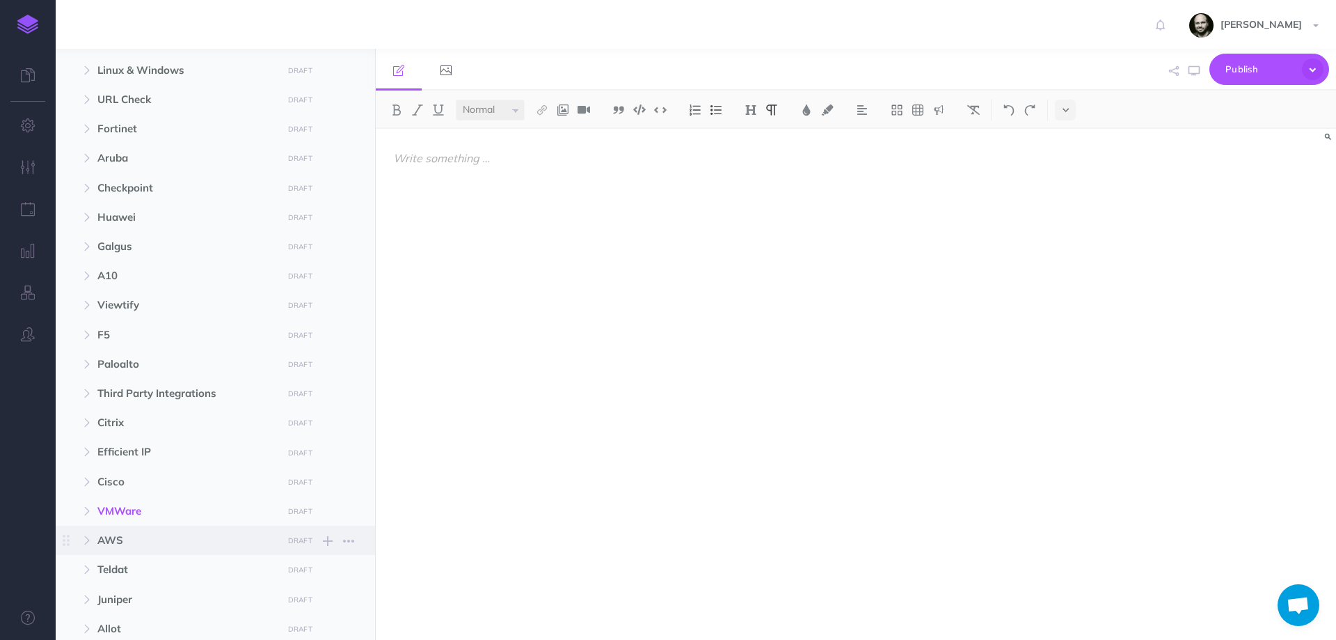
click at [102, 542] on span "AWS" at bounding box center [185, 540] width 177 height 17
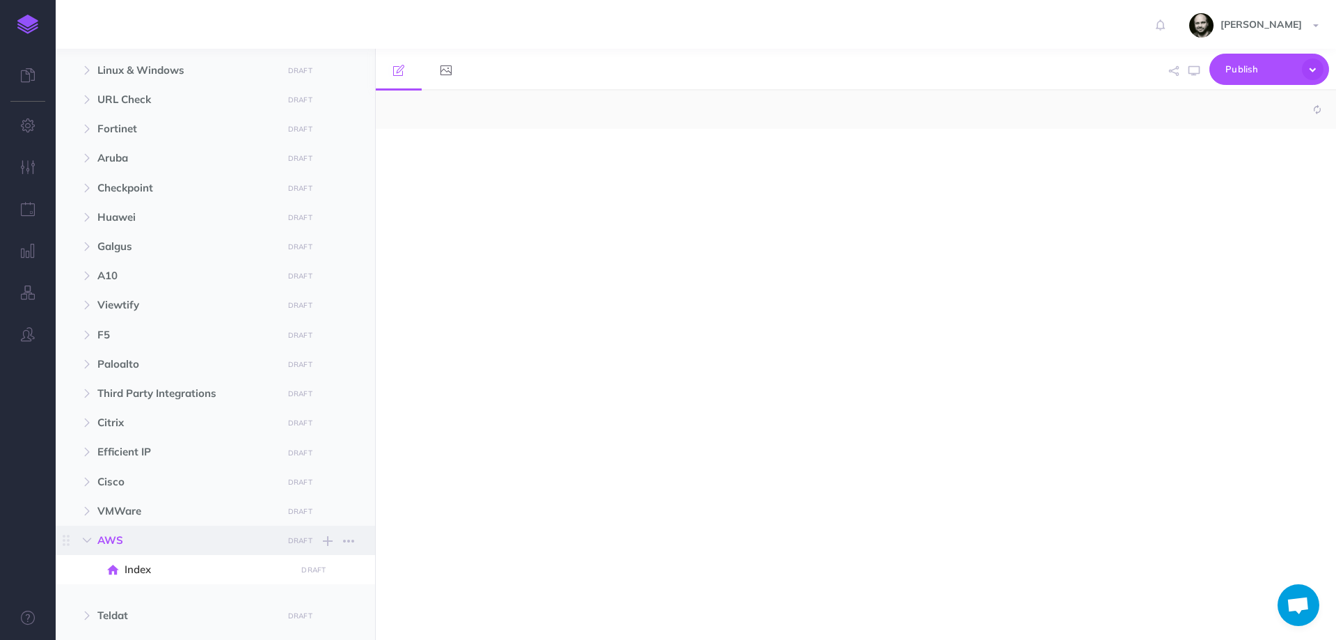
select select "null"
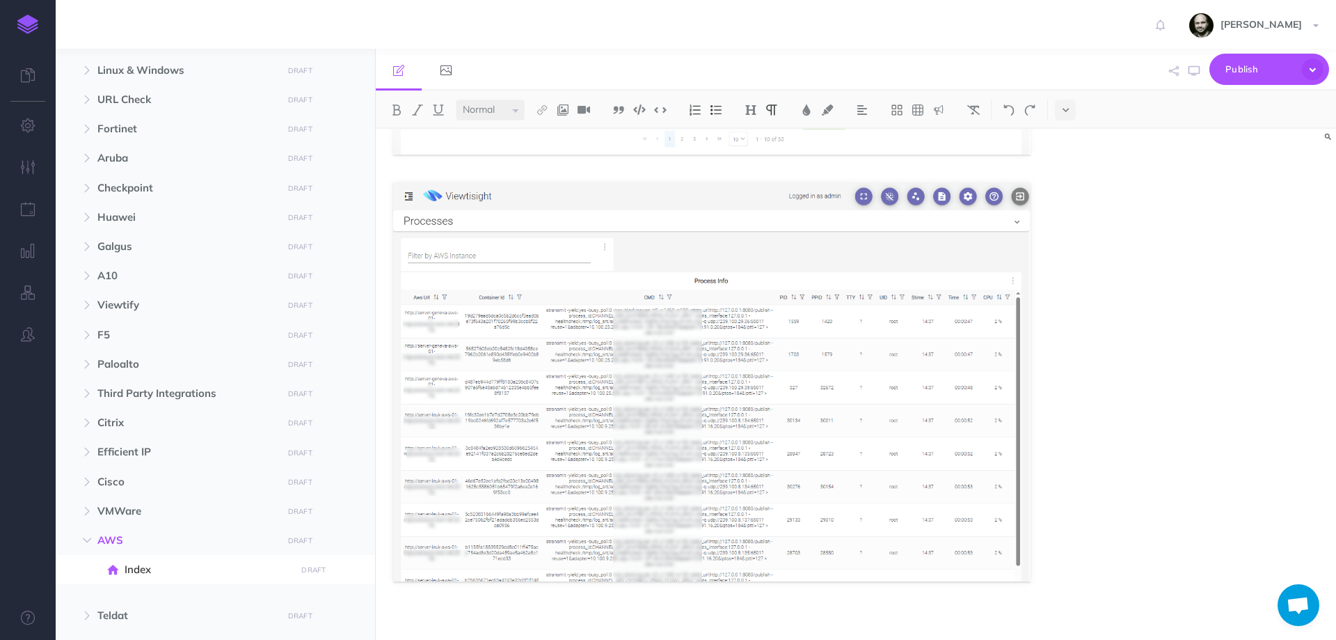
scroll to position [1336, 0]
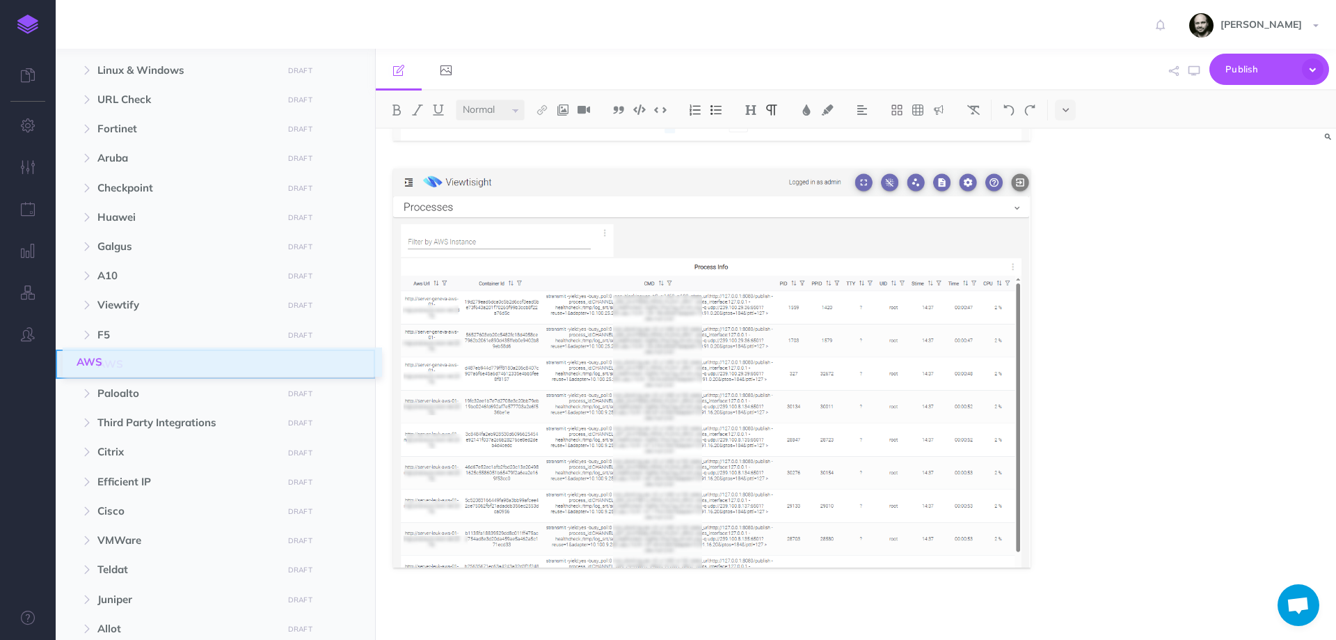
drag, startPoint x: 65, startPoint y: 536, endPoint x: 78, endPoint y: 358, distance: 178.6
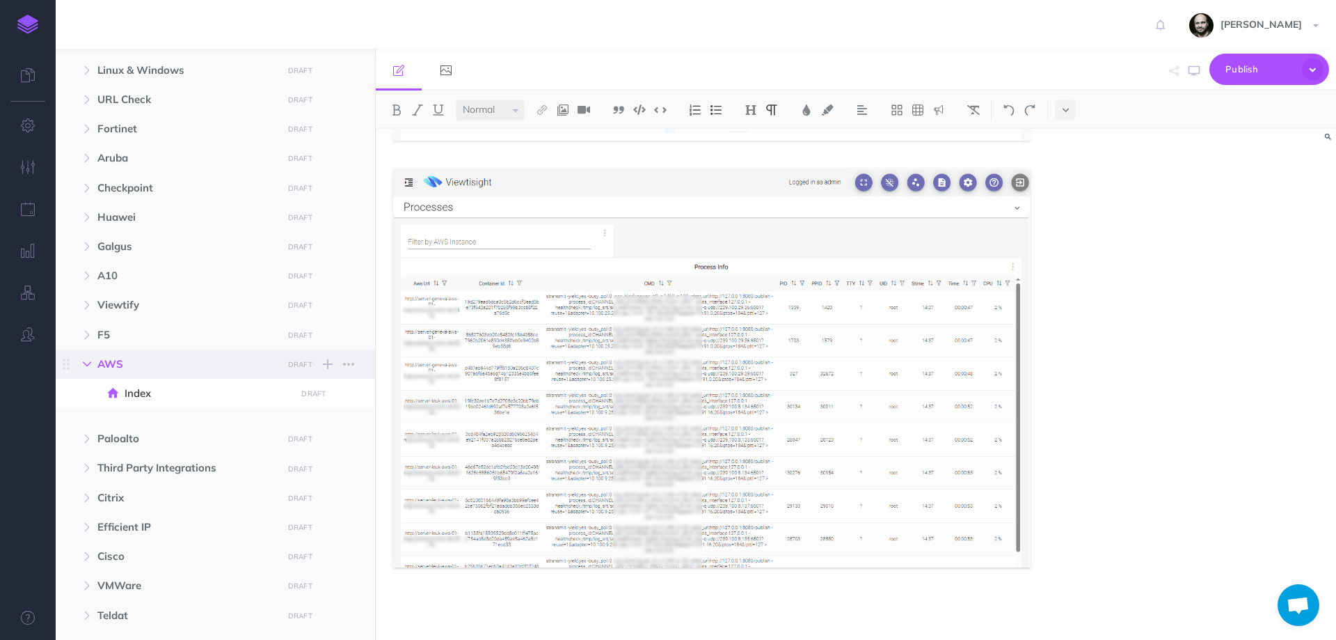
click at [83, 358] on button "button" at bounding box center [86, 364] width 25 height 17
click at [26, 410] on div at bounding box center [28, 320] width 56 height 640
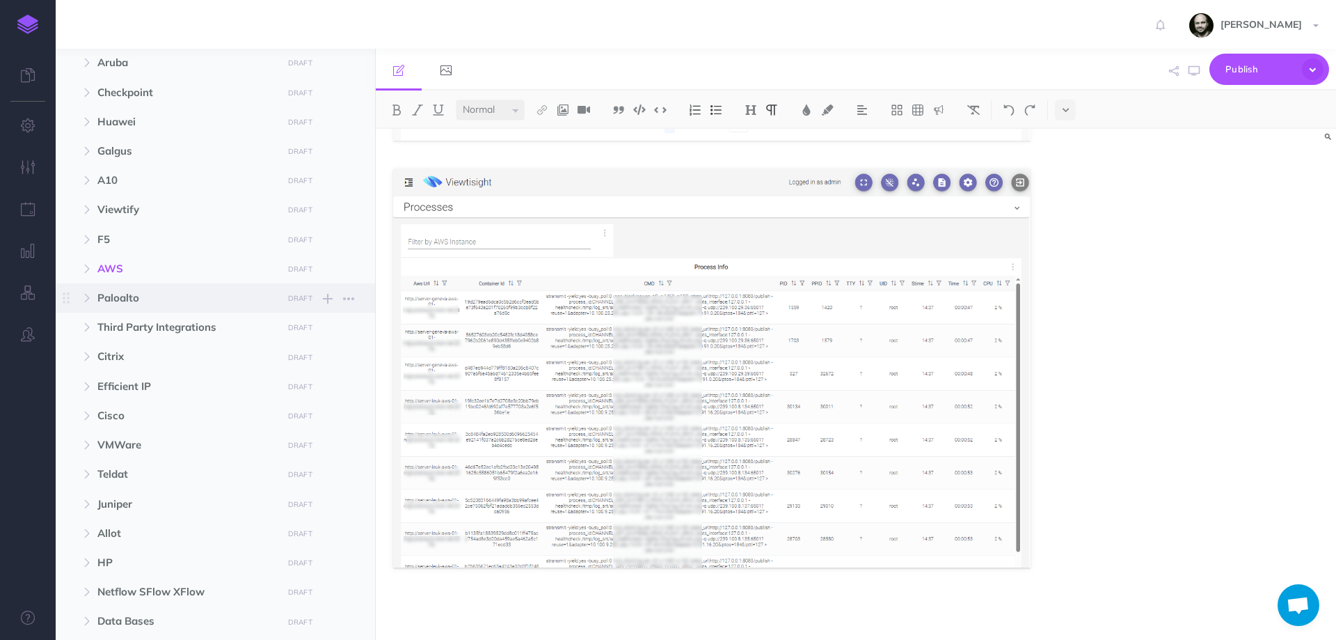
scroll to position [464, 0]
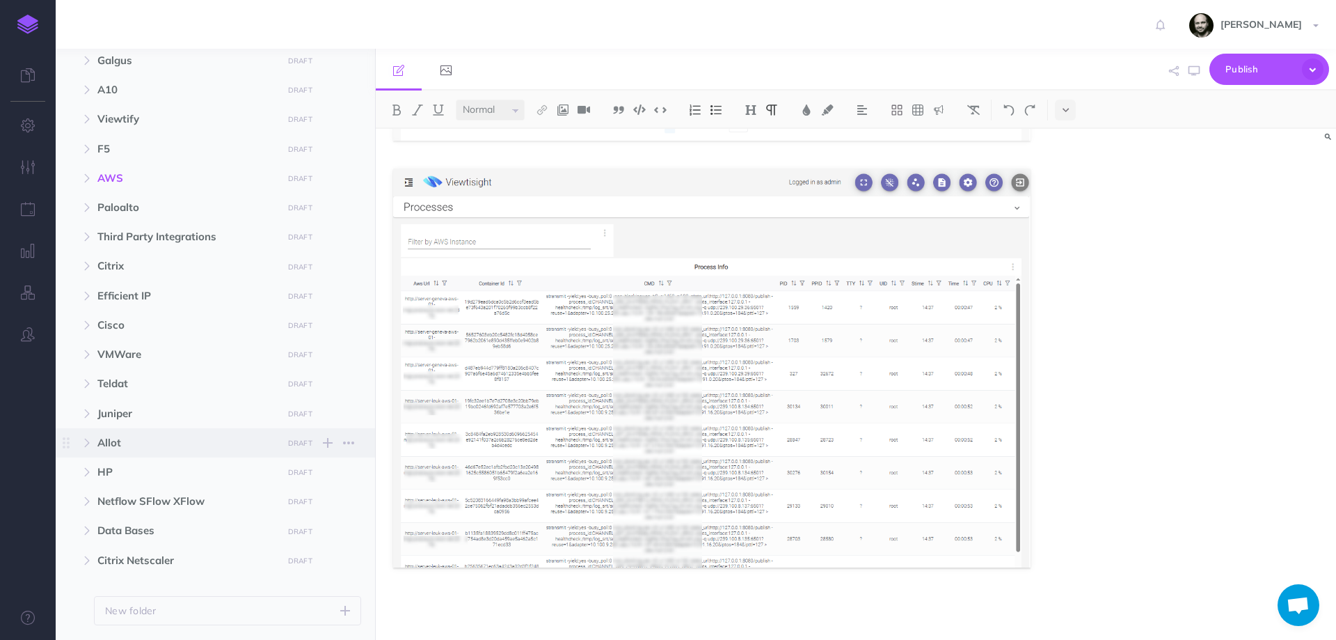
click at [108, 452] on span "Allot DRAFT Publish these changes Nevermind Publish New folder Add a new folder…" at bounding box center [230, 442] width 267 height 29
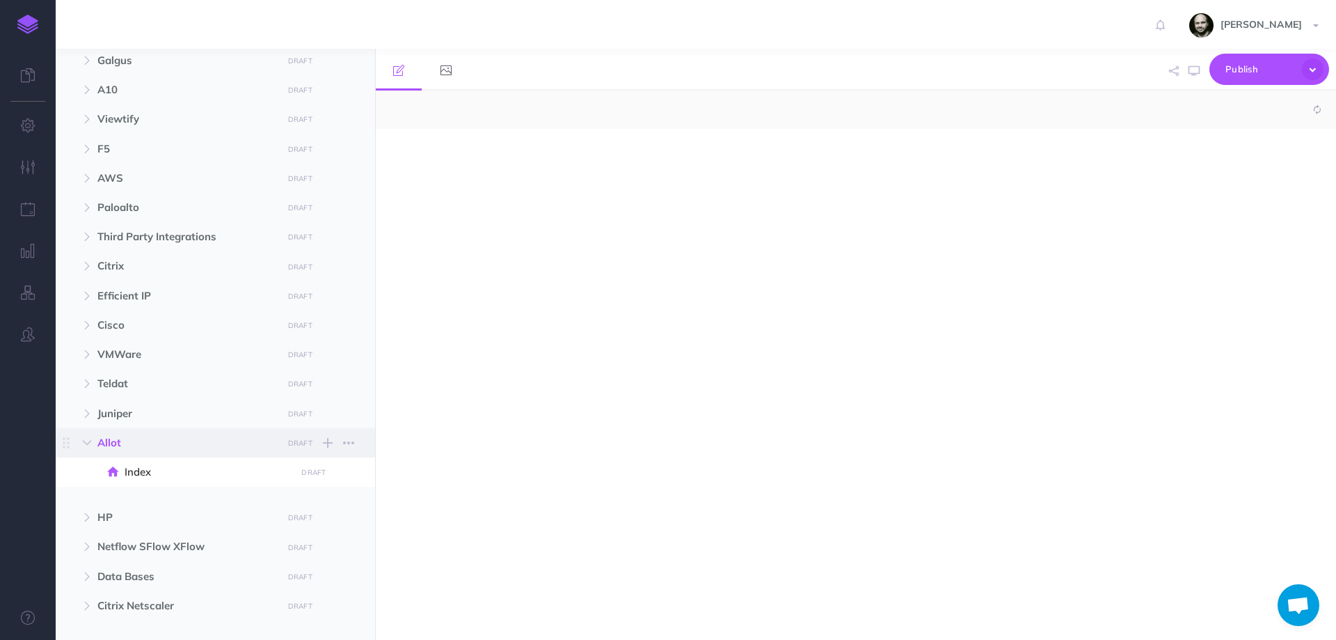
select select "null"
click at [93, 443] on button "button" at bounding box center [86, 442] width 25 height 17
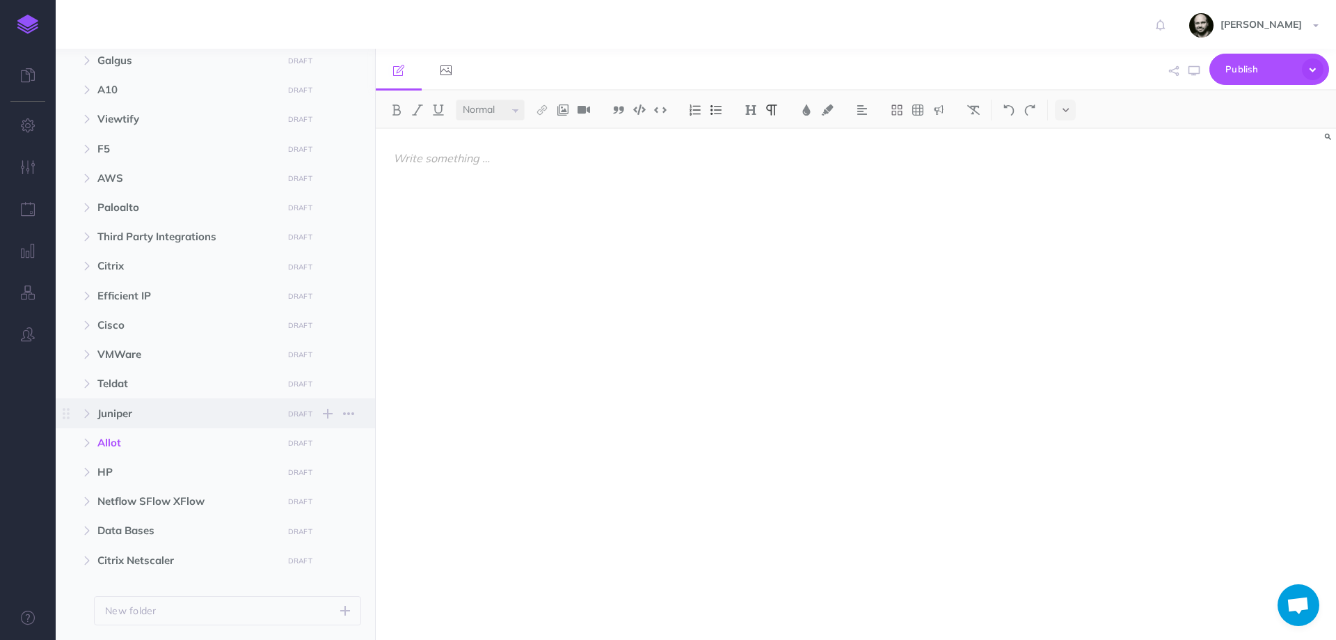
click at [108, 414] on span "Juniper" at bounding box center [185, 413] width 177 height 17
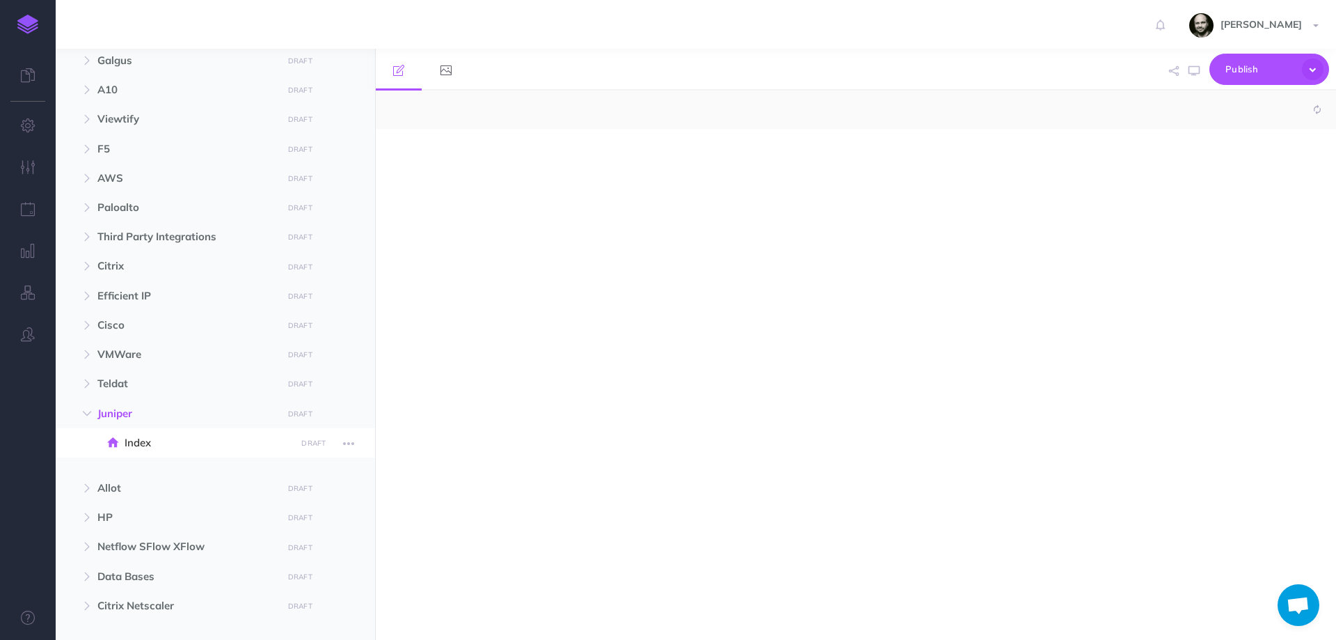
select select "null"
click at [81, 418] on button "button" at bounding box center [86, 413] width 25 height 17
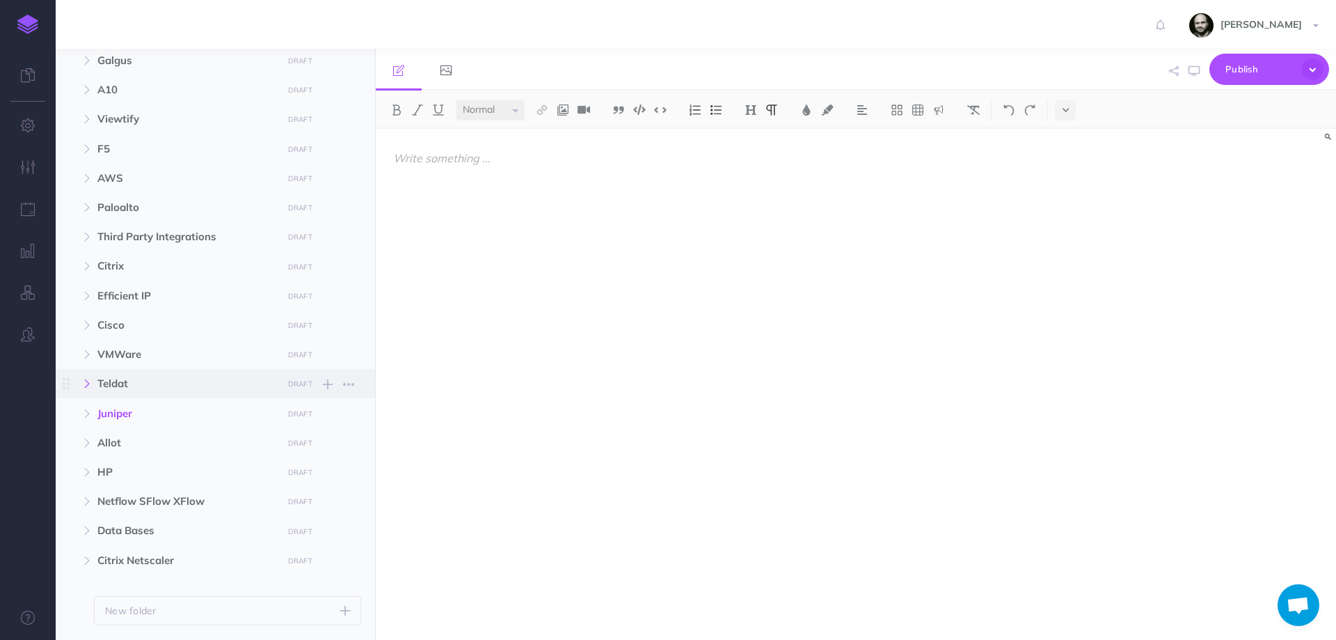
click at [86, 380] on icon "button" at bounding box center [87, 383] width 8 height 8
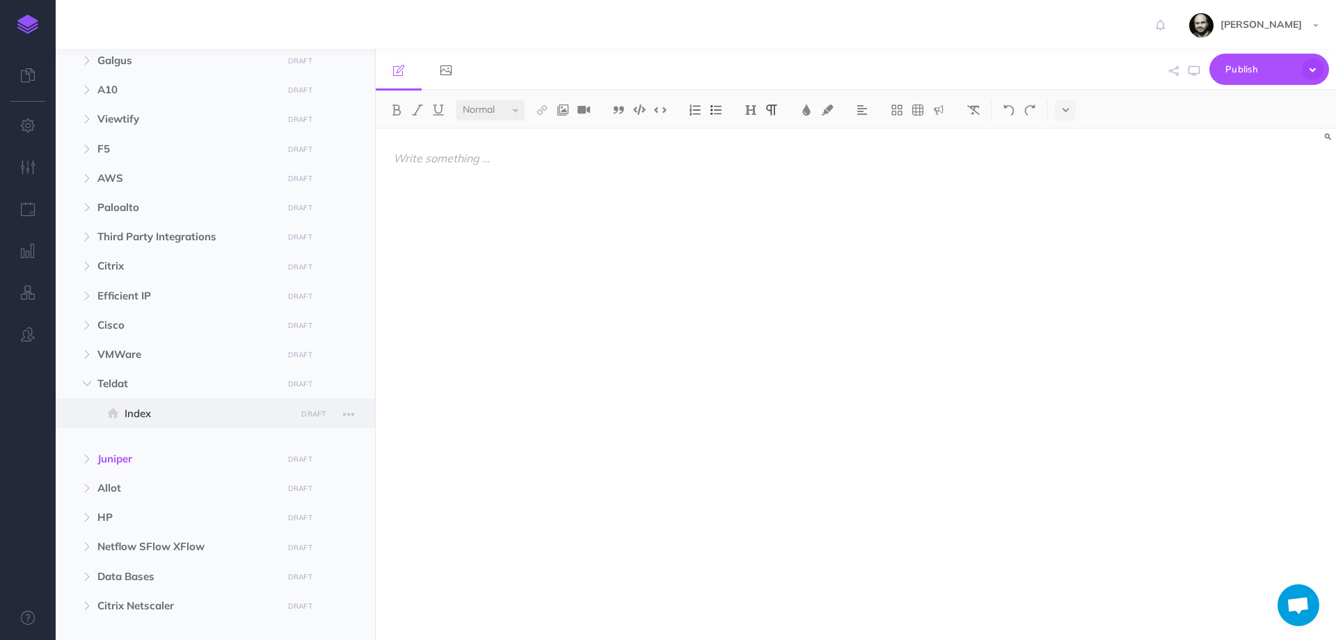
click at [178, 419] on span "Index" at bounding box center [208, 413] width 167 height 17
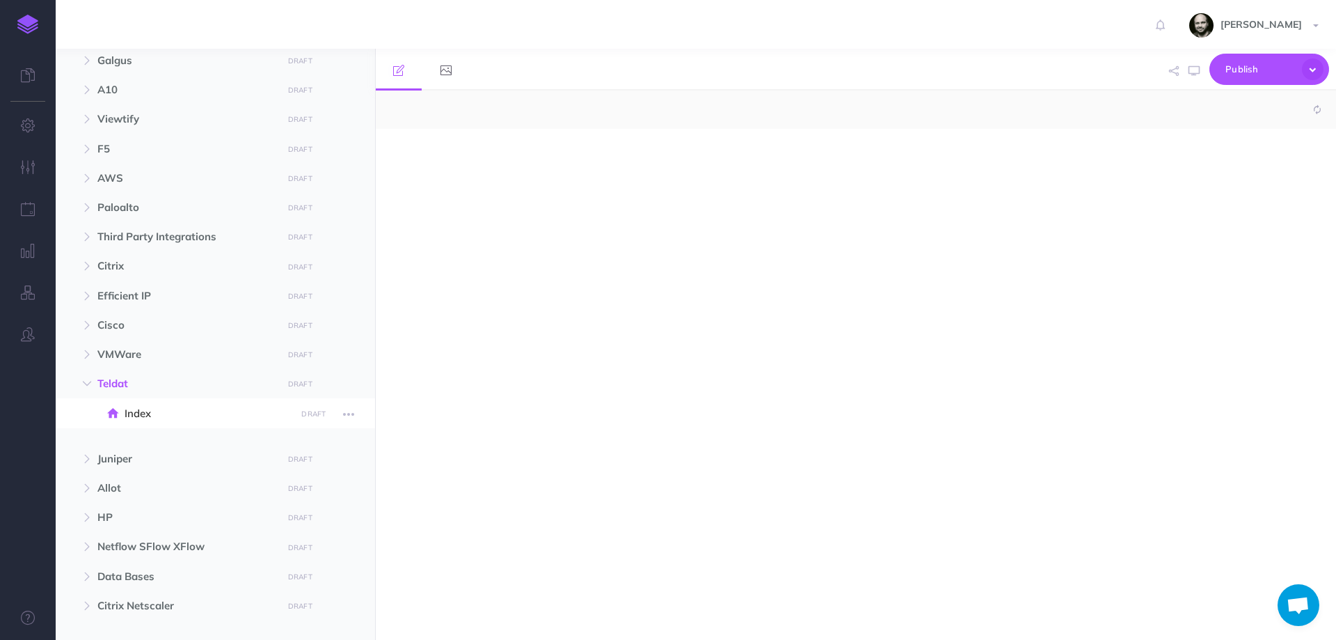
select select "null"
click at [91, 381] on icon "button" at bounding box center [87, 383] width 8 height 8
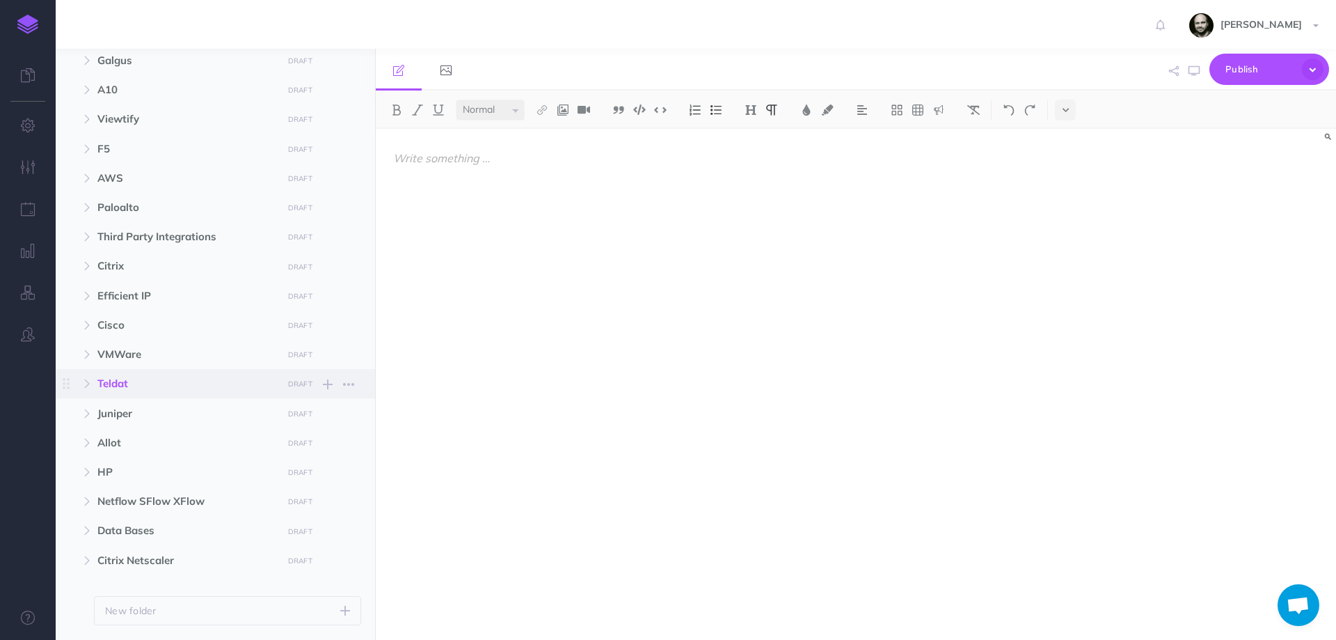
click at [109, 386] on span "Teldat" at bounding box center [185, 383] width 177 height 17
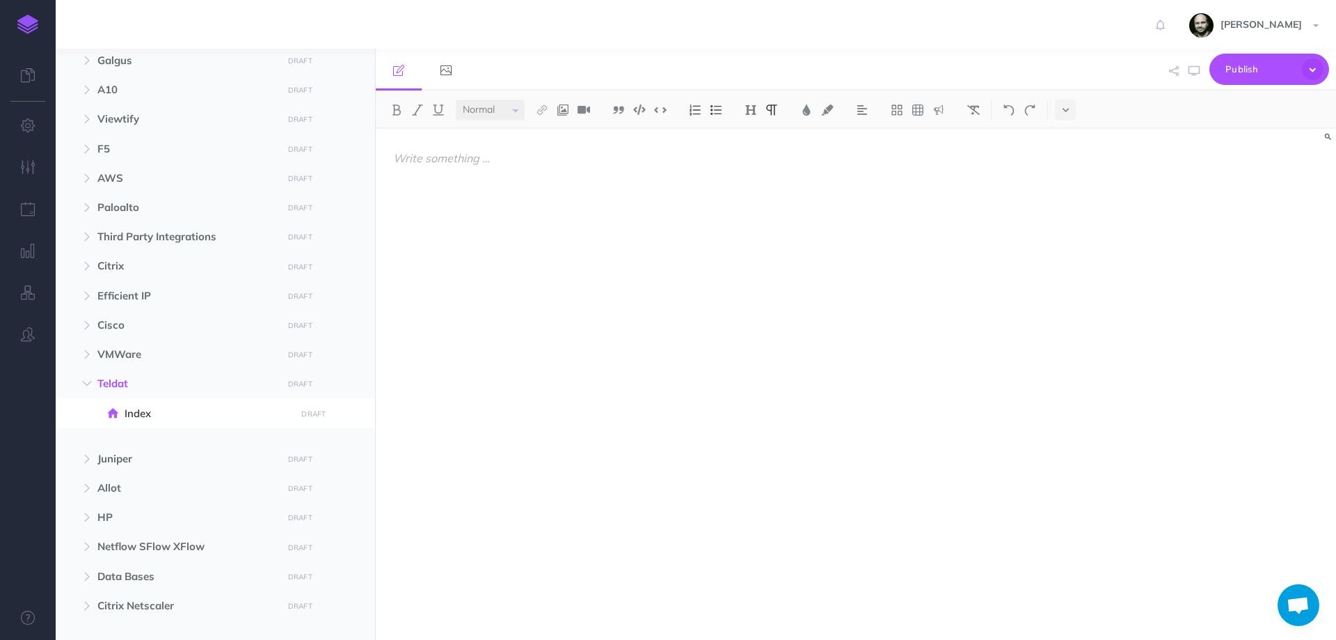
click at [446, 266] on div at bounding box center [712, 377] width 672 height 497
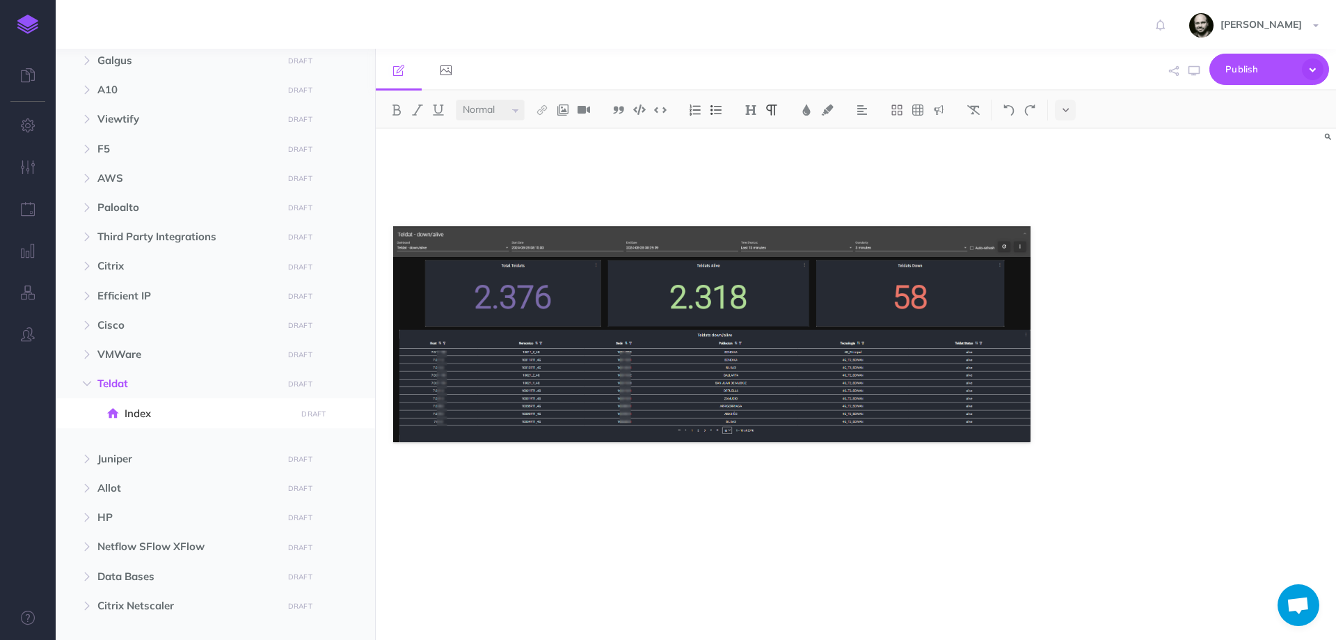
drag, startPoint x: 569, startPoint y: 472, endPoint x: 569, endPoint y: 479, distance: 7.0
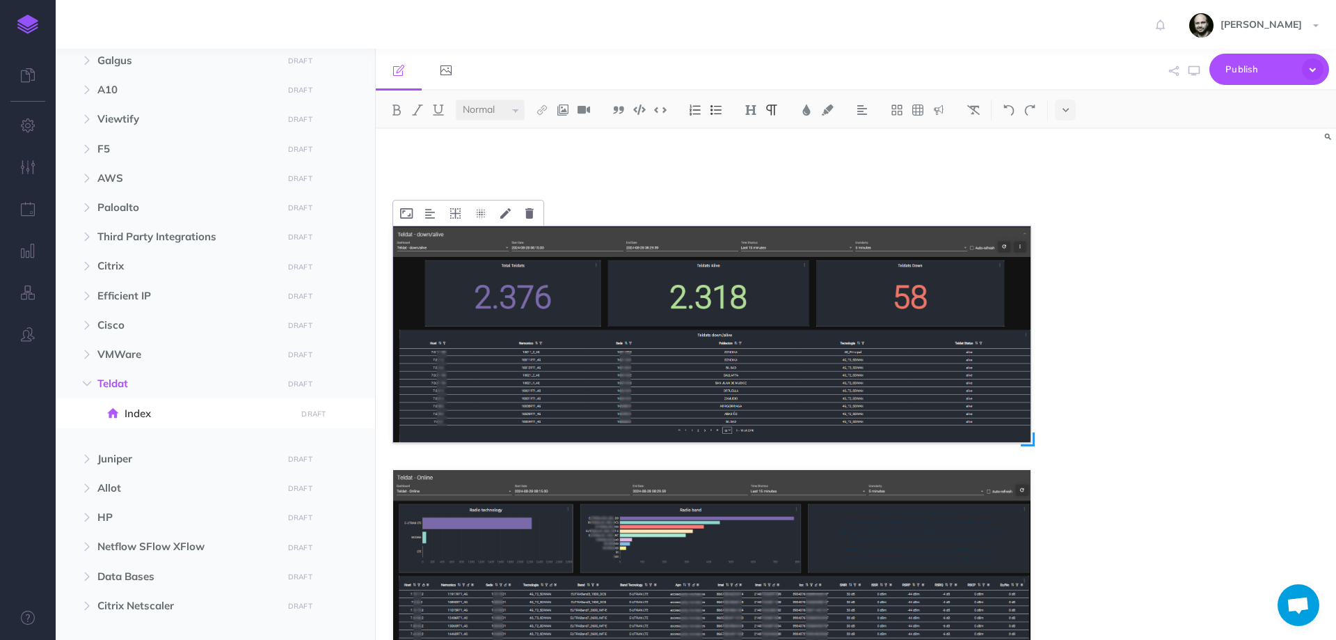
scroll to position [226, 0]
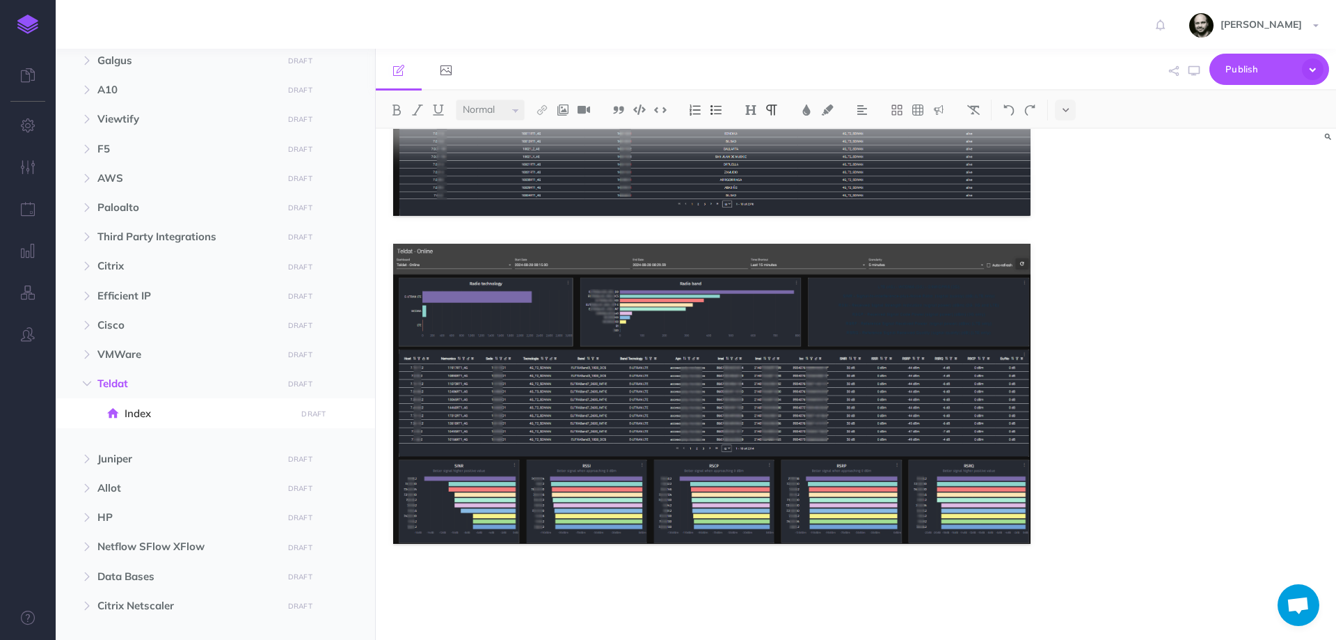
click at [532, 598] on p at bounding box center [711, 603] width 637 height 17
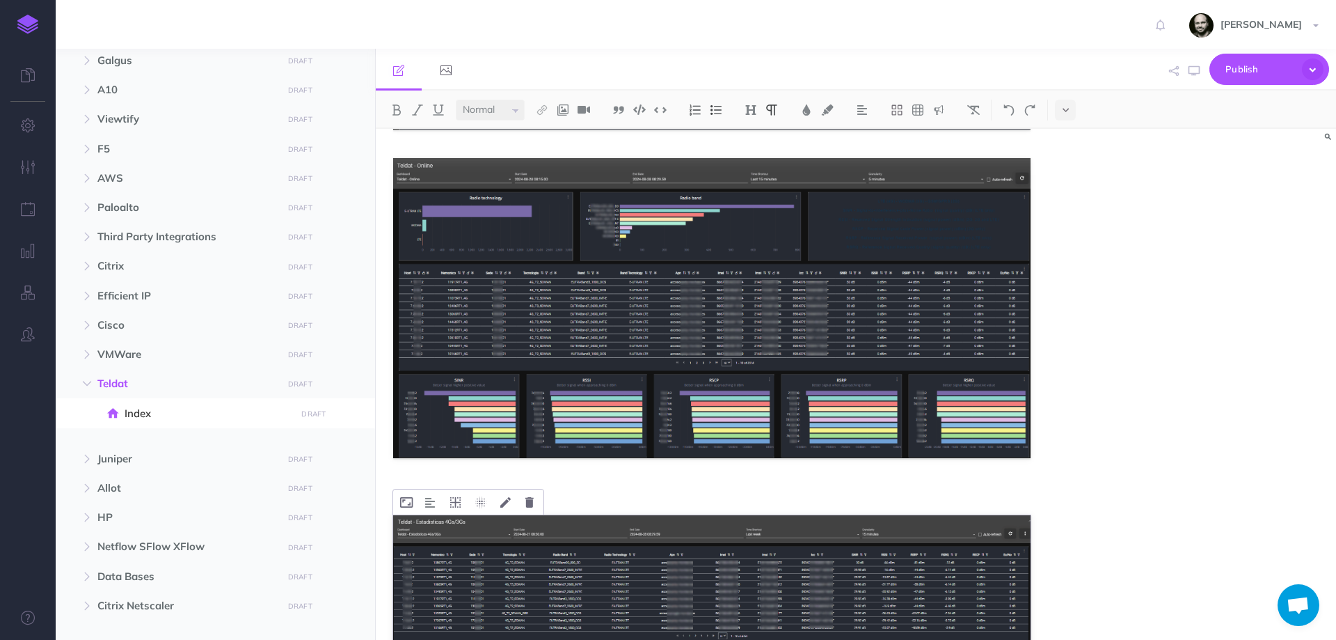
scroll to position [603, 0]
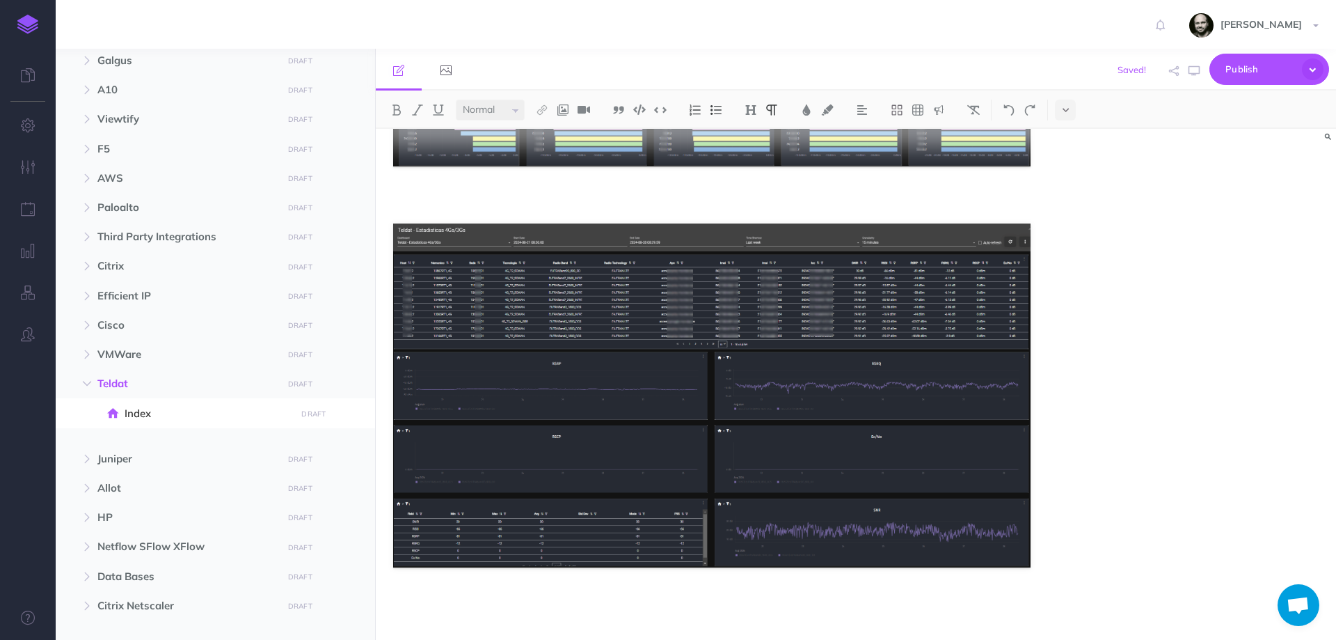
click at [498, 613] on div at bounding box center [712, 82] width 672 height 1114
click at [637, 613] on div at bounding box center [712, 82] width 672 height 1114
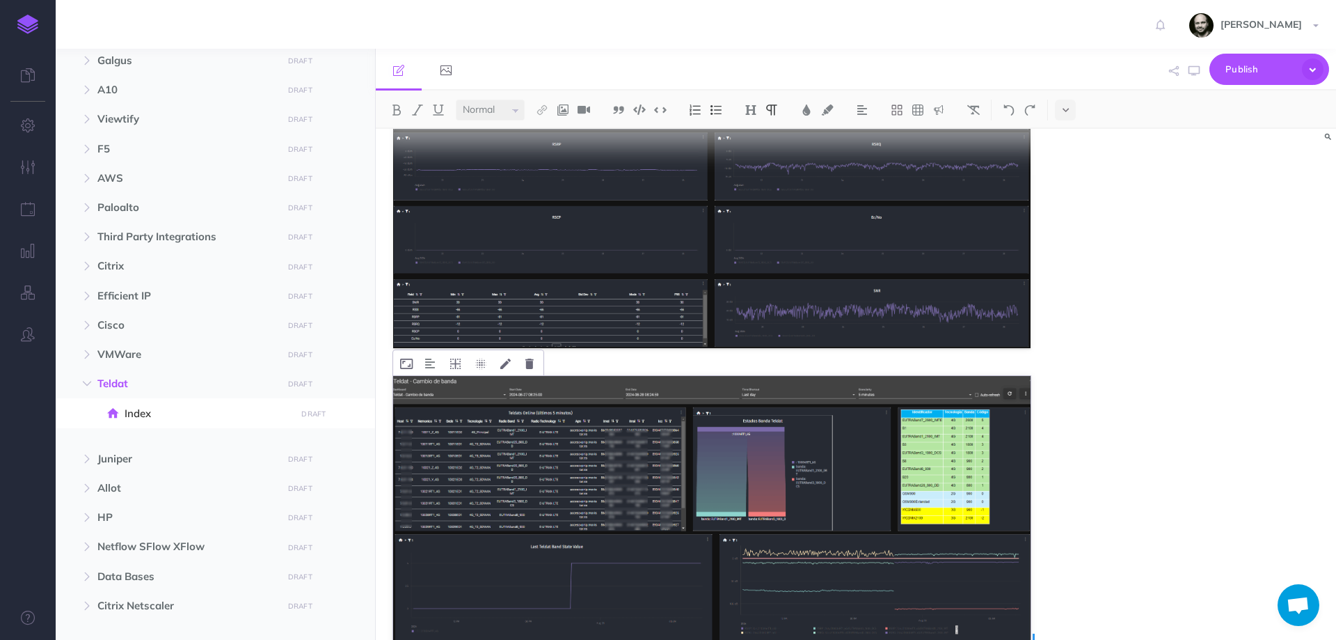
scroll to position [898, 0]
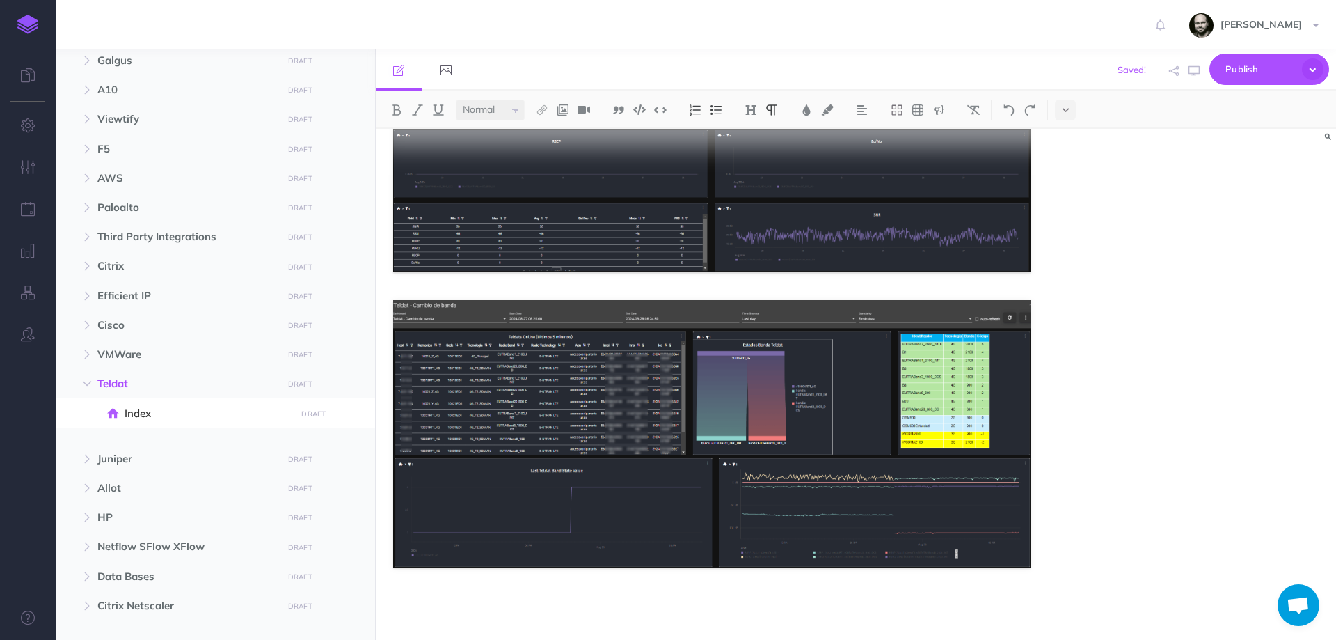
click at [518, 607] on p at bounding box center [711, 603] width 637 height 17
click at [536, 598] on p at bounding box center [711, 603] width 637 height 17
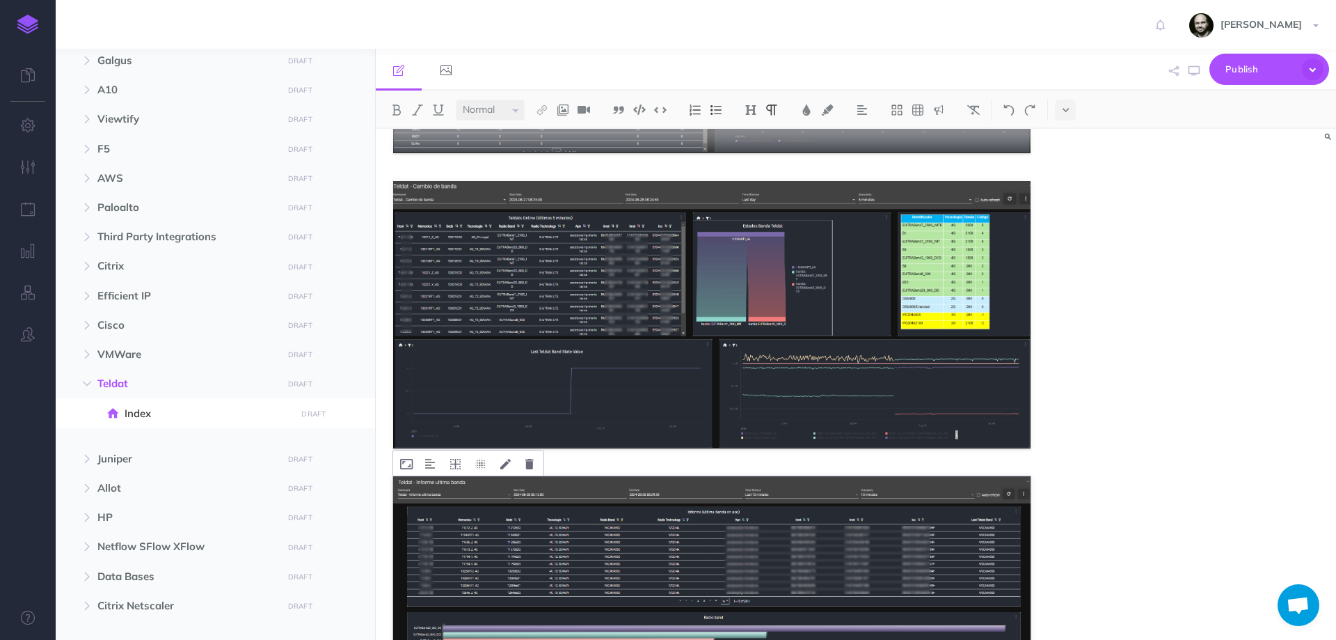
scroll to position [1152, 0]
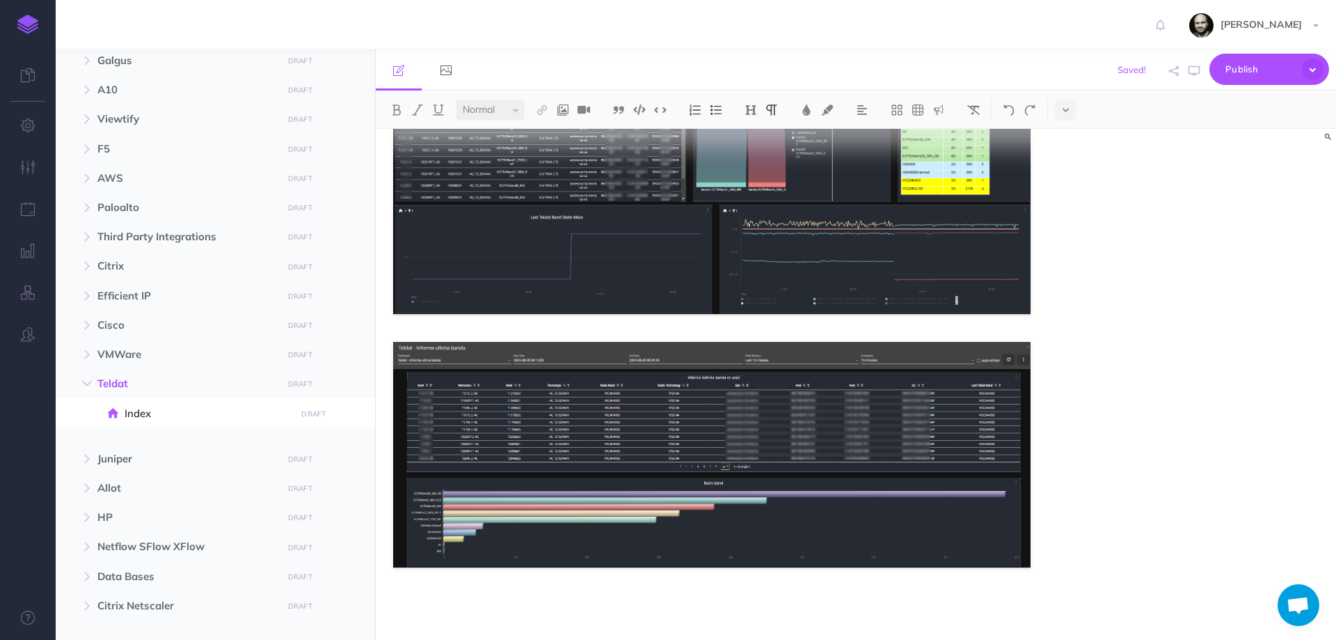
click at [477, 603] on p at bounding box center [711, 603] width 637 height 17
click at [984, 102] on button at bounding box center [973, 110] width 21 height 21
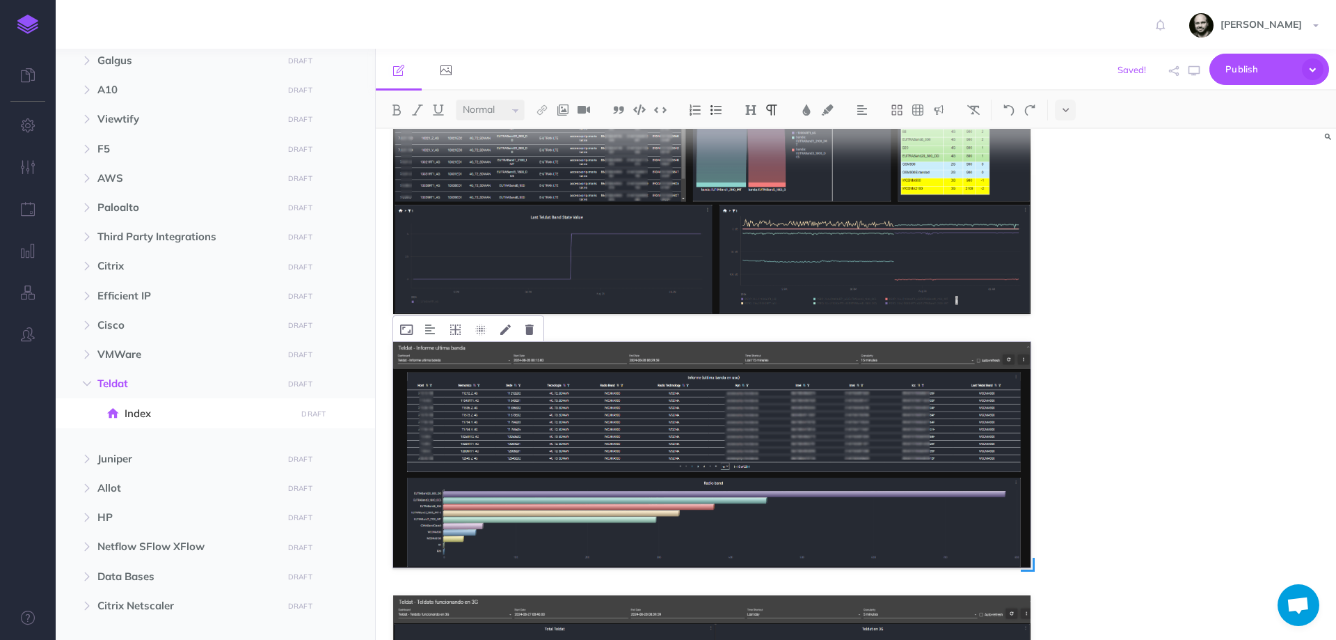
scroll to position [1430, 0]
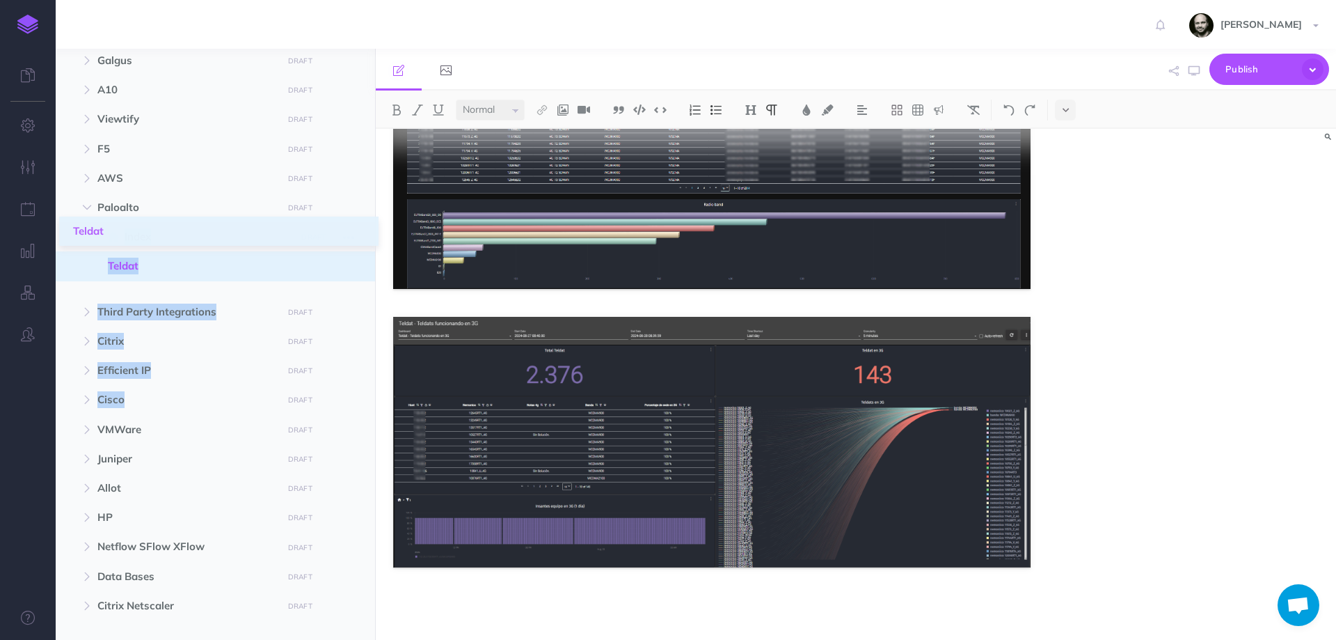
drag, startPoint x: 63, startPoint y: 386, endPoint x: 74, endPoint y: 234, distance: 152.8
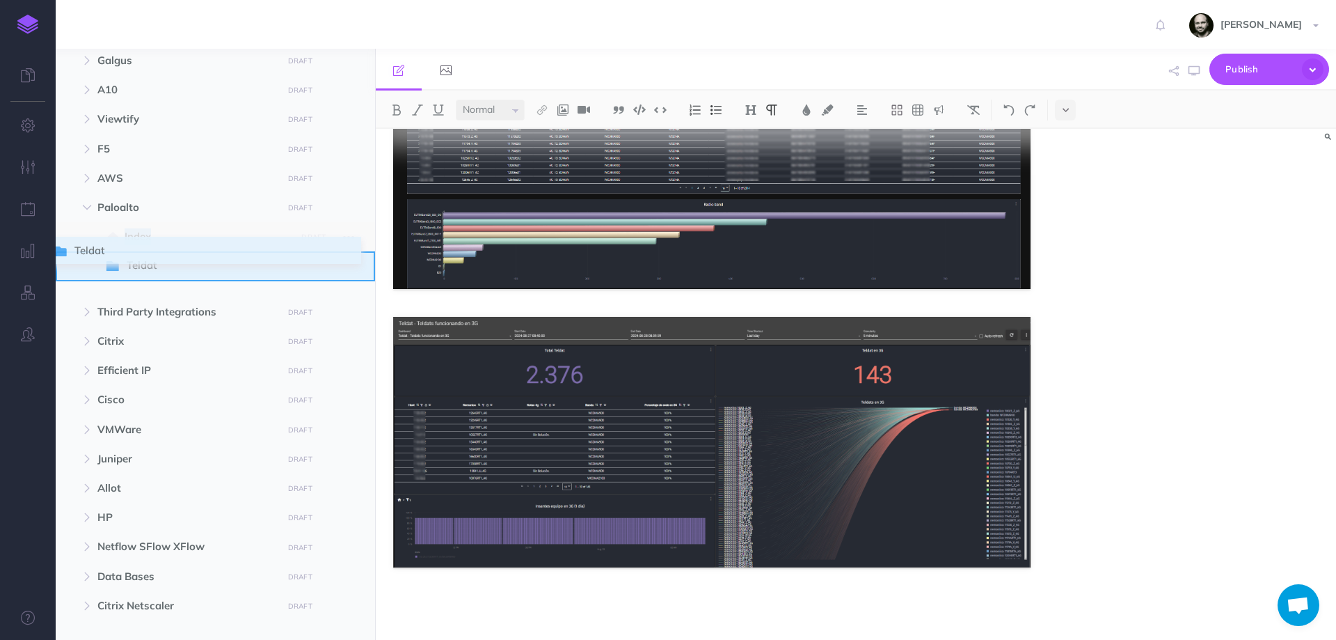
drag, startPoint x: 63, startPoint y: 264, endPoint x: 57, endPoint y: 249, distance: 15.9
click at [94, 249] on ul "Index DRAFT Publish these changes Nevermind Publish Page history Notes manager …" at bounding box center [227, 254] width 267 height 64
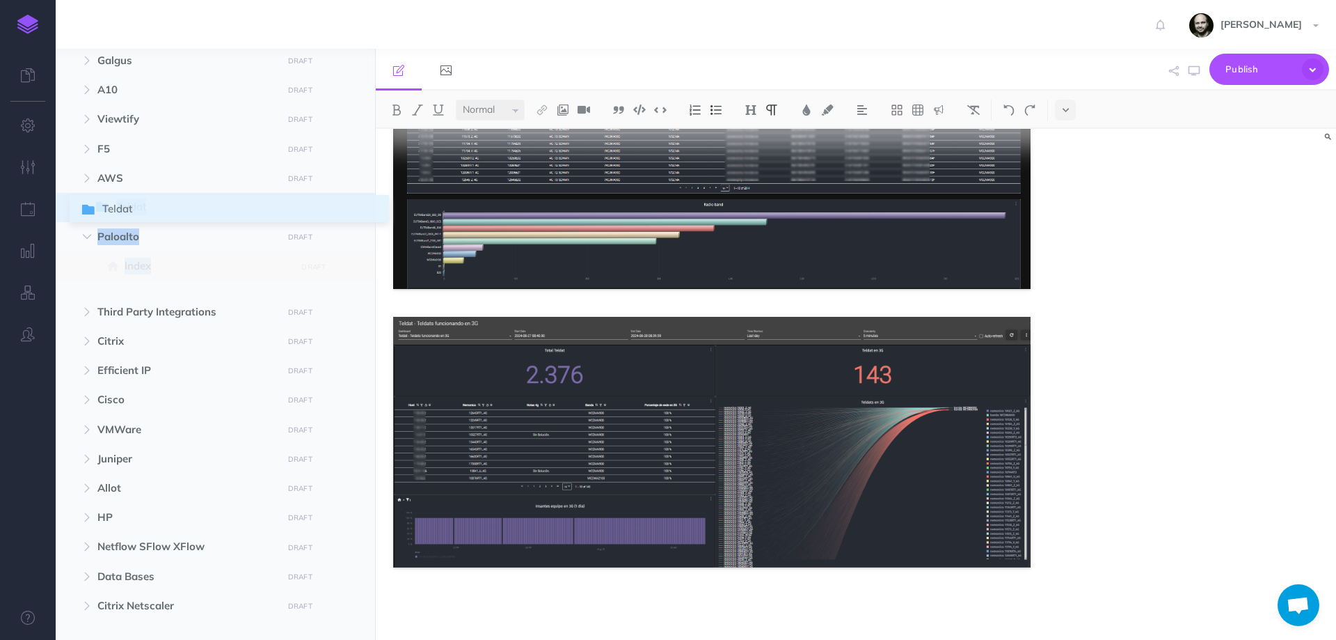
drag, startPoint x: 69, startPoint y: 267, endPoint x: 85, endPoint y: 211, distance: 58.6
click at [86, 238] on icon "button" at bounding box center [87, 236] width 8 height 8
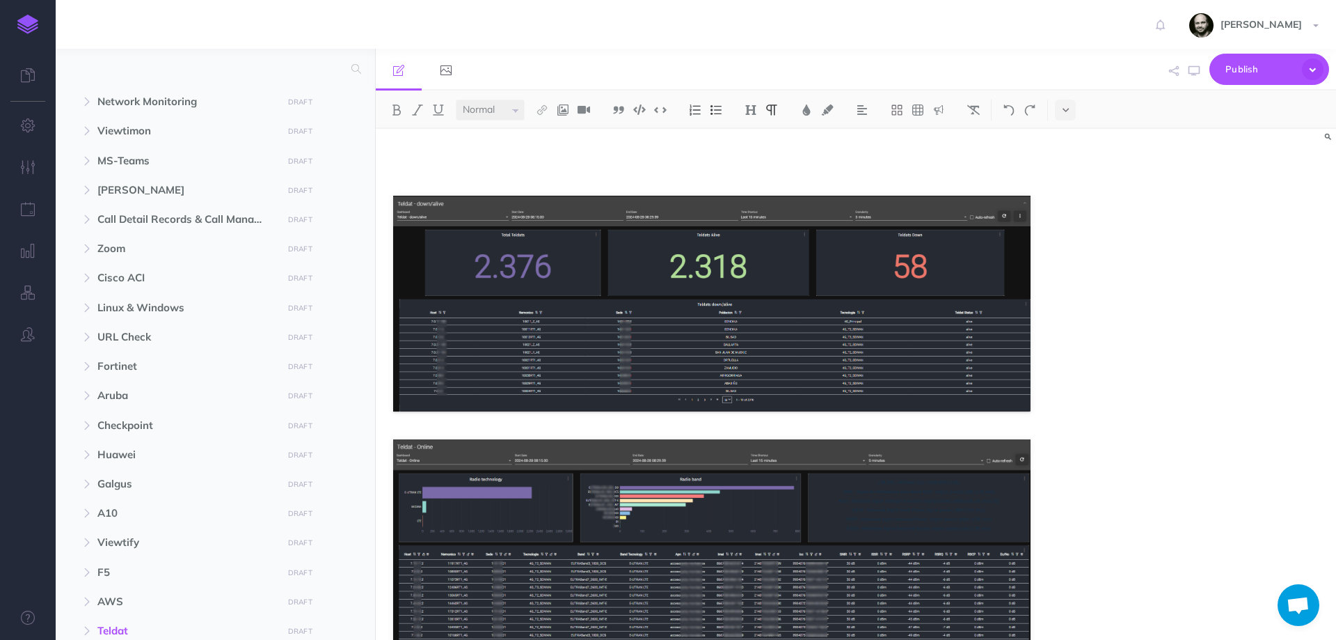
scroll to position [0, 0]
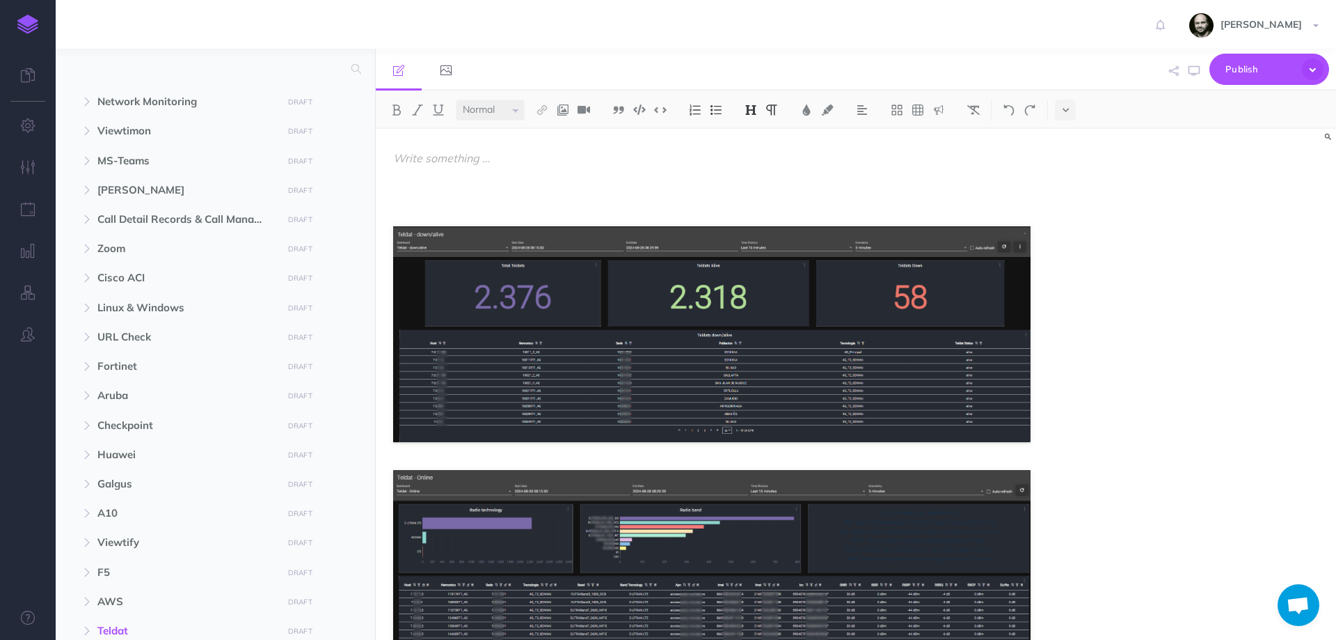
click at [749, 113] on img at bounding box center [751, 109] width 13 height 11
click at [750, 138] on button "H1" at bounding box center [750, 134] width 21 height 21
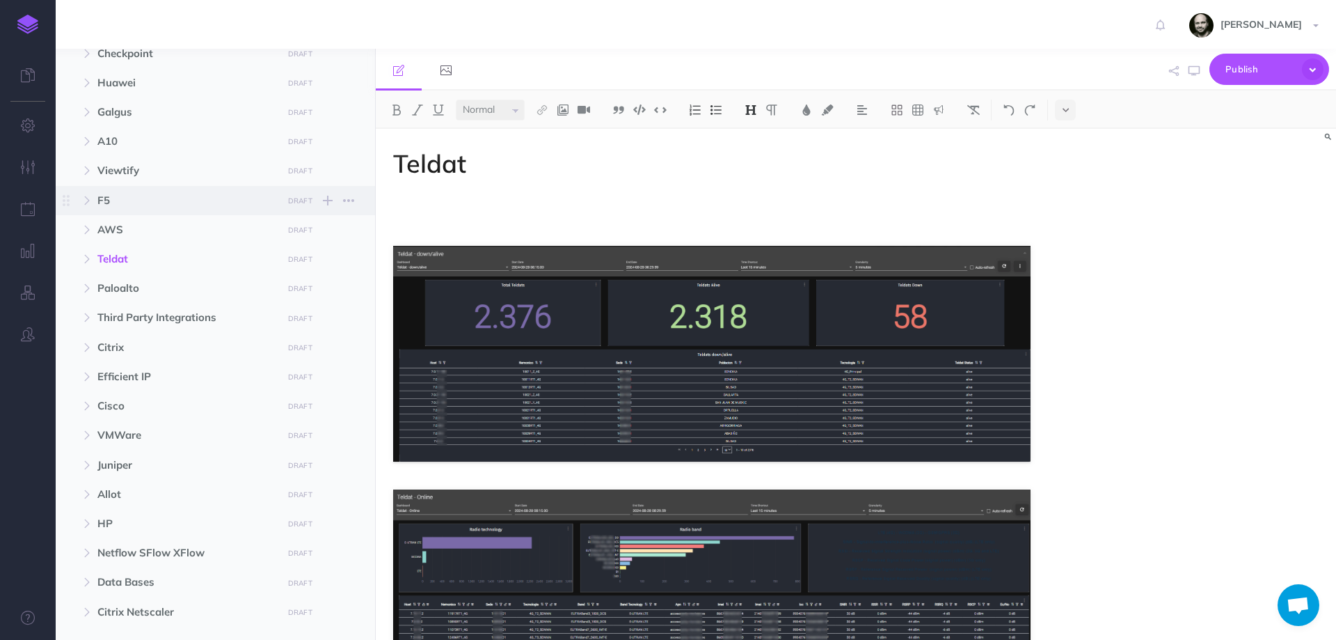
scroll to position [505, 0]
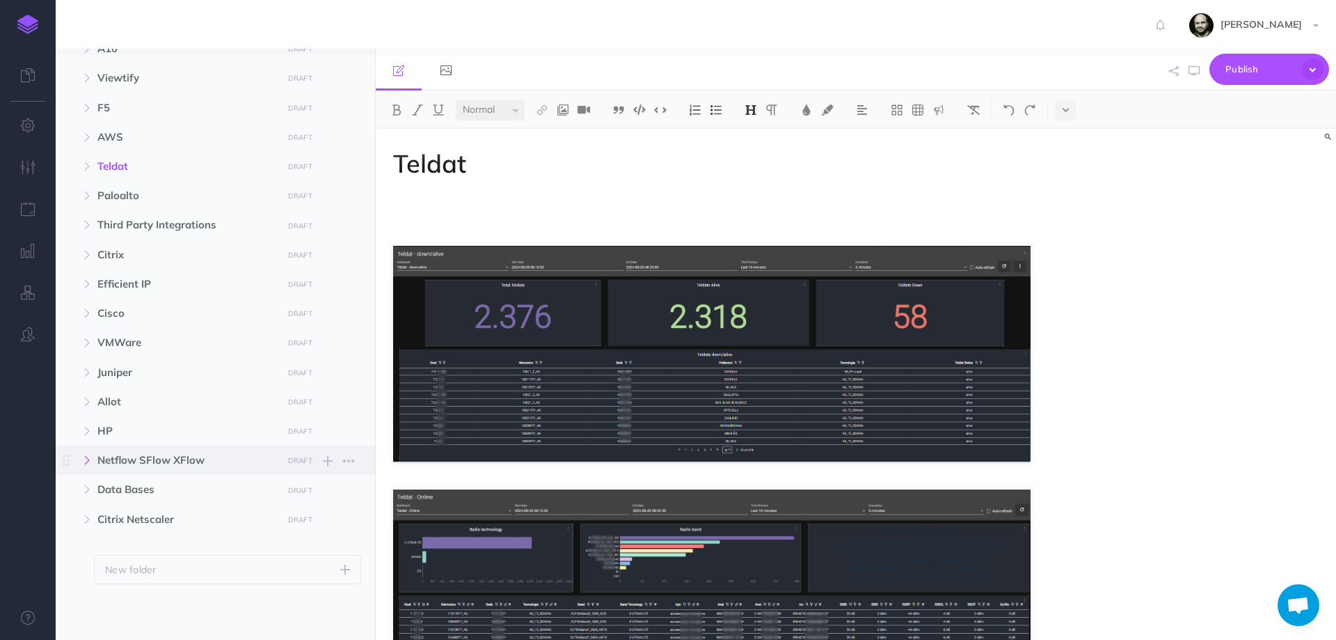
click at [86, 456] on icon "button" at bounding box center [87, 460] width 8 height 8
